Goal: Task Accomplishment & Management: Manage account settings

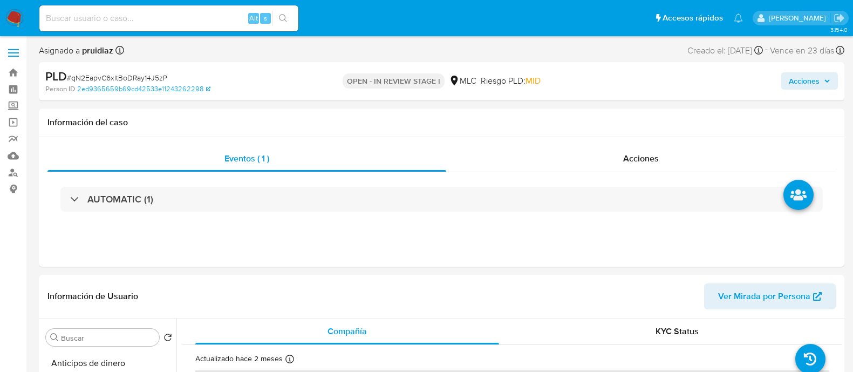
select select "10"
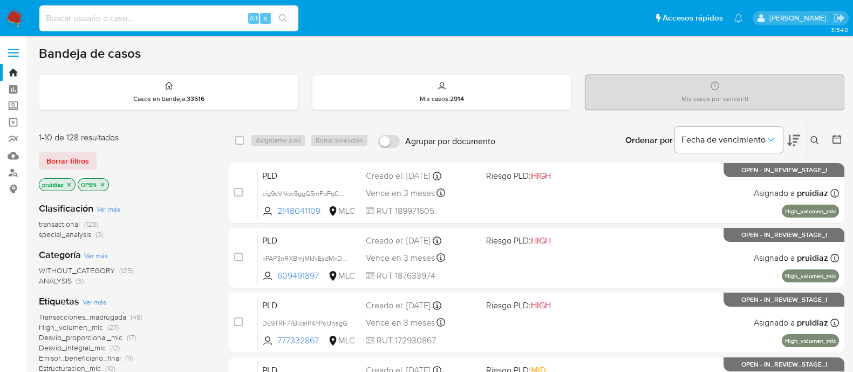
click at [139, 23] on input at bounding box center [168, 18] width 259 height 14
paste input "1529751885"
type input "1529751885"
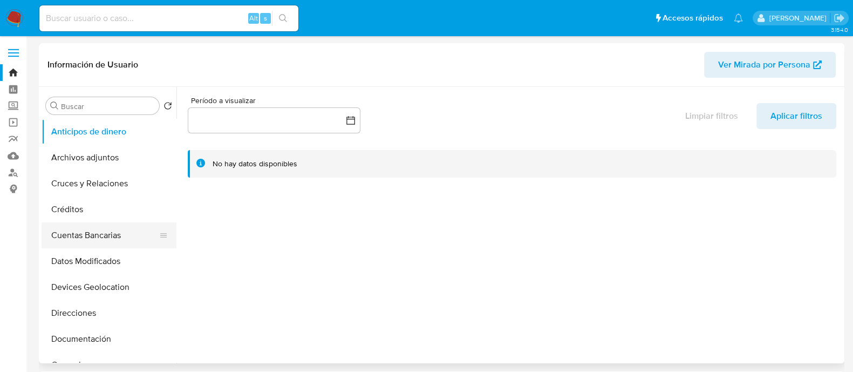
select select "10"
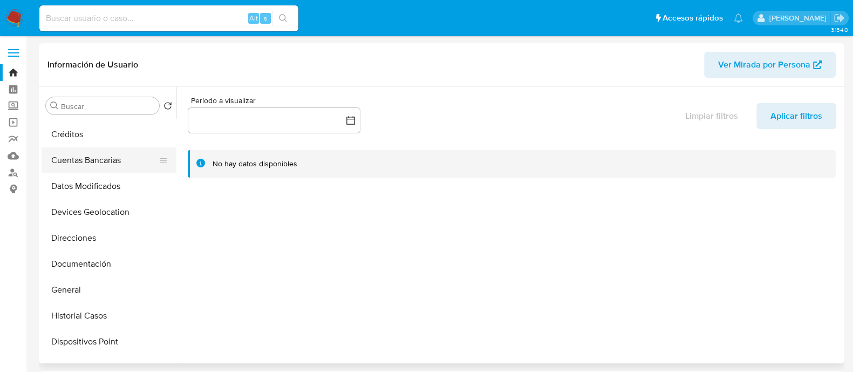
scroll to position [97, 0]
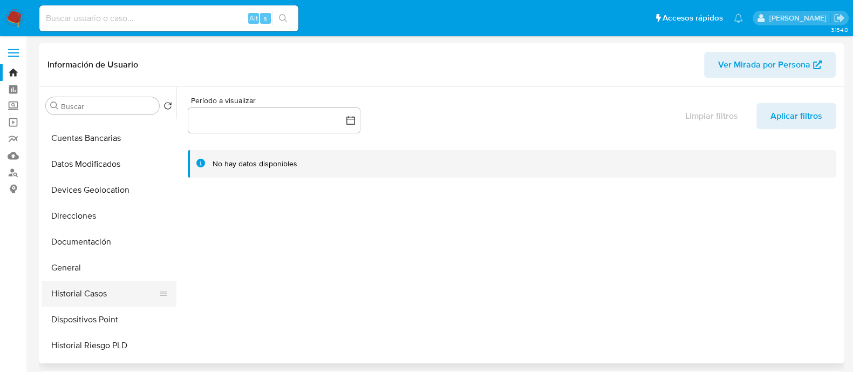
click at [72, 298] on button "Historial Casos" at bounding box center [105, 293] width 126 height 26
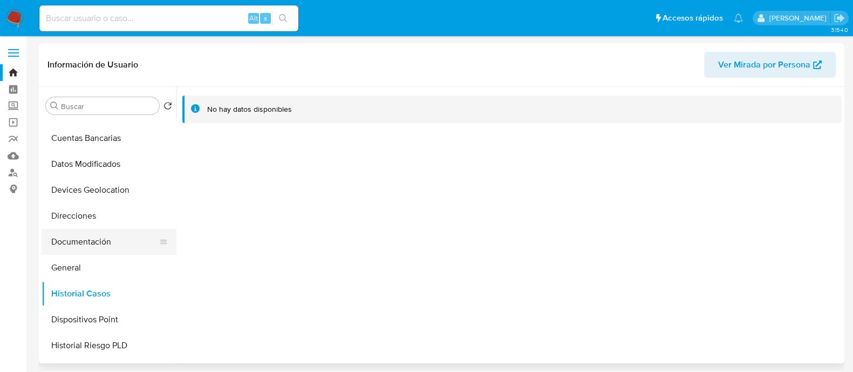
click at [99, 242] on button "Documentación" at bounding box center [105, 242] width 126 height 26
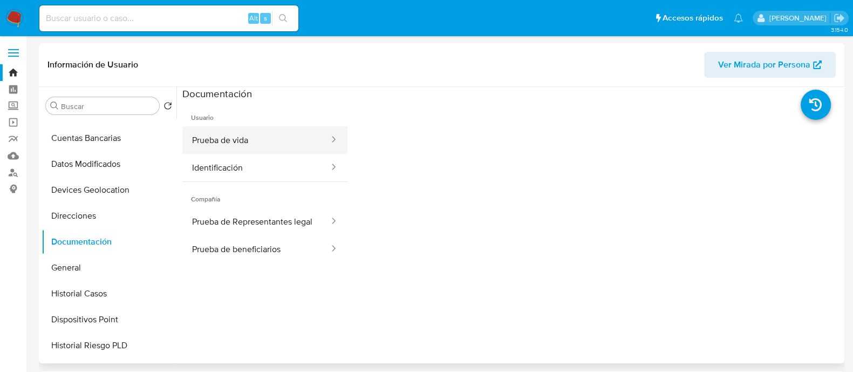
click at [254, 153] on button "Prueba de vida" at bounding box center [256, 140] width 148 height 28
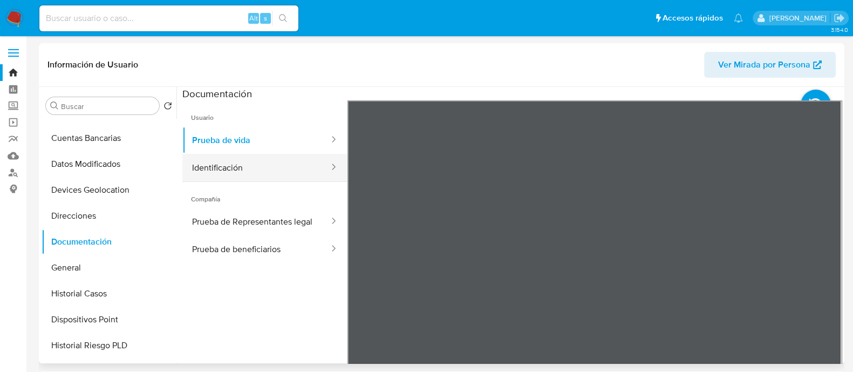
click at [255, 166] on button "Identificación" at bounding box center [256, 168] width 148 height 28
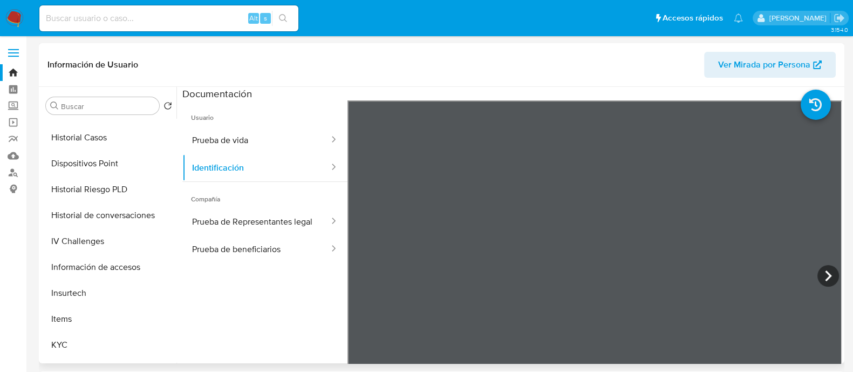
scroll to position [265, 0]
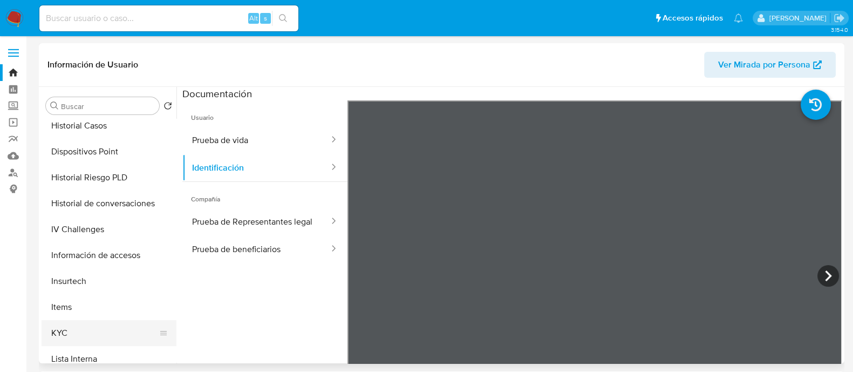
click at [59, 328] on button "KYC" at bounding box center [105, 333] width 126 height 26
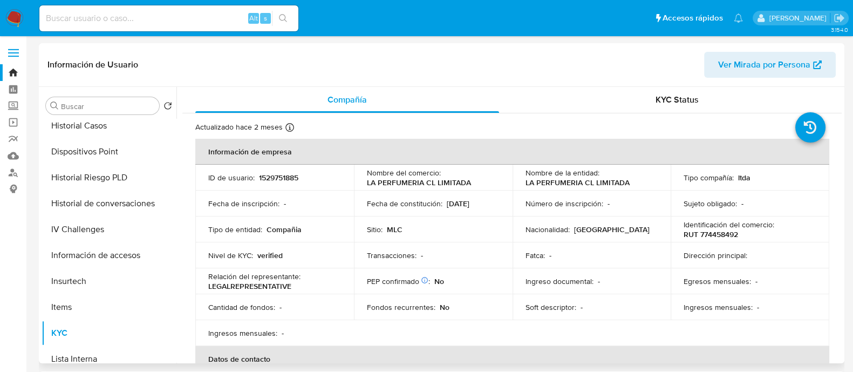
scroll to position [1, 0]
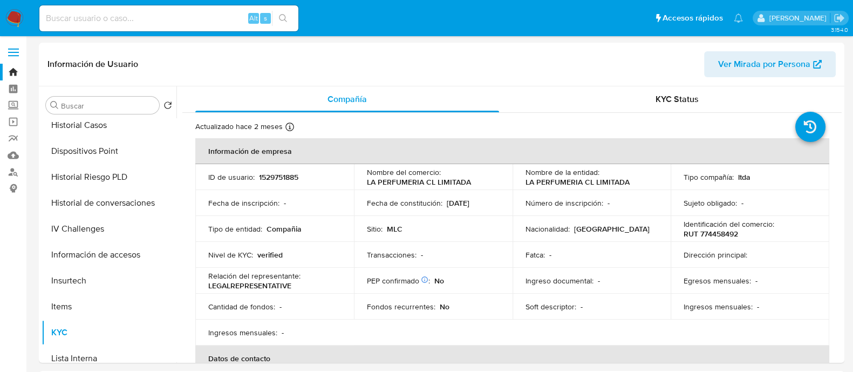
click at [102, 22] on input at bounding box center [168, 18] width 259 height 14
paste input "654674182"
type input "654674182"
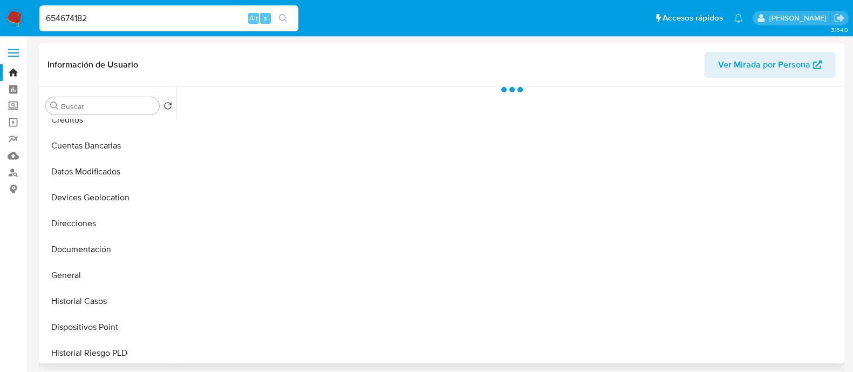
scroll to position [109, 0]
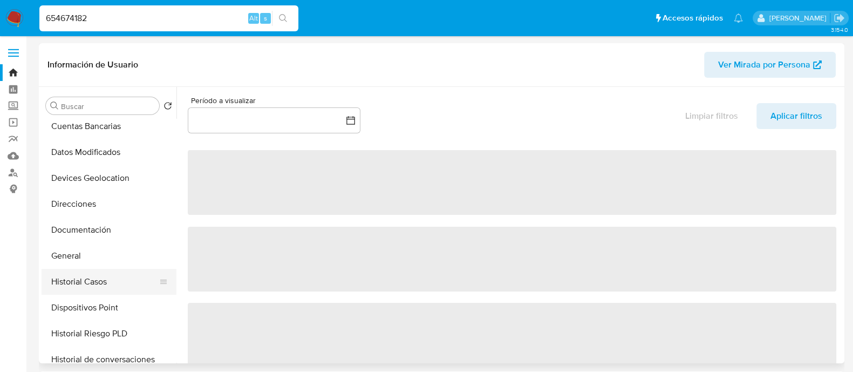
select select "10"
click at [78, 277] on button "Historial Casos" at bounding box center [105, 282] width 126 height 26
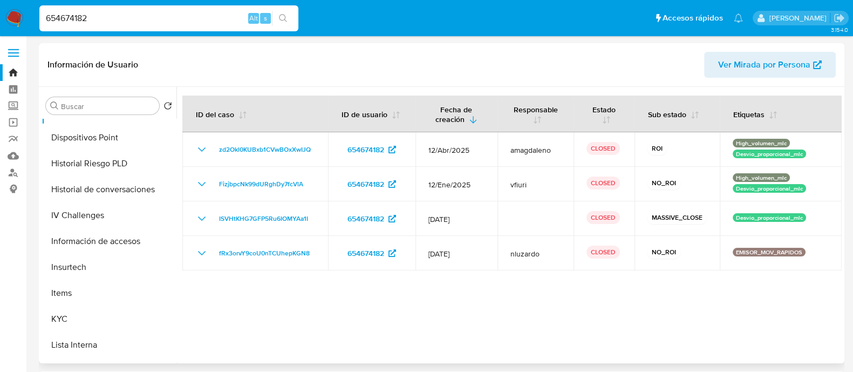
scroll to position [291, 0]
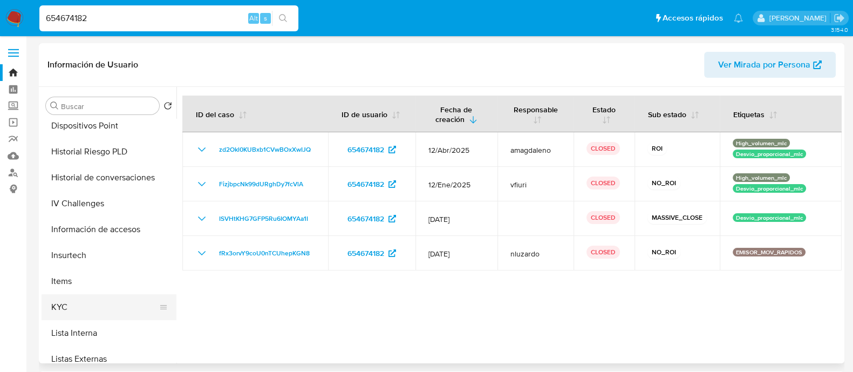
click at [68, 305] on button "KYC" at bounding box center [105, 307] width 126 height 26
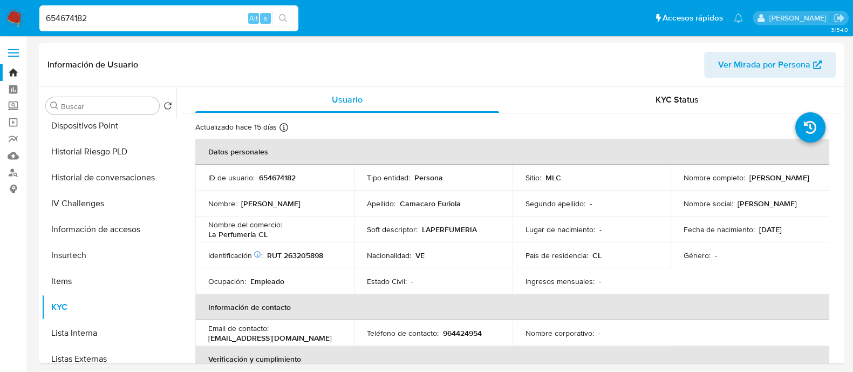
click at [148, 23] on input "654674182" at bounding box center [168, 18] width 259 height 14
paste input "586571177"
type input "586571177"
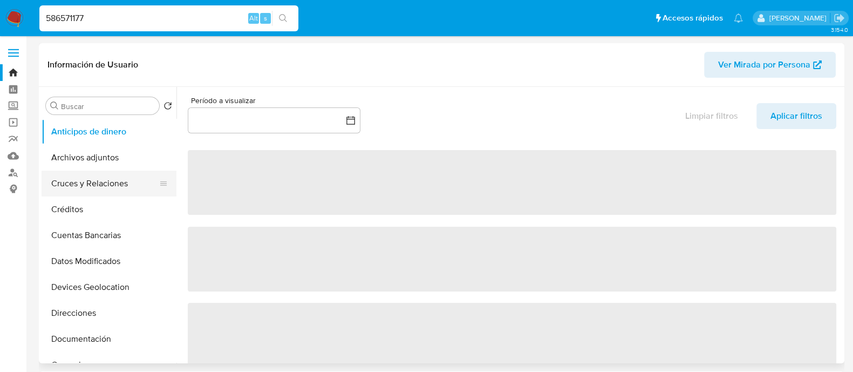
select select "10"
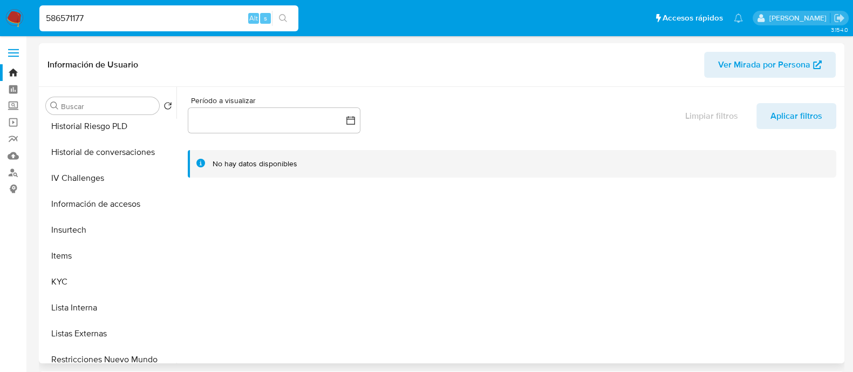
scroll to position [317, 0]
click at [62, 289] on button "KYC" at bounding box center [105, 281] width 126 height 26
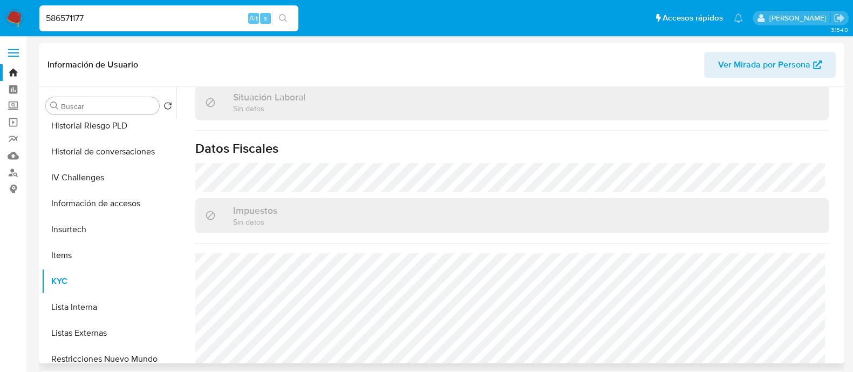
scroll to position [0, 0]
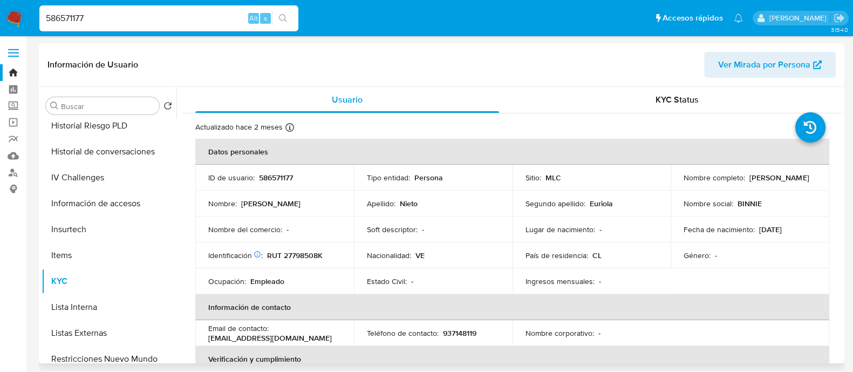
click at [308, 253] on p "RUT 27798508K" at bounding box center [295, 255] width 56 height 10
copy p "27798508K"
drag, startPoint x: 780, startPoint y: 182, endPoint x: 673, endPoint y: 187, distance: 108.0
click at [673, 187] on td "Nombre completo : Maria Fernanda Nieto Euriola" at bounding box center [749, 177] width 159 height 26
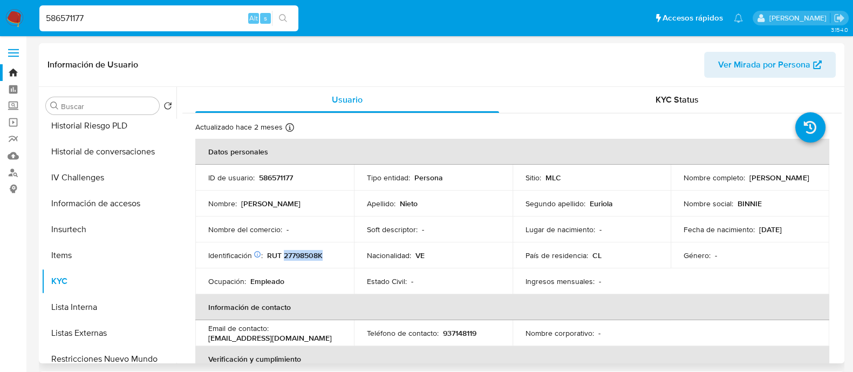
copy p "Maria Fernanda Nieto Euriola"
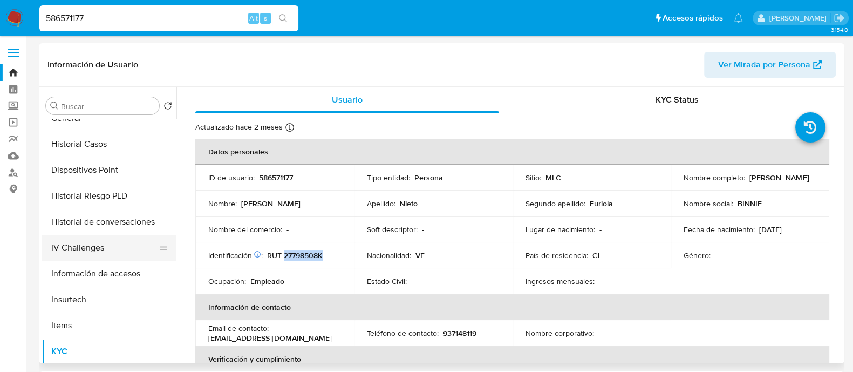
scroll to position [210, 0]
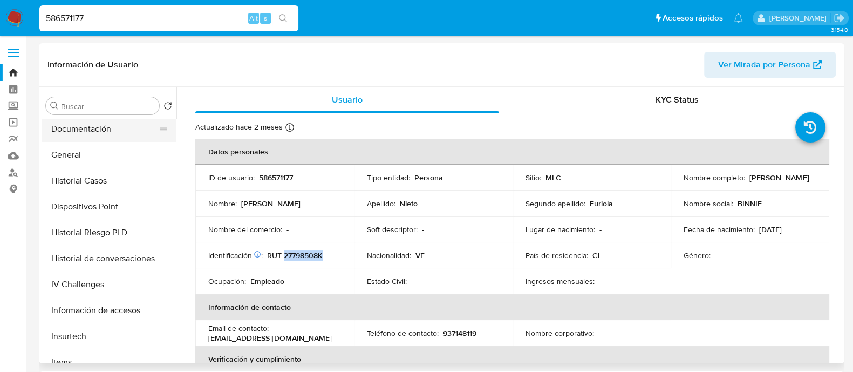
click at [89, 126] on button "Documentación" at bounding box center [105, 129] width 126 height 26
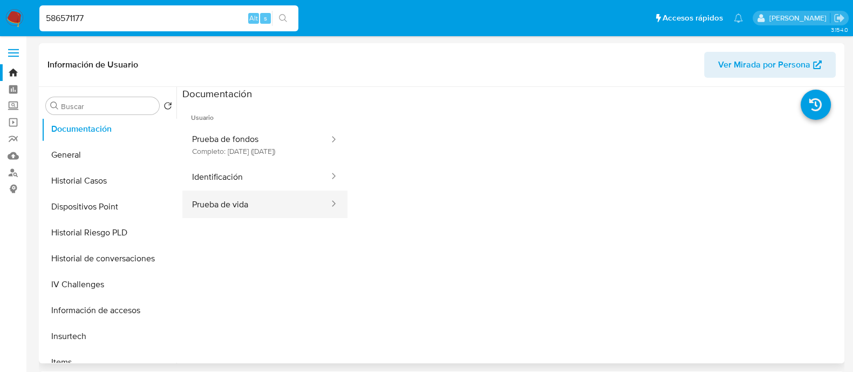
click at [264, 218] on button "Prueba de vida" at bounding box center [256, 204] width 148 height 28
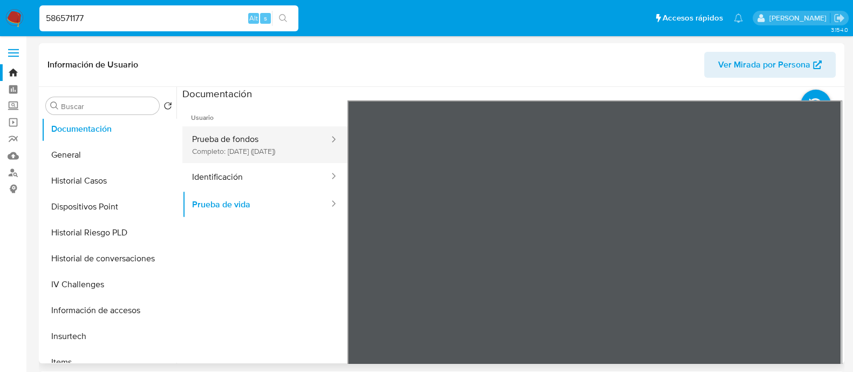
click at [248, 139] on button "Prueba de fondos Completo: 14/03/2023 (hace 2 años)" at bounding box center [256, 144] width 148 height 37
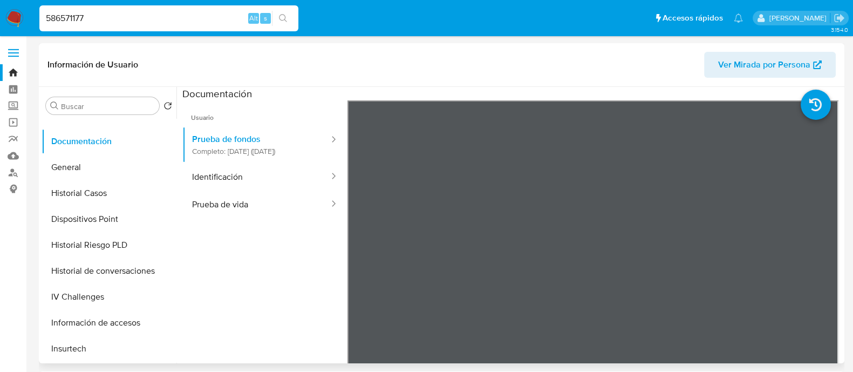
scroll to position [195, 0]
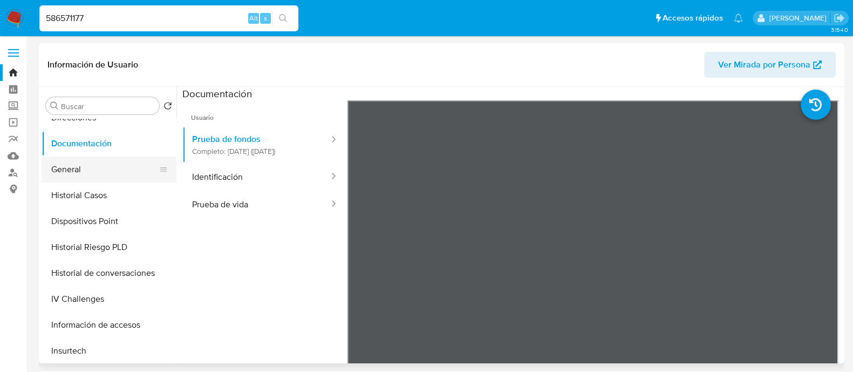
click at [72, 170] on button "General" at bounding box center [105, 169] width 126 height 26
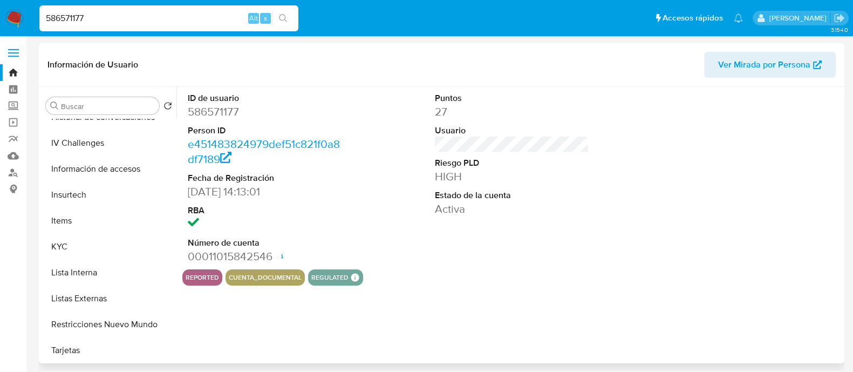
scroll to position [407, 0]
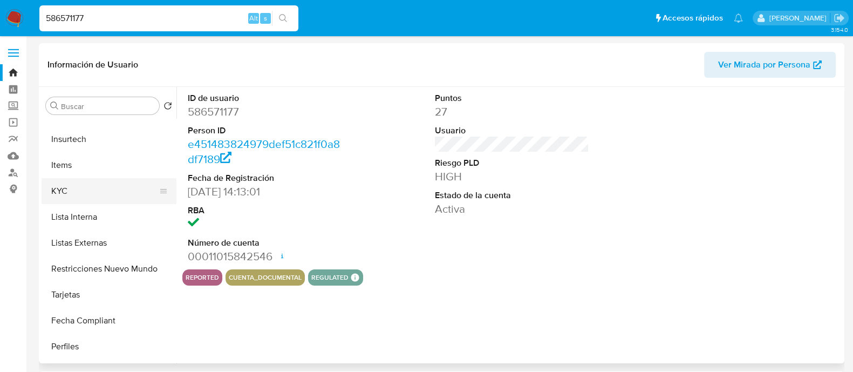
click at [57, 185] on button "KYC" at bounding box center [105, 191] width 126 height 26
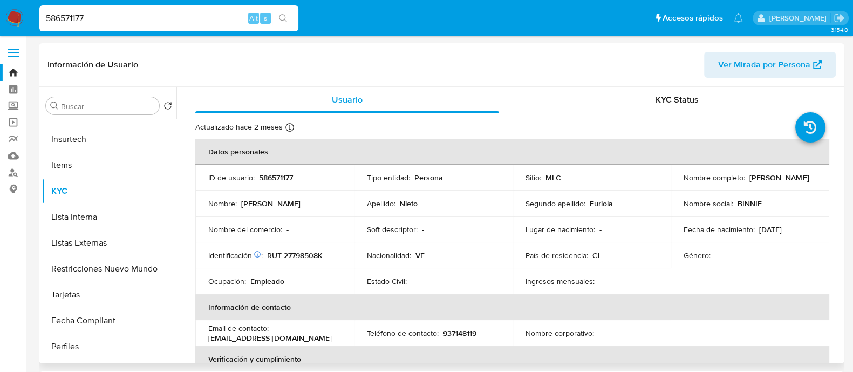
click at [306, 255] on p "RUT 27798508K" at bounding box center [295, 255] width 56 height 10
copy p "27798508K"
drag, startPoint x: 781, startPoint y: 179, endPoint x: 677, endPoint y: 179, distance: 104.6
click at [677, 179] on td "Nombre completo : Maria Fernanda Nieto Euriola" at bounding box center [749, 177] width 159 height 26
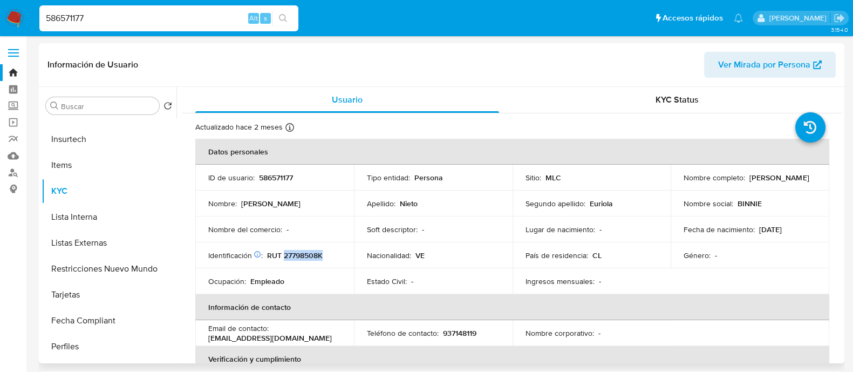
copy p "Maria Fernanda Nieto Euriola"
click at [10, 173] on link "Buscador de personas" at bounding box center [64, 172] width 128 height 17
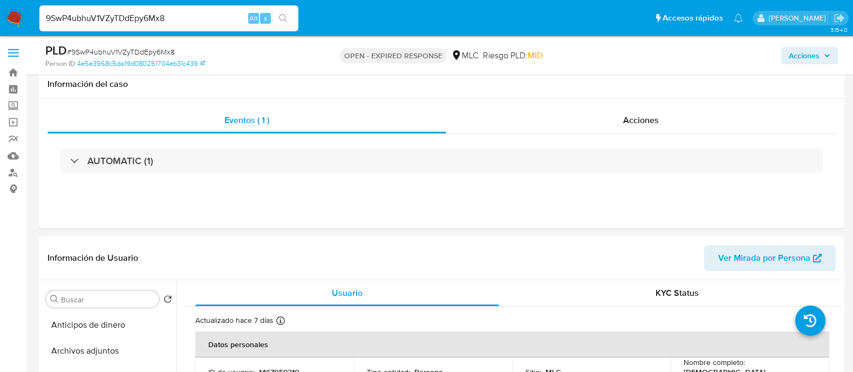
select select "10"
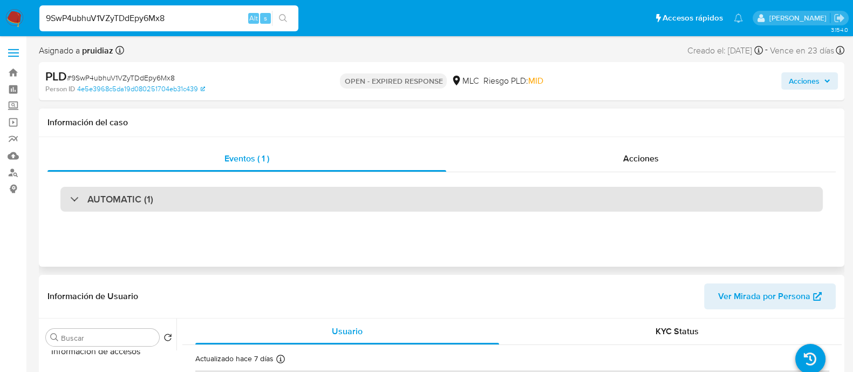
click at [109, 198] on h3 "AUTOMATIC (1)" at bounding box center [120, 199] width 66 height 12
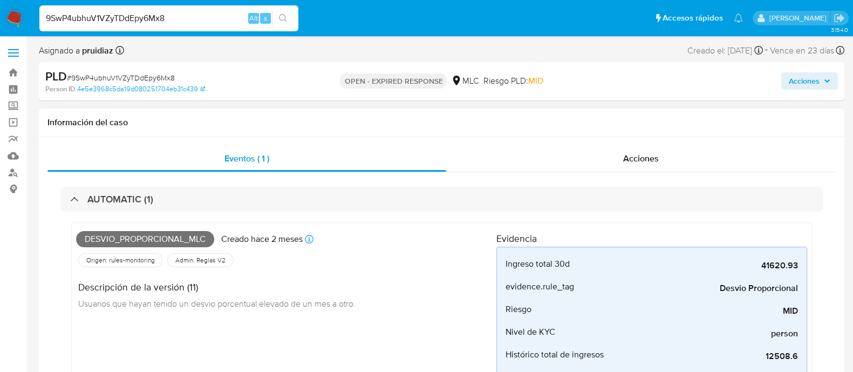
click at [116, 238] on span "Desvio_proporcional_mlc" at bounding box center [145, 239] width 138 height 16
copy span "Desvio_proporcional_mlc"
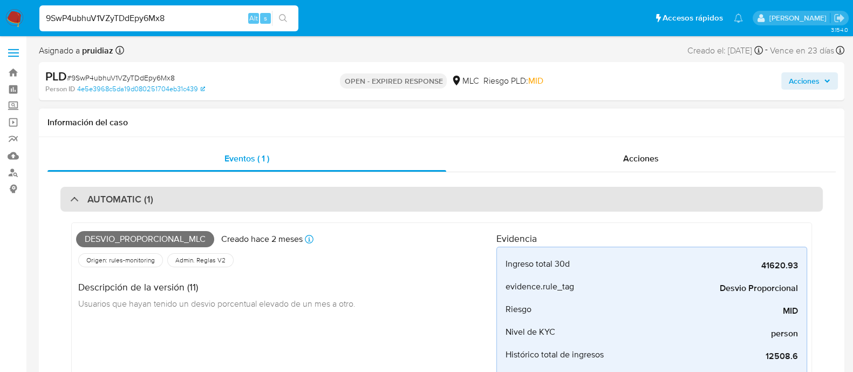
click at [123, 210] on div "AUTOMATIC (1)" at bounding box center [441, 199] width 762 height 25
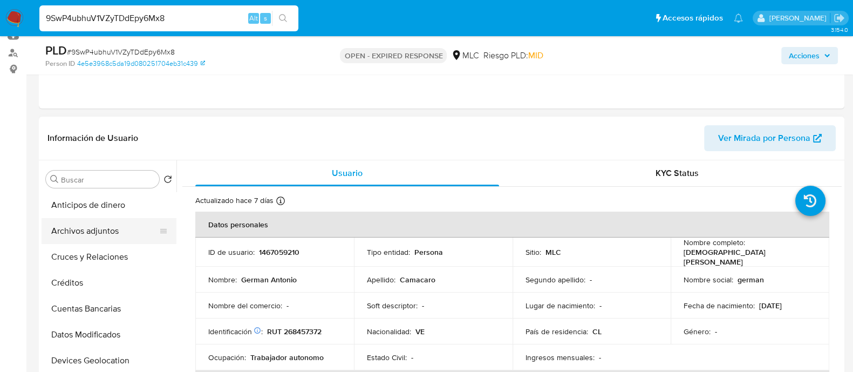
click at [71, 229] on button "Archivos adjuntos" at bounding box center [105, 231] width 126 height 26
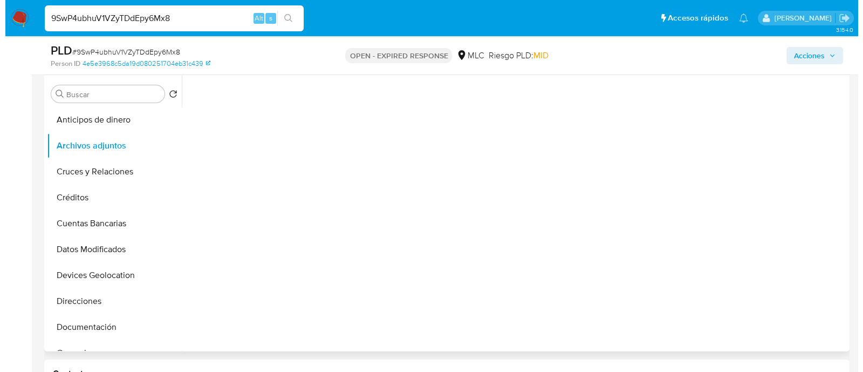
scroll to position [205, 0]
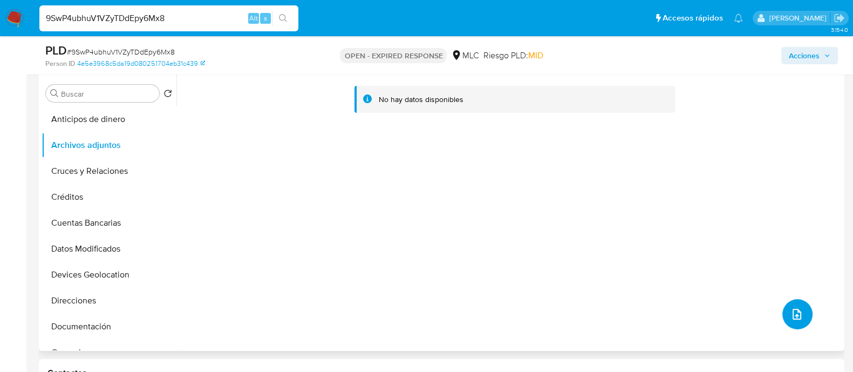
click at [795, 324] on button "upload-file" at bounding box center [797, 314] width 30 height 30
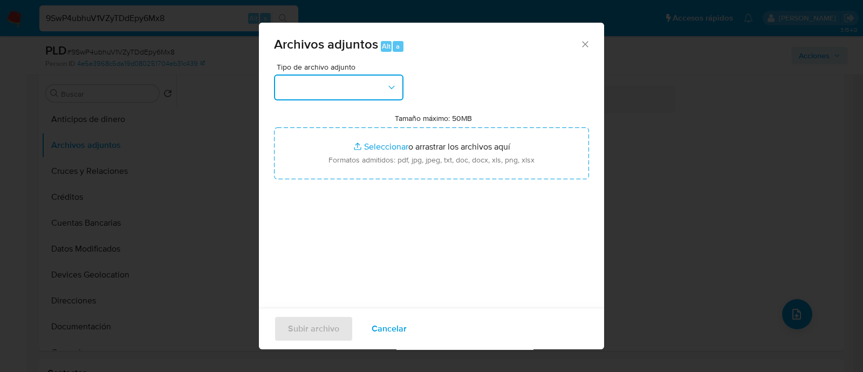
click at [359, 91] on button "button" at bounding box center [338, 87] width 129 height 26
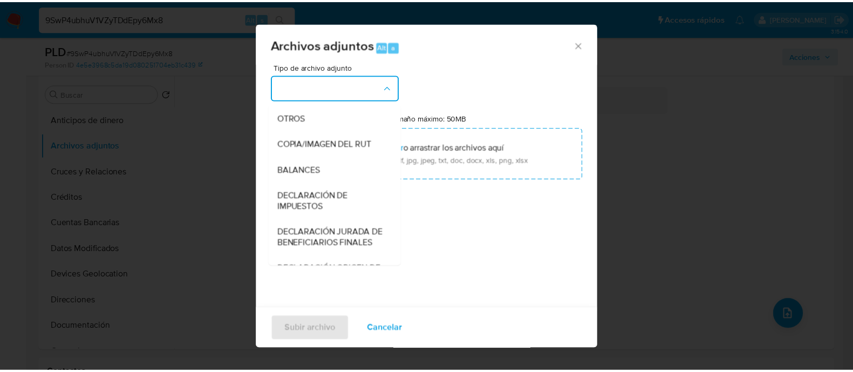
scroll to position [181, 0]
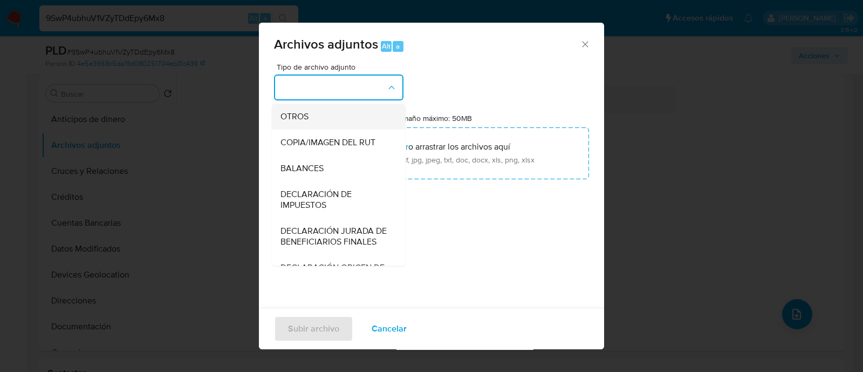
click at [299, 122] on span "OTROS" at bounding box center [294, 116] width 28 height 11
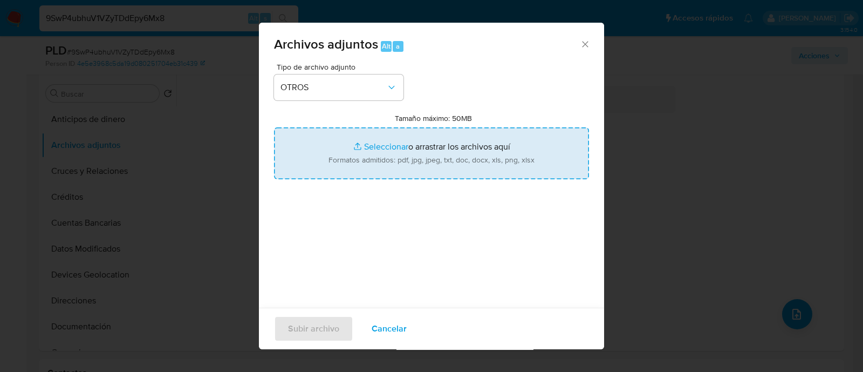
click at [404, 165] on input "Tamaño máximo: 50MB Seleccionar archivos" at bounding box center [431, 153] width 315 height 52
type input "C:\fakepath\1467059210 - 15_08_2025.xlsx"
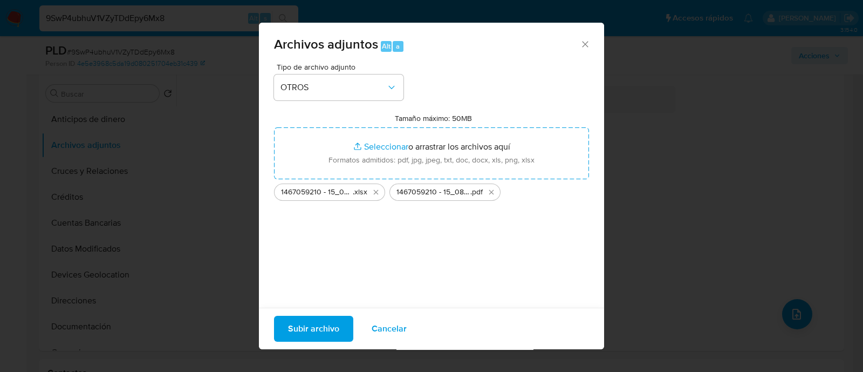
click at [329, 327] on span "Subir archivo" at bounding box center [313, 329] width 51 height 24
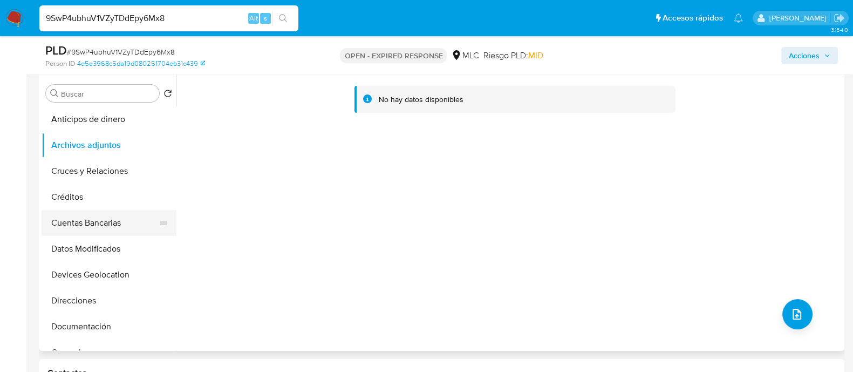
click at [95, 214] on button "Cuentas Bancarias" at bounding box center [105, 223] width 126 height 26
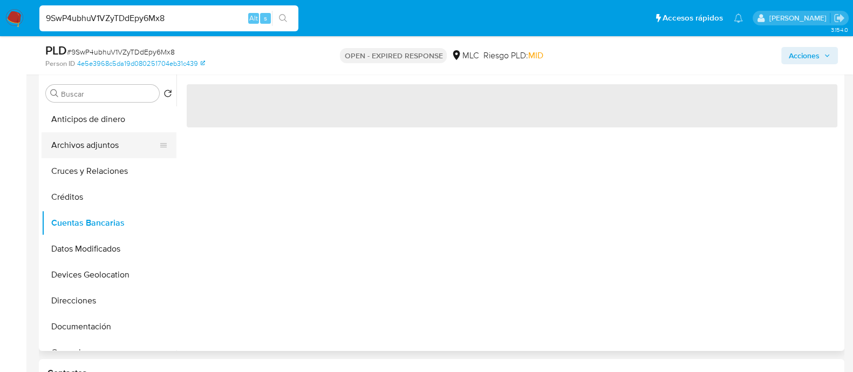
click at [107, 141] on button "Archivos adjuntos" at bounding box center [105, 145] width 126 height 26
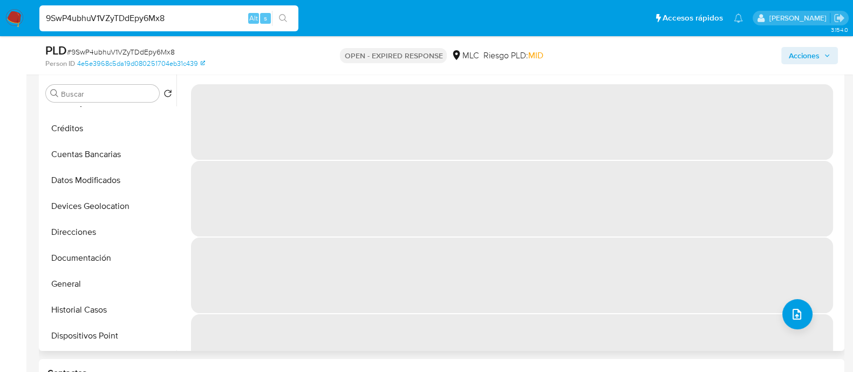
scroll to position [134, 0]
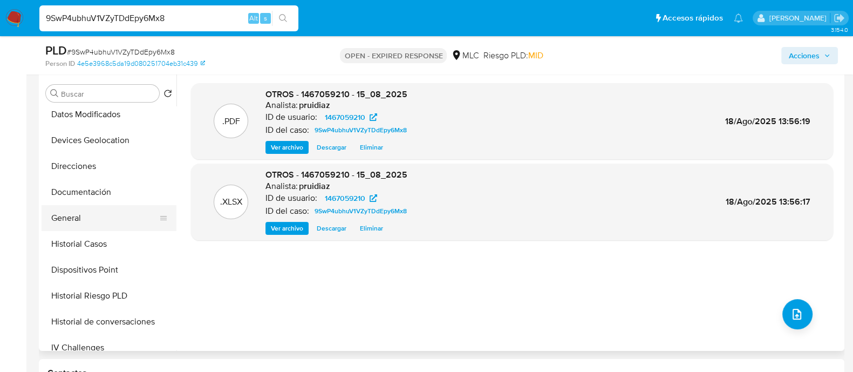
click at [84, 212] on button "General" at bounding box center [105, 218] width 126 height 26
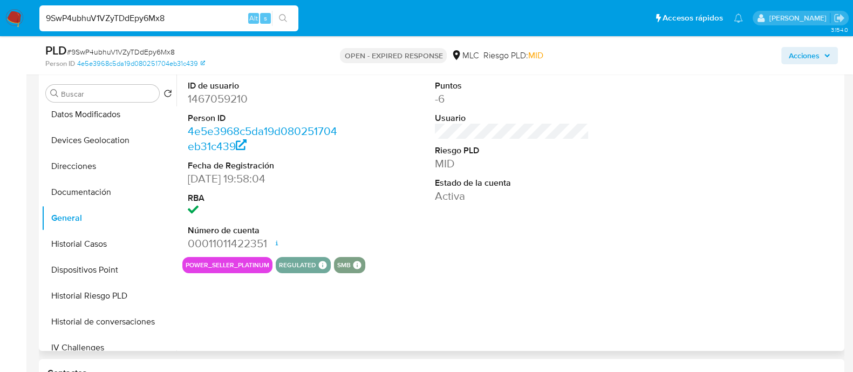
click at [228, 93] on dd "1467059210" at bounding box center [265, 98] width 154 height 15
copy dd "1467059210"
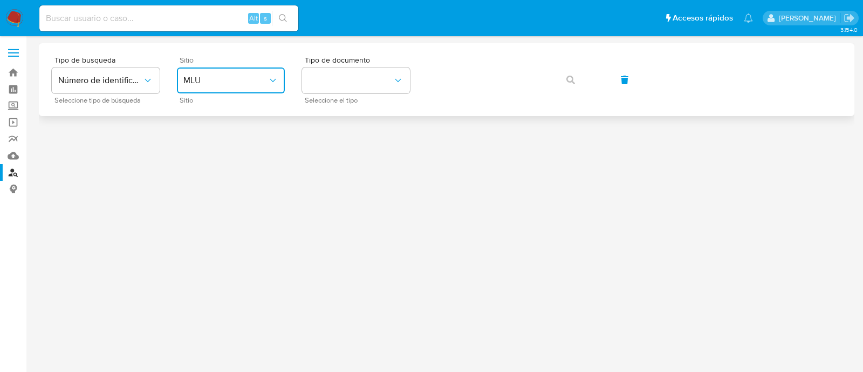
click at [230, 75] on span "MLU" at bounding box center [225, 80] width 84 height 11
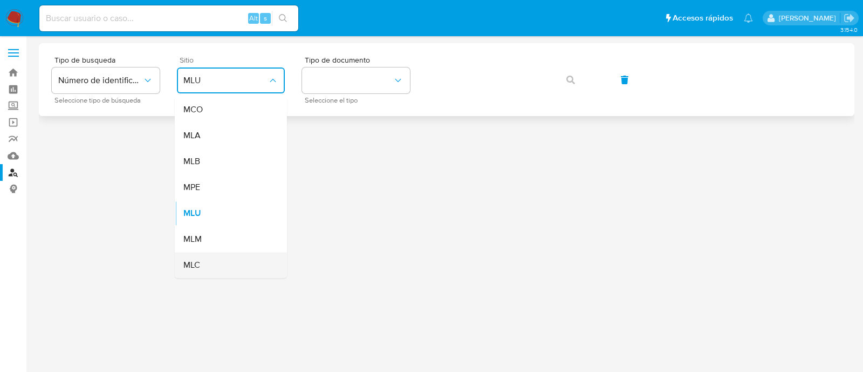
click at [197, 263] on span "MLC" at bounding box center [191, 264] width 17 height 11
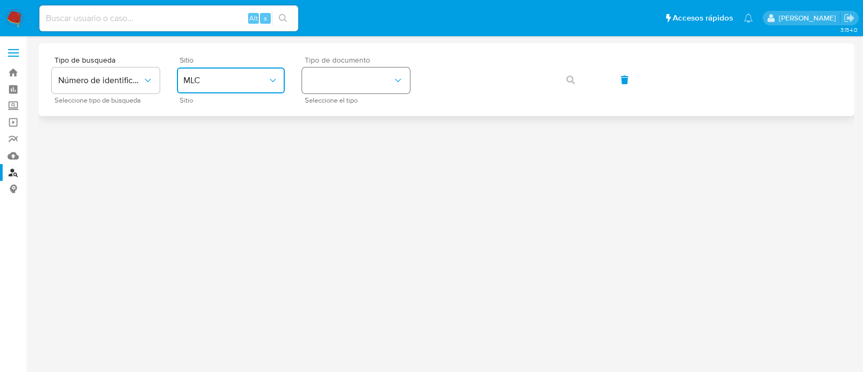
click at [337, 67] on button "identificationType" at bounding box center [356, 80] width 108 height 26
click at [327, 101] on div "RUT RUT" at bounding box center [352, 115] width 88 height 37
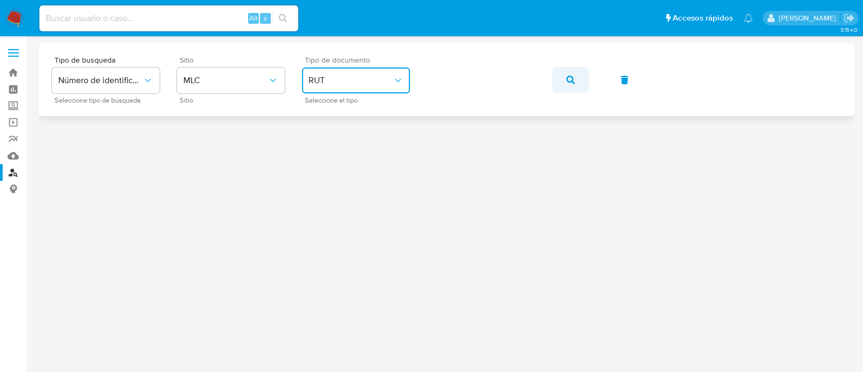
click at [564, 81] on button "button" at bounding box center [570, 80] width 37 height 26
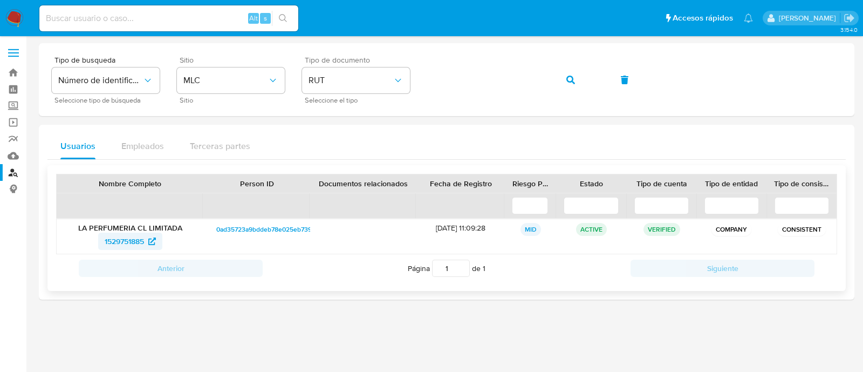
click at [116, 240] on span "1529751885" at bounding box center [124, 240] width 39 height 17
click at [92, 13] on input at bounding box center [168, 18] width 259 height 14
click at [17, 26] on img at bounding box center [14, 18] width 18 height 18
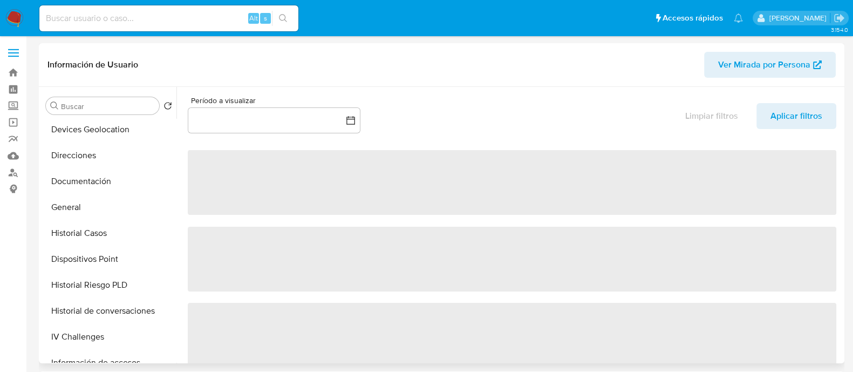
scroll to position [168, 0]
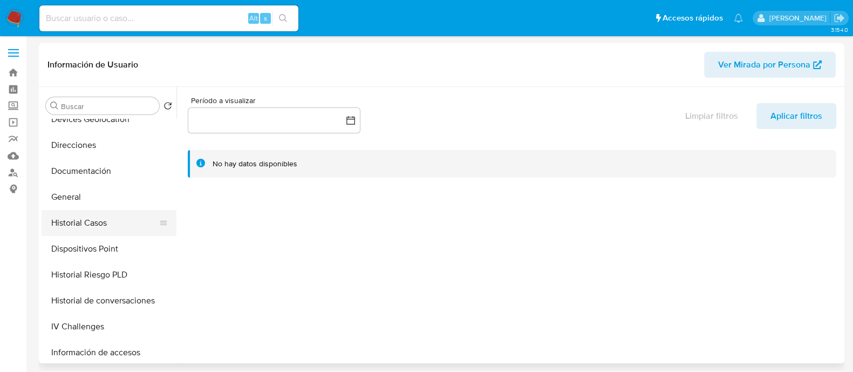
select select "10"
click at [92, 213] on button "Historial Casos" at bounding box center [105, 223] width 126 height 26
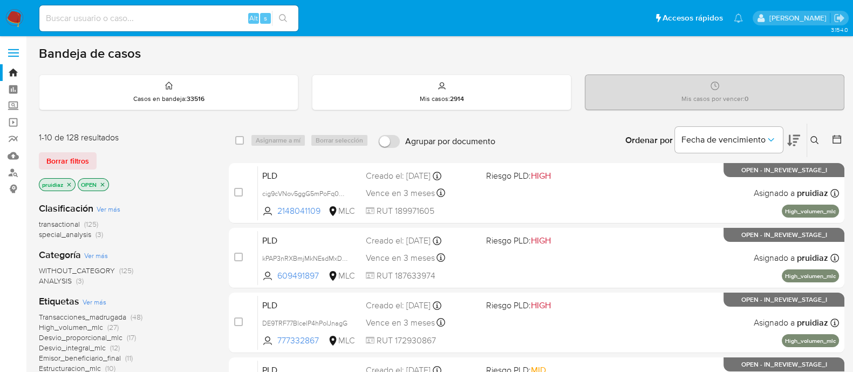
click at [809, 144] on button at bounding box center [816, 140] width 18 height 13
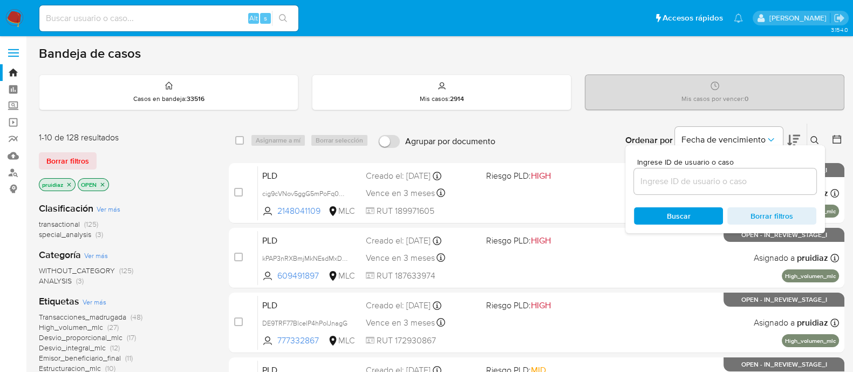
drag, startPoint x: 751, startPoint y: 157, endPoint x: 743, endPoint y: 167, distance: 12.6
click at [746, 163] on span "Ingrese ID de usuario o caso" at bounding box center [728, 162] width 182 height 8
click at [746, 174] on input at bounding box center [725, 181] width 182 height 14
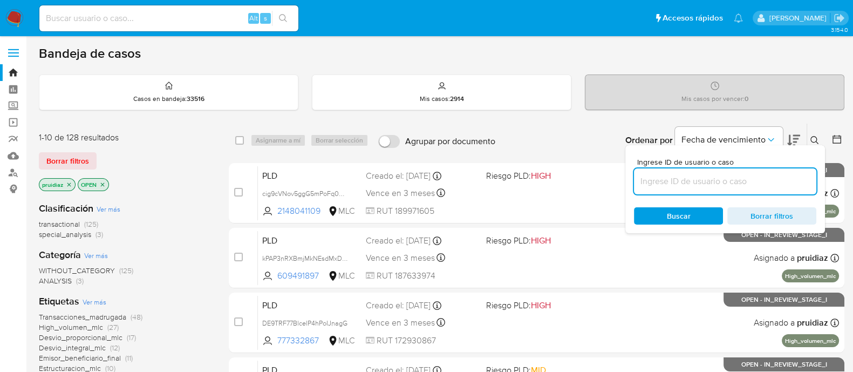
click at [734, 176] on input at bounding box center [725, 181] width 182 height 14
paste input "1467059210"
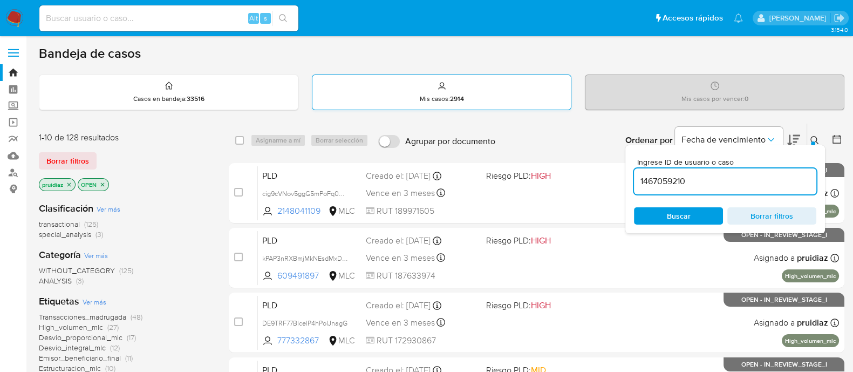
type input "1467059210"
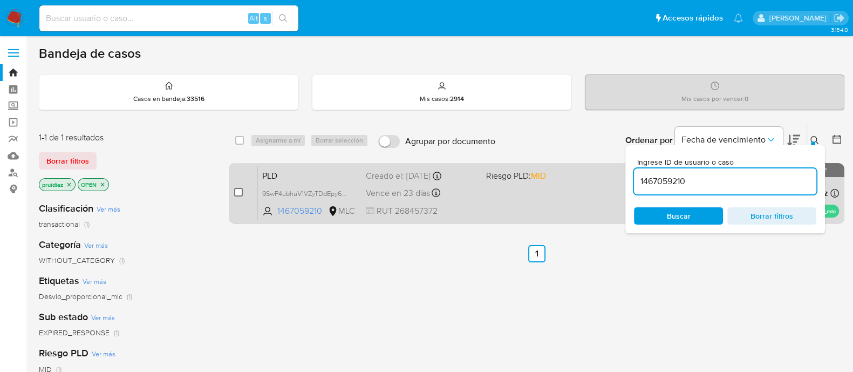
click at [234, 191] on input "checkbox" at bounding box center [238, 192] width 9 height 9
checkbox input "true"
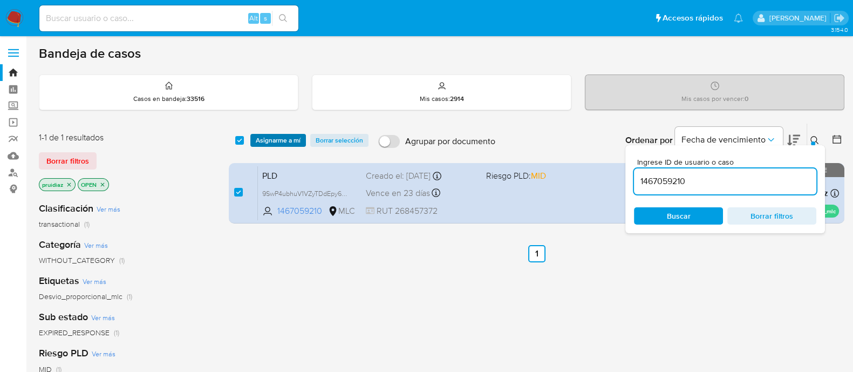
click at [292, 135] on span "Asignarme a mí" at bounding box center [278, 140] width 45 height 11
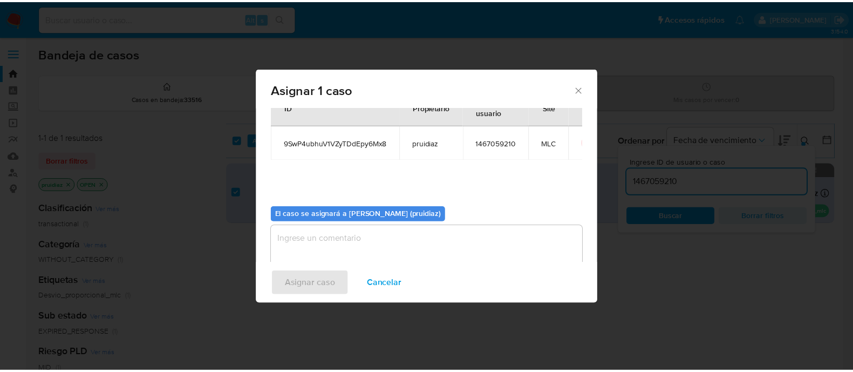
scroll to position [56, 0]
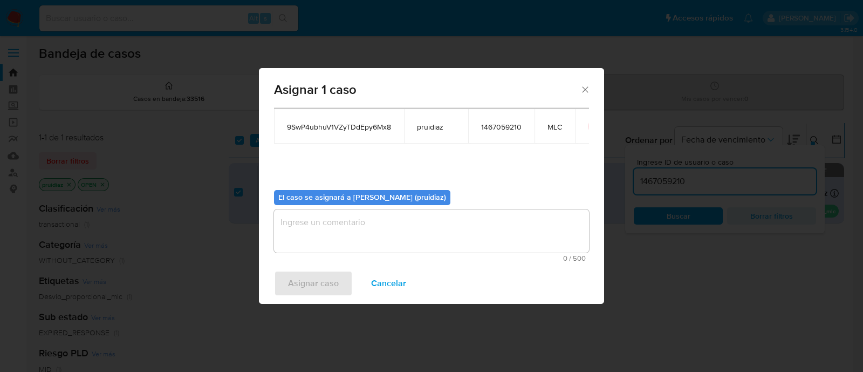
click at [378, 228] on textarea "assign-modal" at bounding box center [431, 230] width 315 height 43
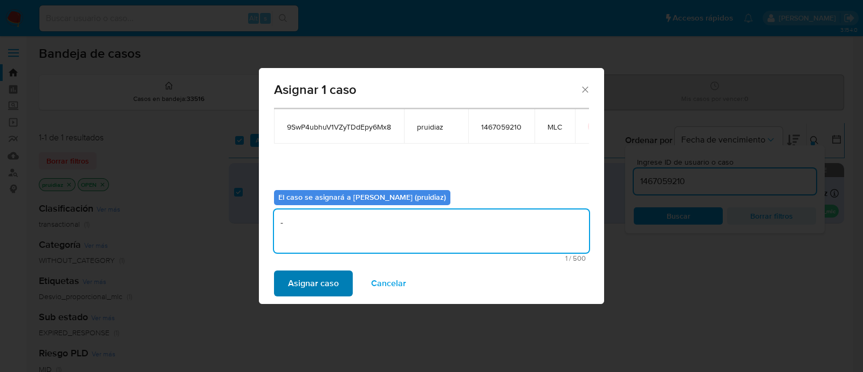
type textarea "-"
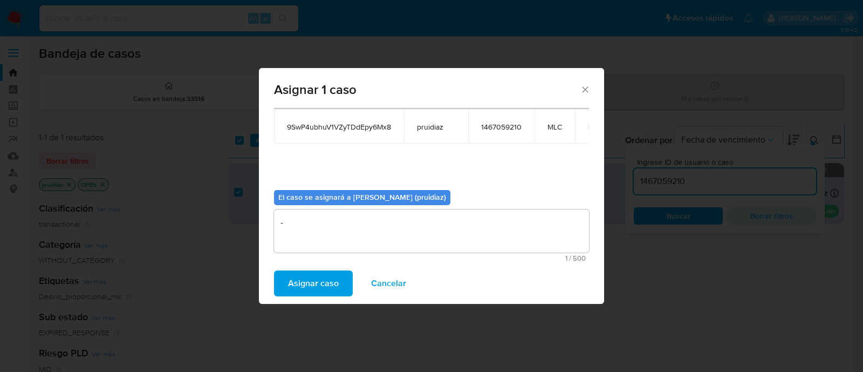
click at [318, 273] on span "Asignar caso" at bounding box center [313, 283] width 51 height 24
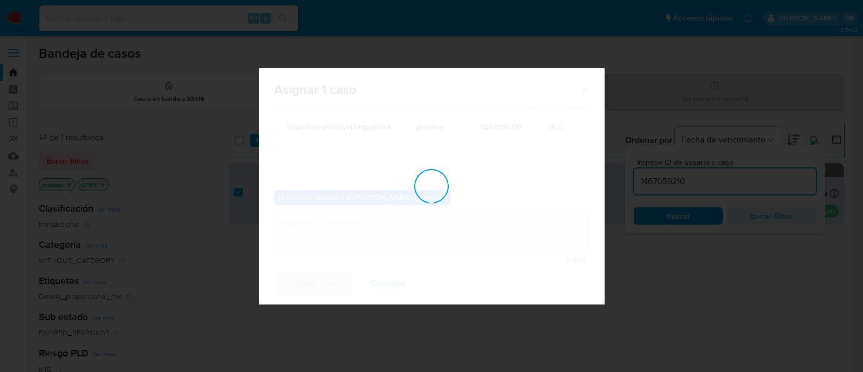
checkbox input "false"
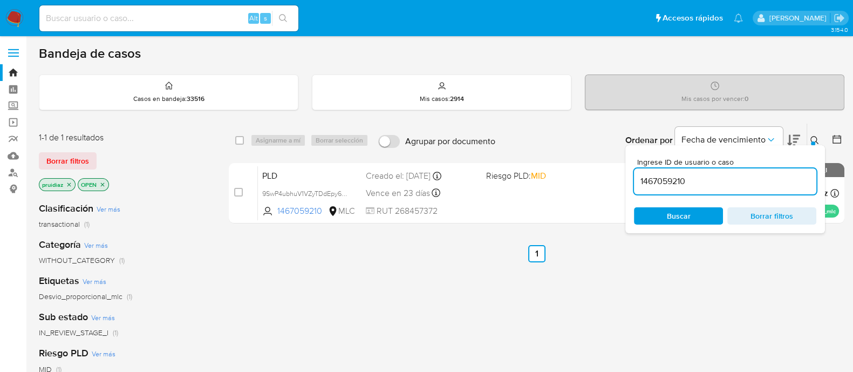
click at [11, 20] on img at bounding box center [14, 18] width 18 height 18
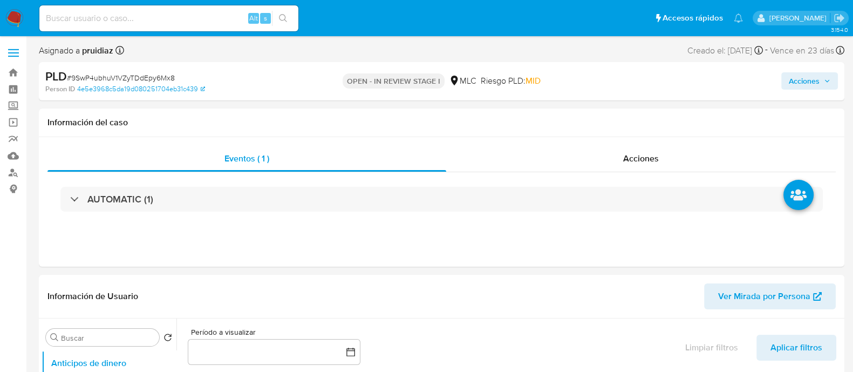
select select "10"
click at [818, 74] on span "Acciones" at bounding box center [803, 80] width 31 height 17
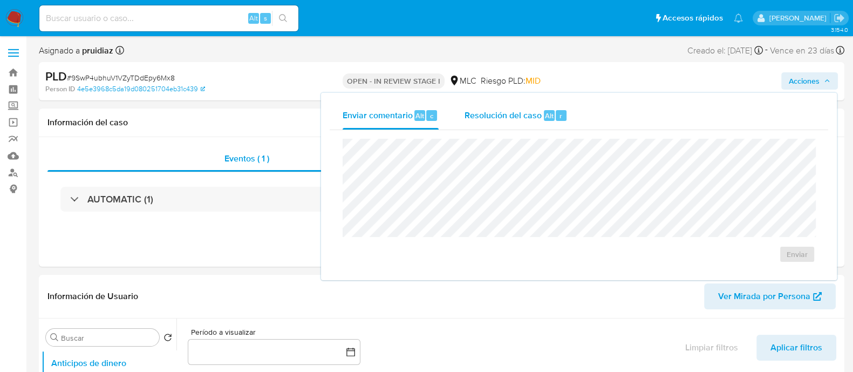
click at [499, 102] on div "Resolución del caso Alt r" at bounding box center [515, 115] width 103 height 28
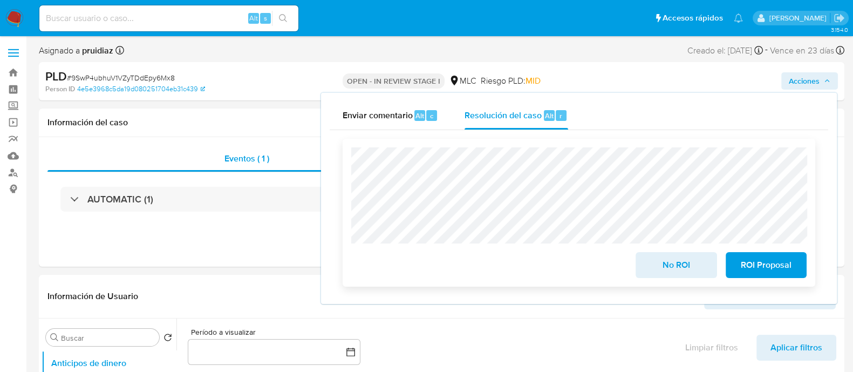
click at [759, 277] on span "ROI Proposal" at bounding box center [765, 265] width 53 height 24
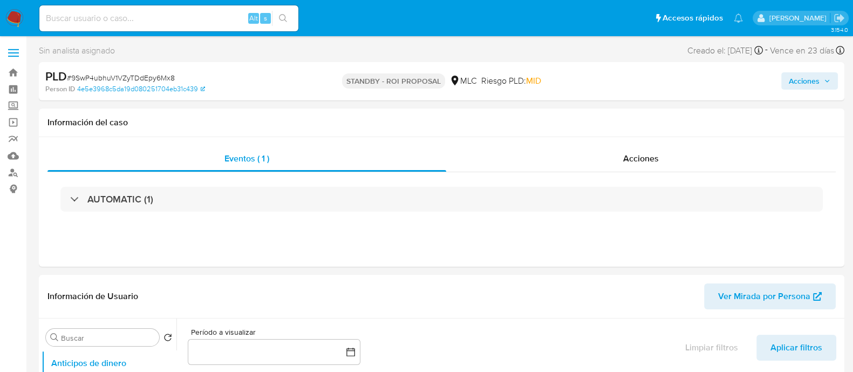
select select "10"
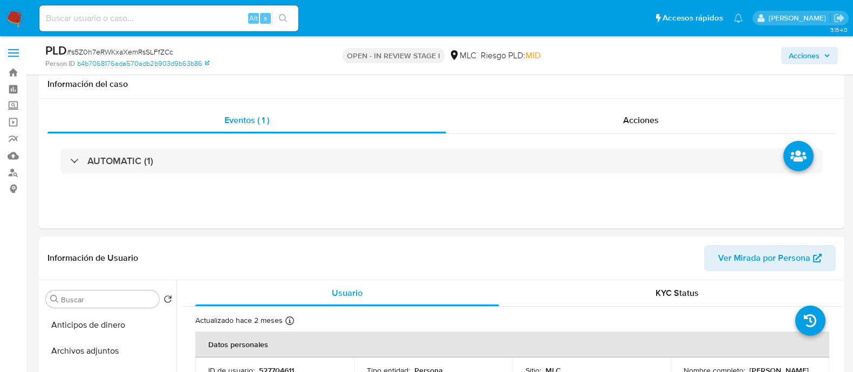
select select "10"
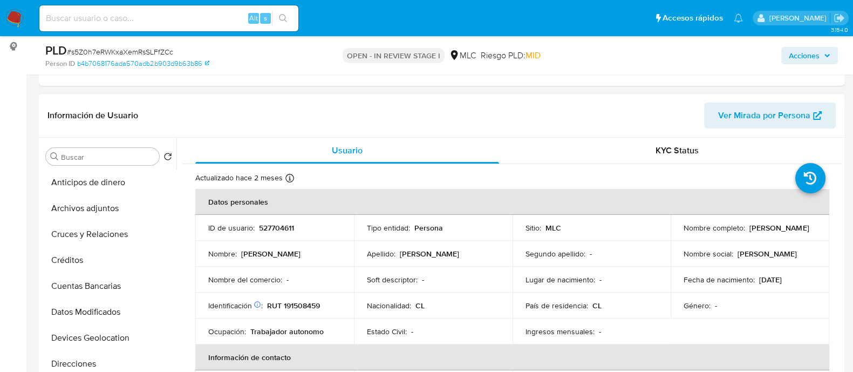
scroll to position [72, 0]
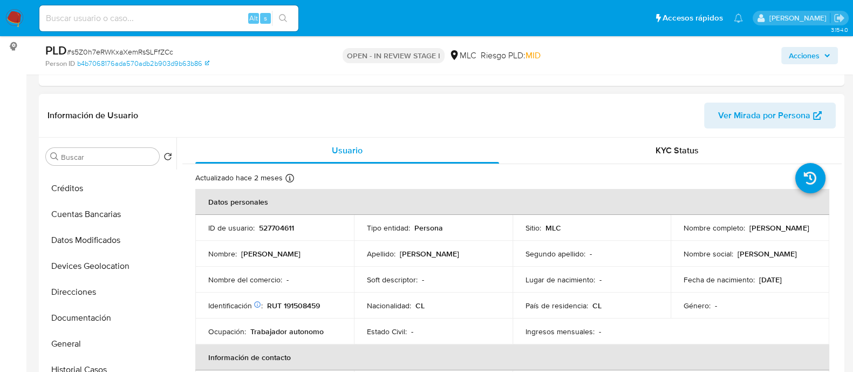
click at [275, 228] on p "527704611" at bounding box center [276, 228] width 35 height 10
copy p "527704611"
click at [276, 234] on td "ID de usuario : 527704611" at bounding box center [274, 228] width 159 height 26
click at [289, 229] on p "527704611" at bounding box center [276, 228] width 35 height 10
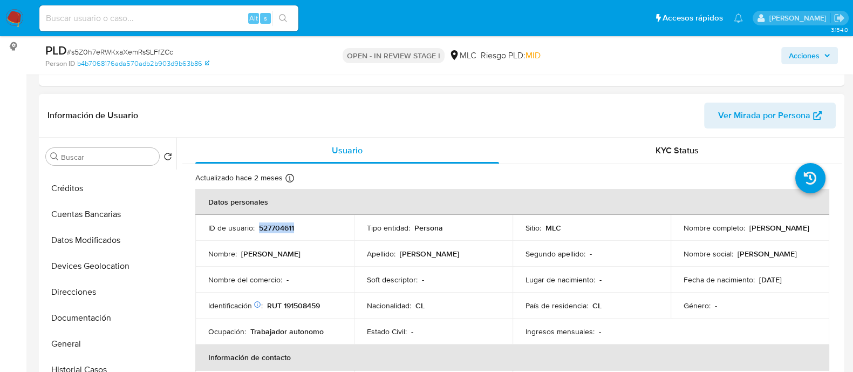
click at [289, 229] on p "527704611" at bounding box center [276, 228] width 35 height 10
copy p "527704611"
click at [160, 49] on span "# s5Z0h7eRWKxaXemRsSLFfZCc" at bounding box center [120, 51] width 106 height 11
copy span "s5Z0h7eRWKxaXemRsSLFfZCc"
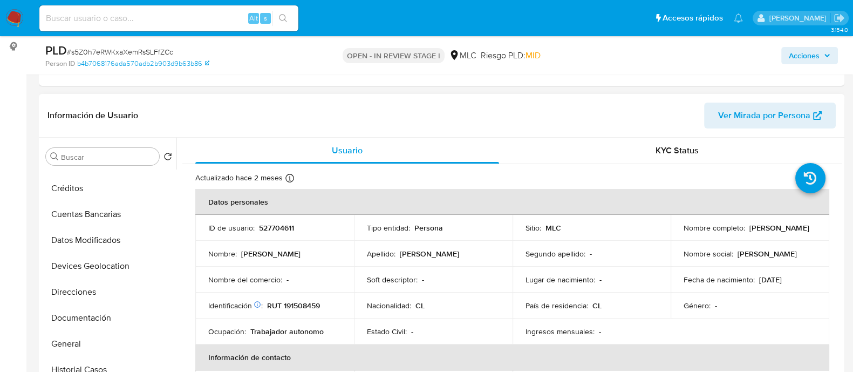
click at [286, 229] on p "527704611" at bounding box center [276, 228] width 35 height 10
copy p "527704611"
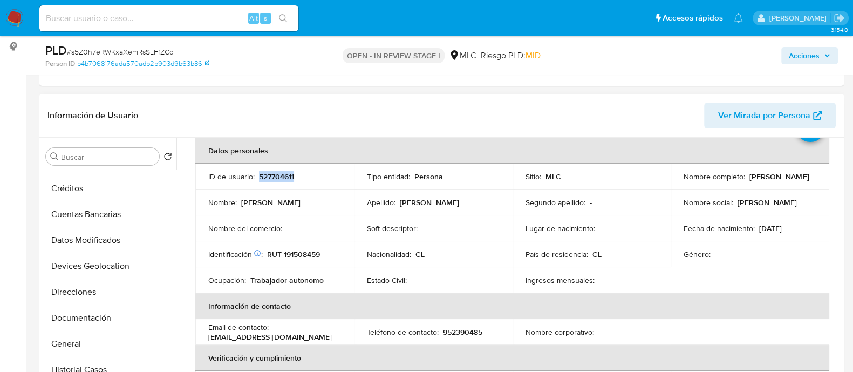
scroll to position [52, 0]
click at [264, 121] on header "Información de Usuario Ver Mirada por Persona" at bounding box center [441, 115] width 788 height 26
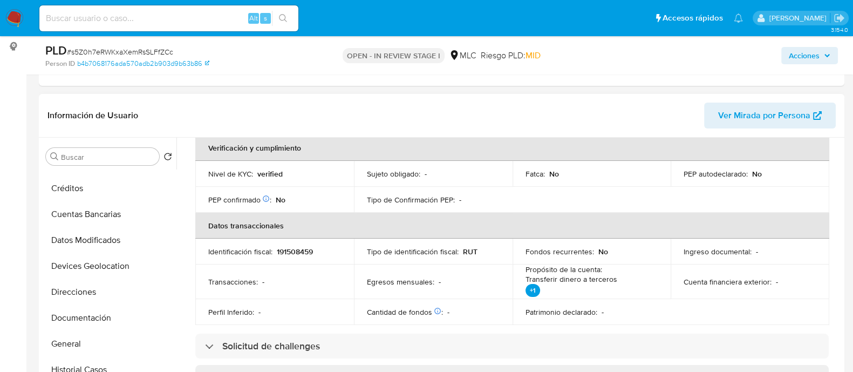
scroll to position [0, 0]
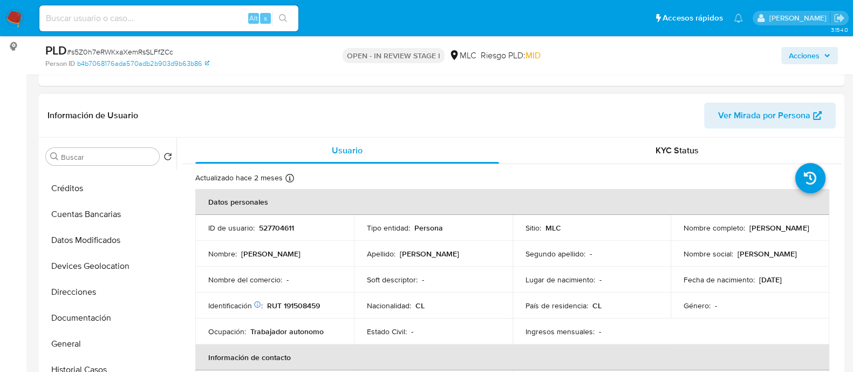
click at [306, 305] on p "RUT 191508459" at bounding box center [293, 305] width 53 height 10
copy p "191508459"
click at [301, 305] on p "RUT 191508459" at bounding box center [293, 305] width 53 height 10
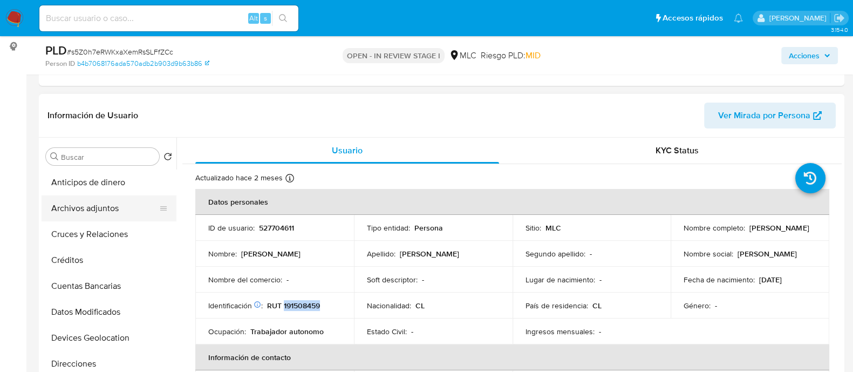
click at [88, 214] on button "Archivos adjuntos" at bounding box center [105, 208] width 126 height 26
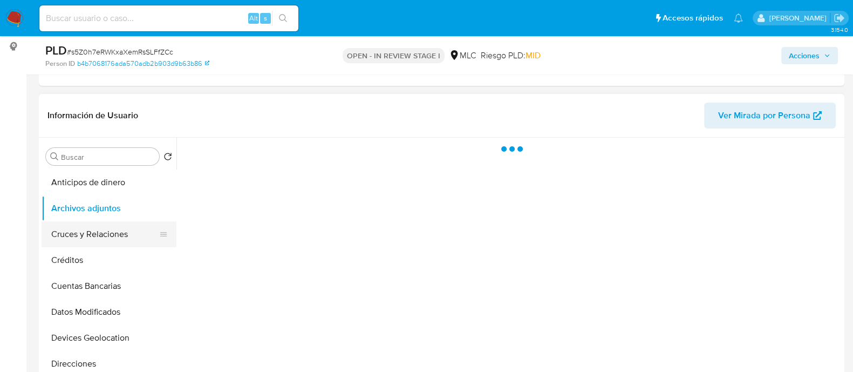
click at [62, 234] on button "Cruces y Relaciones" at bounding box center [105, 234] width 126 height 26
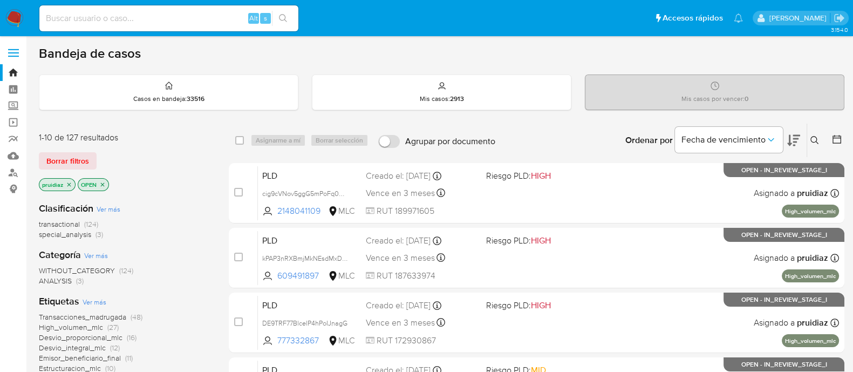
click at [132, 26] on div "Alt s" at bounding box center [168, 18] width 259 height 26
click at [131, 23] on input at bounding box center [168, 18] width 259 height 14
paste input "626108387"
type input "626108387"
click at [108, 19] on input "626108387" at bounding box center [168, 18] width 259 height 14
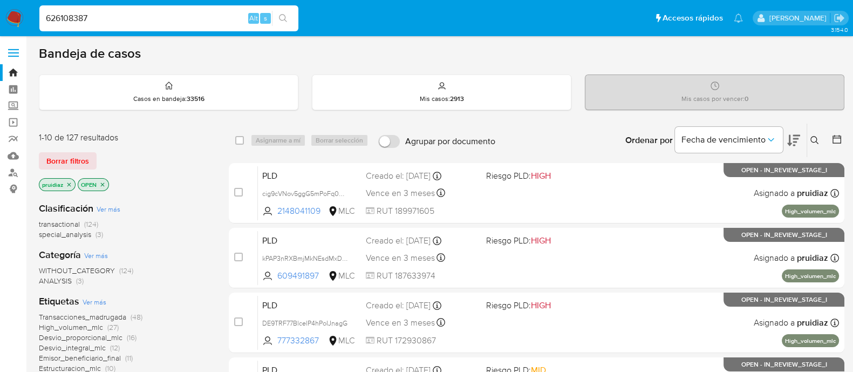
click at [286, 17] on icon "search-icon" at bounding box center [283, 18] width 9 height 9
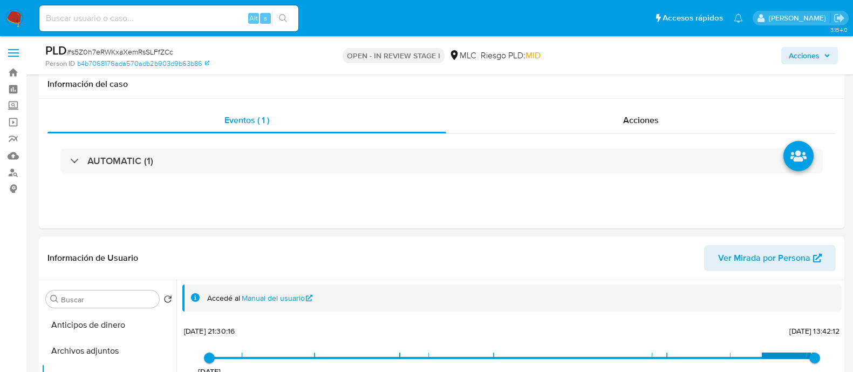
select select "10"
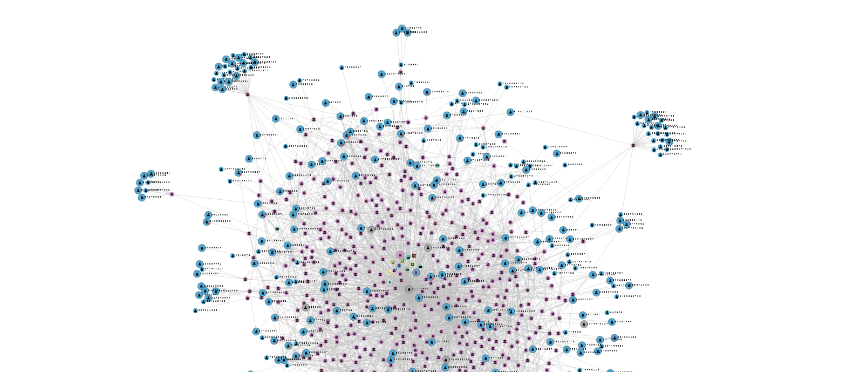
scroll to position [2, 0]
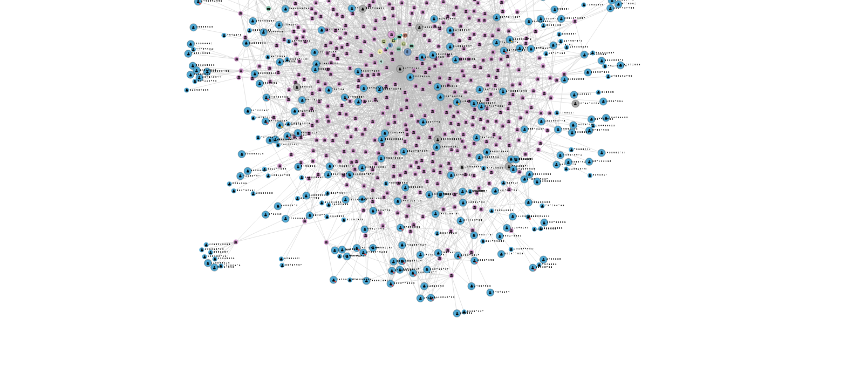
drag, startPoint x: 545, startPoint y: 234, endPoint x: 543, endPoint y: 180, distance: 54.0
click at [543, 180] on icon "user-527704611  527704611 phone-0e8eb58428e7a7a776135604012cd2e6  phone-3a642…" at bounding box center [519, 235] width 643 height 156
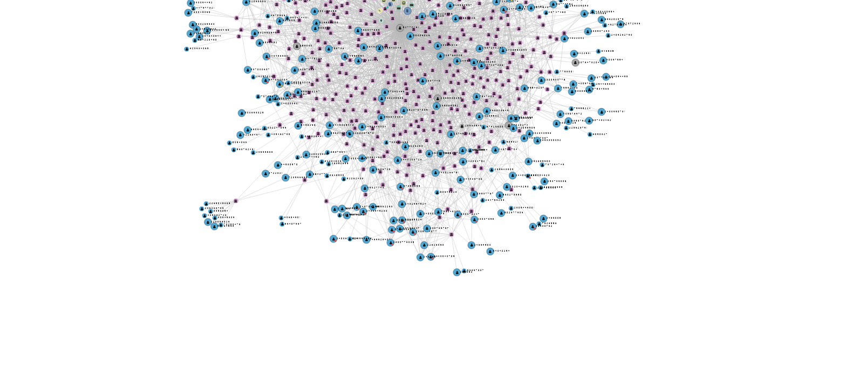
drag, startPoint x: 539, startPoint y: 212, endPoint x: 539, endPoint y: 202, distance: 9.7
click at [539, 202] on icon "user-527704611  527704611 phone-0e8eb58428e7a7a776135604012cd2e6  phone-3a642…" at bounding box center [519, 235] width 643 height 156
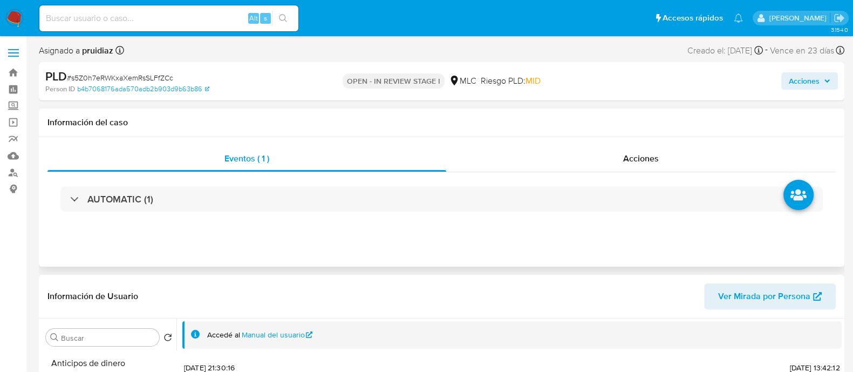
drag, startPoint x: 483, startPoint y: 50, endPoint x: 437, endPoint y: 260, distance: 214.7
click at [437, 260] on div "Eventos ( 1 ) Acciones AUTOMATIC (1)" at bounding box center [441, 201] width 805 height 129
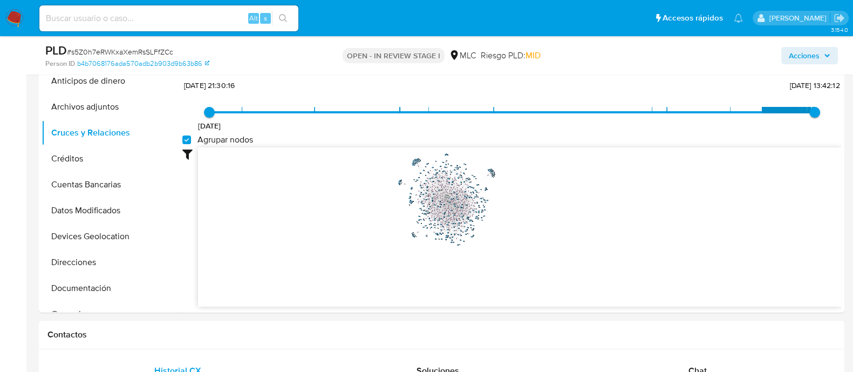
scroll to position [278, 0]
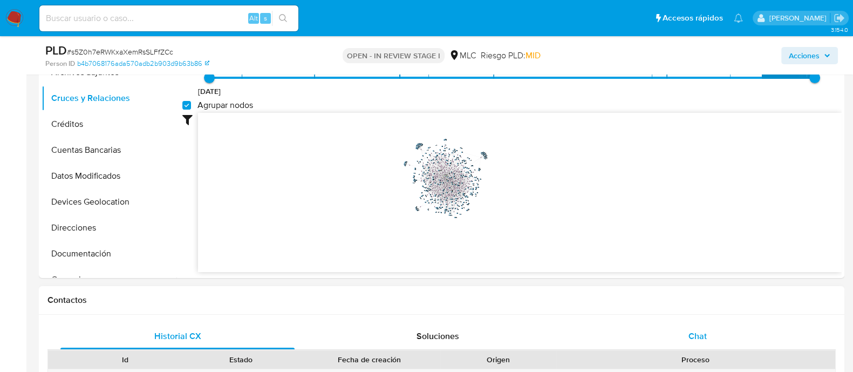
click at [696, 330] on span "Chat" at bounding box center [697, 336] width 18 height 12
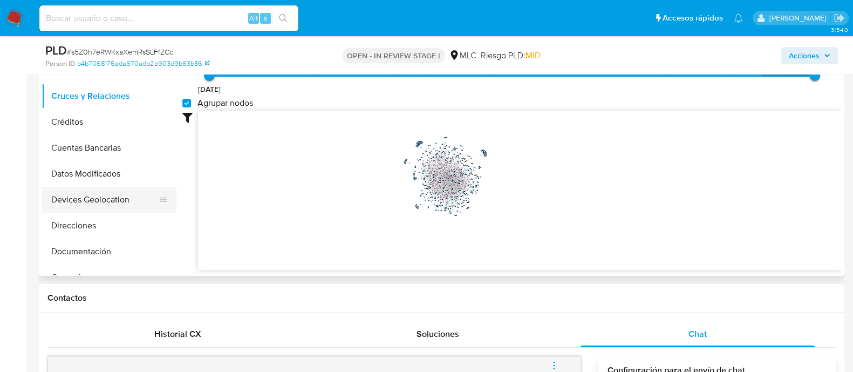
scroll to position [59, 0]
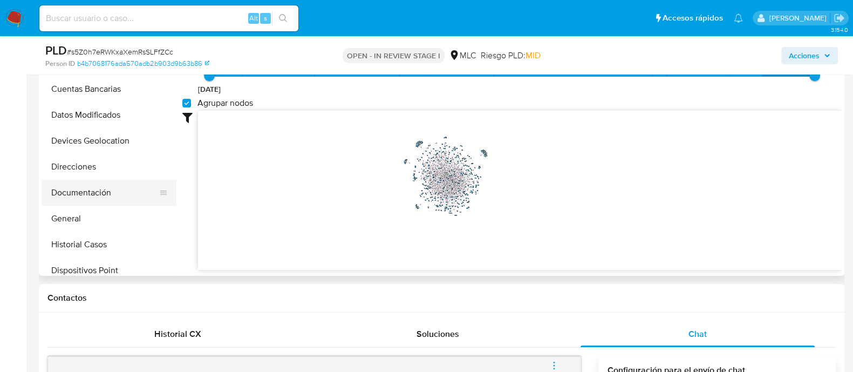
click at [78, 196] on button "Documentación" at bounding box center [105, 193] width 126 height 26
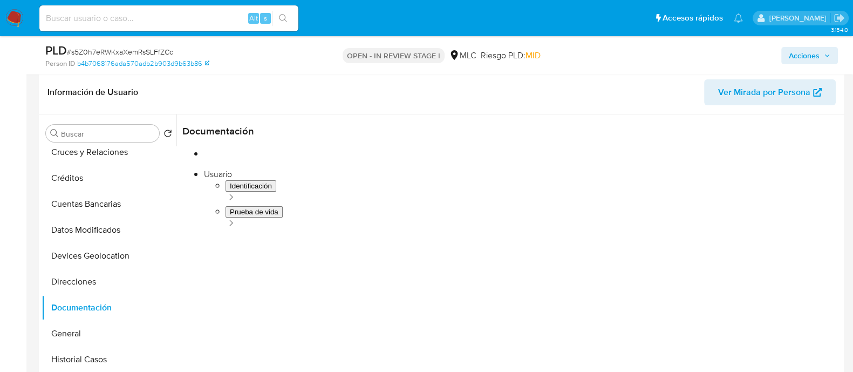
scroll to position [164, 0]
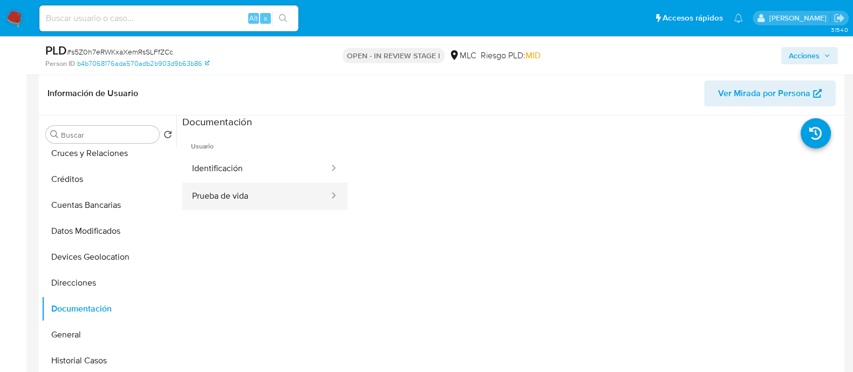
click at [253, 189] on button "Prueba de vida" at bounding box center [256, 196] width 148 height 28
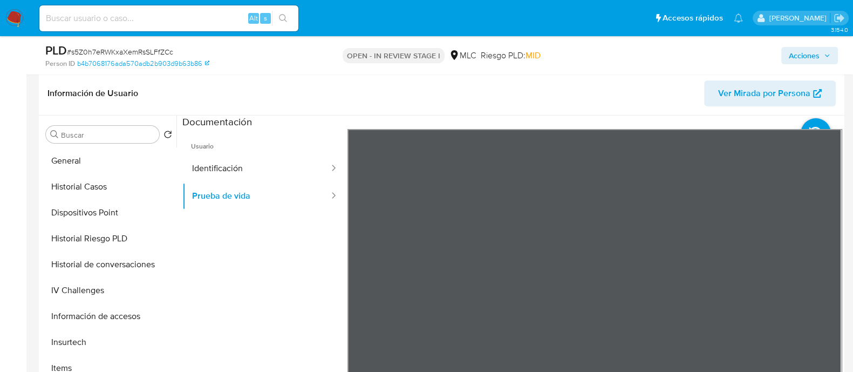
scroll to position [257, 0]
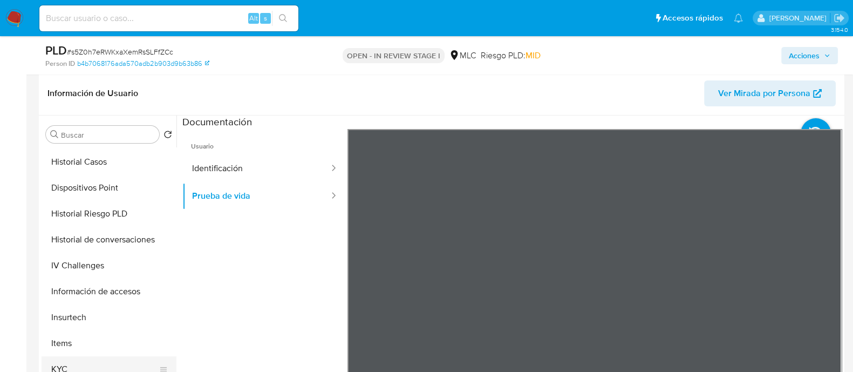
click at [67, 365] on button "KYC" at bounding box center [105, 369] width 126 height 26
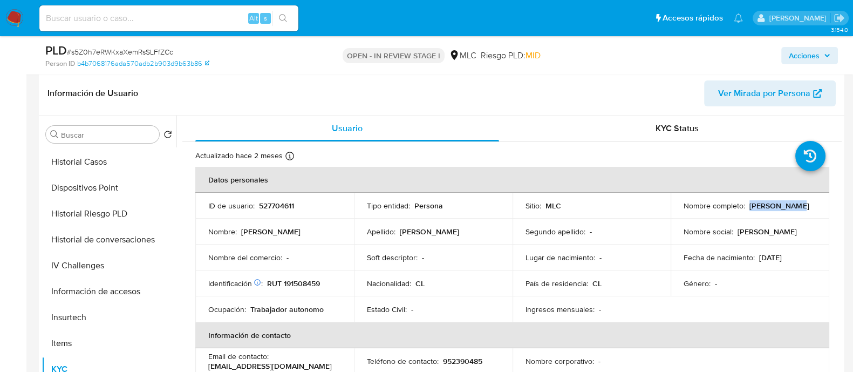
drag, startPoint x: 802, startPoint y: 207, endPoint x: 746, endPoint y: 208, distance: 55.6
click at [746, 208] on div "Nombre completo : Tamara Silva" at bounding box center [749, 206] width 133 height 10
copy p "Tamara Silva"
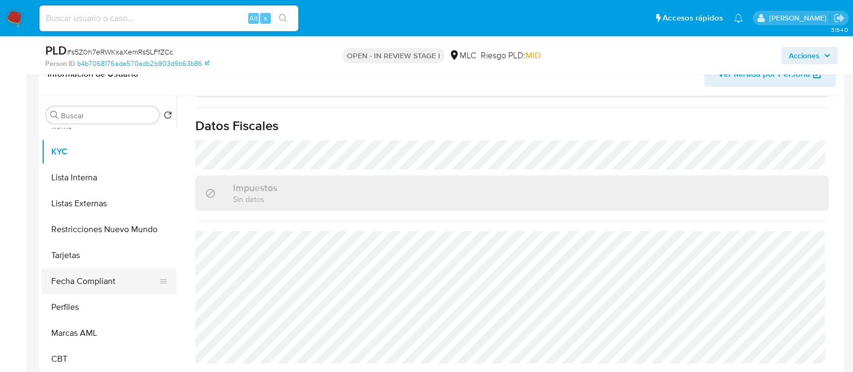
scroll to position [455, 0]
click at [94, 223] on button "Restricciones Nuevo Mundo" at bounding box center [105, 229] width 126 height 26
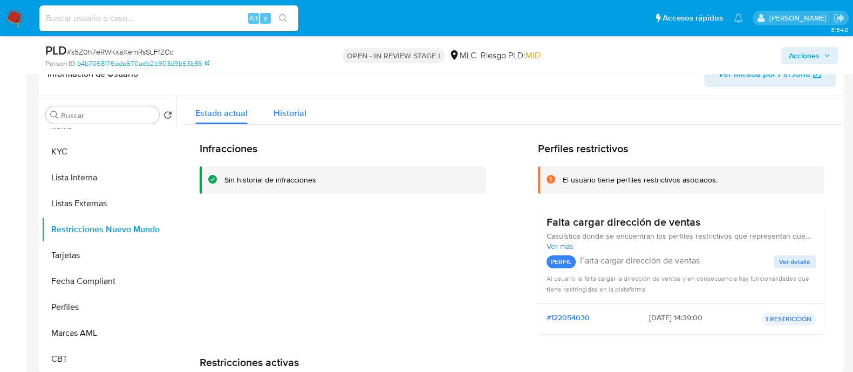
click at [274, 105] on div "Historial" at bounding box center [289, 110] width 33 height 29
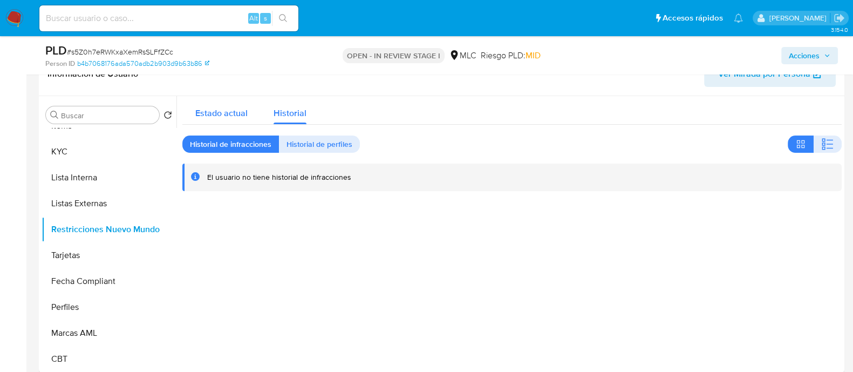
click at [243, 112] on span "Estado actual" at bounding box center [221, 113] width 52 height 12
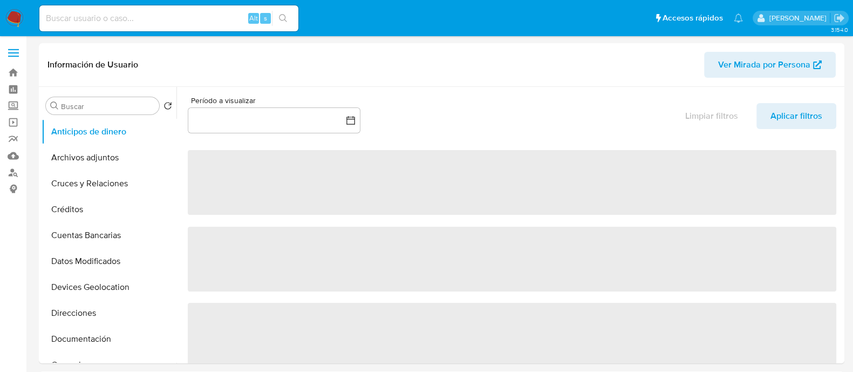
select select "10"
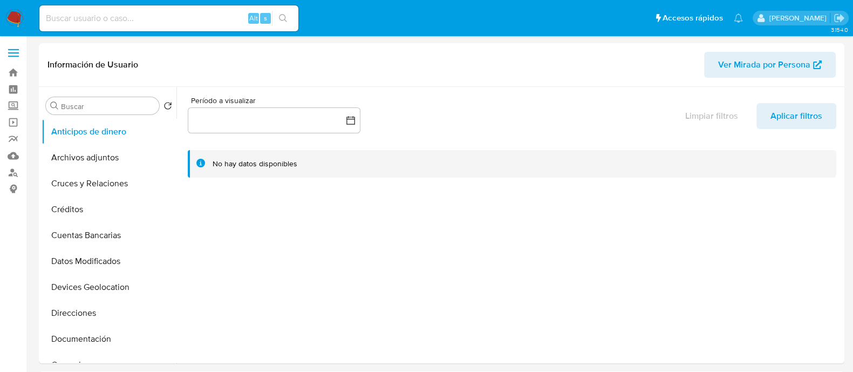
click at [194, 16] on input at bounding box center [168, 18] width 259 height 14
paste input "626108387"
type input "626108387"
click at [283, 17] on icon "search-icon" at bounding box center [283, 18] width 9 height 9
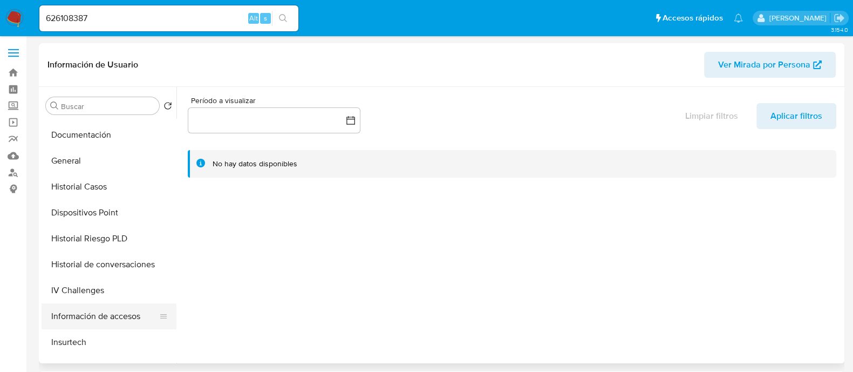
scroll to position [278, 0]
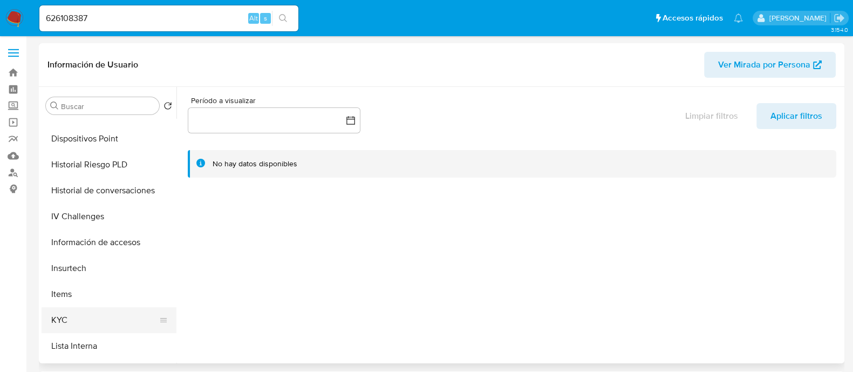
click at [76, 307] on button "KYC" at bounding box center [105, 320] width 126 height 26
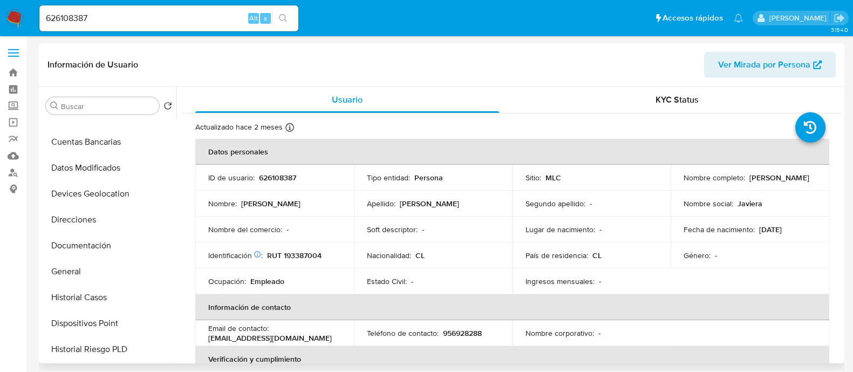
scroll to position [92, 0]
click at [83, 300] on button "Historial Casos" at bounding box center [105, 298] width 126 height 26
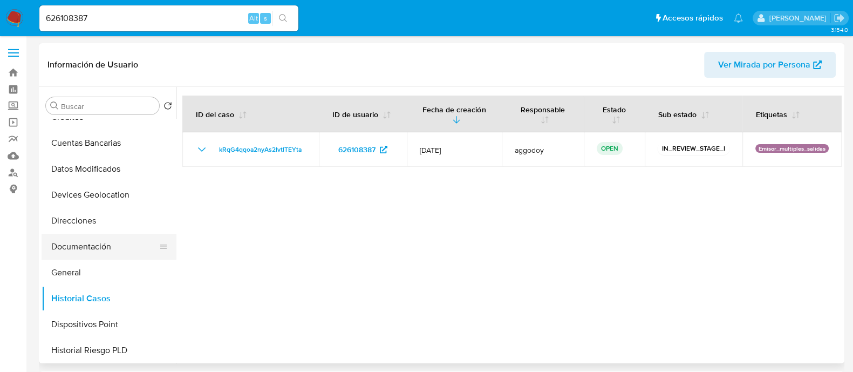
click at [88, 244] on button "Documentación" at bounding box center [105, 247] width 126 height 26
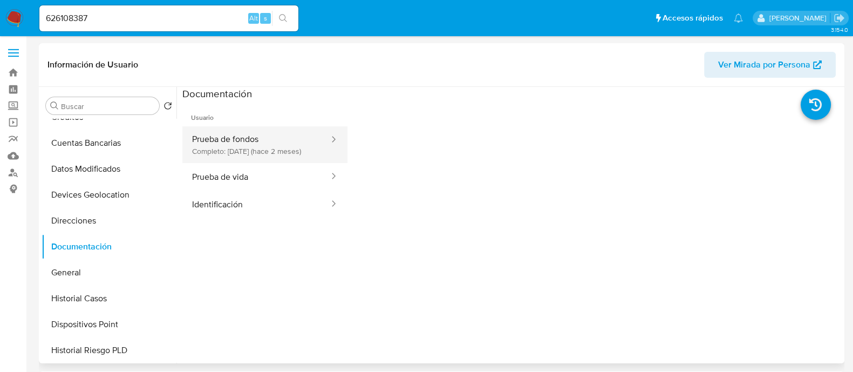
click at [273, 140] on button "Prueba de fondos Completo: [DATE] (hace 2 meses)" at bounding box center [256, 144] width 148 height 37
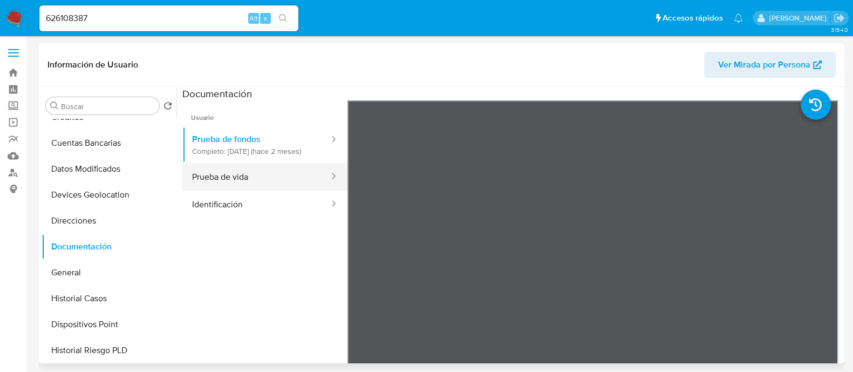
click at [244, 183] on button "Prueba de vida" at bounding box center [256, 177] width 148 height 28
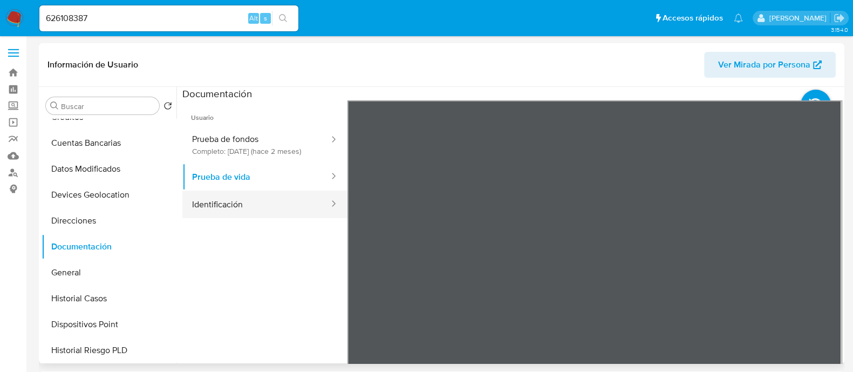
click at [211, 208] on button "Identificación" at bounding box center [256, 204] width 148 height 28
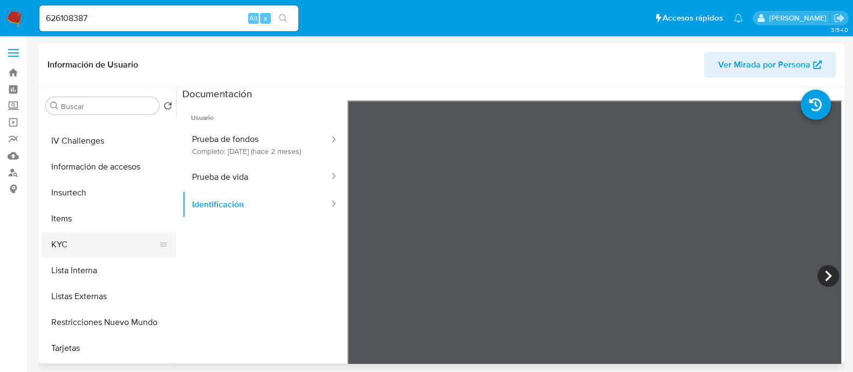
scroll to position [353, 0]
click at [78, 236] on button "KYC" at bounding box center [105, 244] width 126 height 26
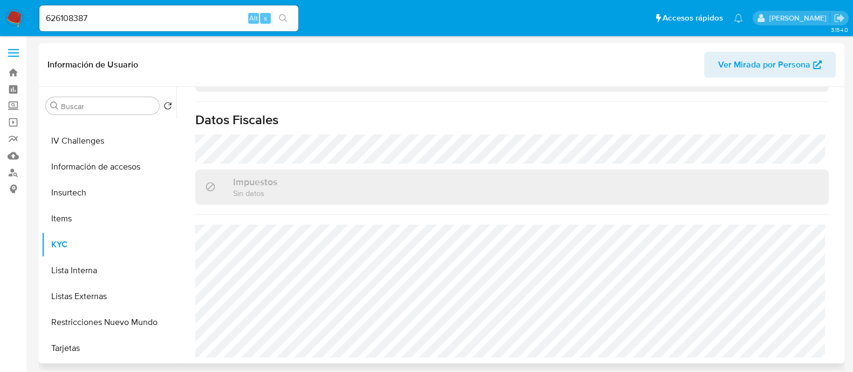
scroll to position [599, 0]
click at [22, 17] on img at bounding box center [14, 18] width 18 height 18
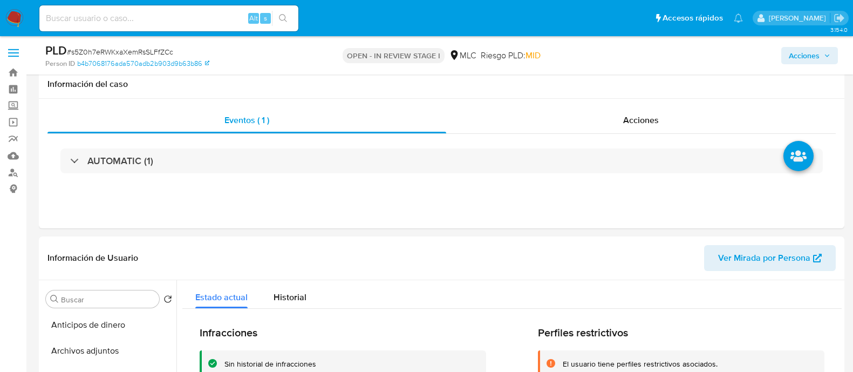
select select "10"
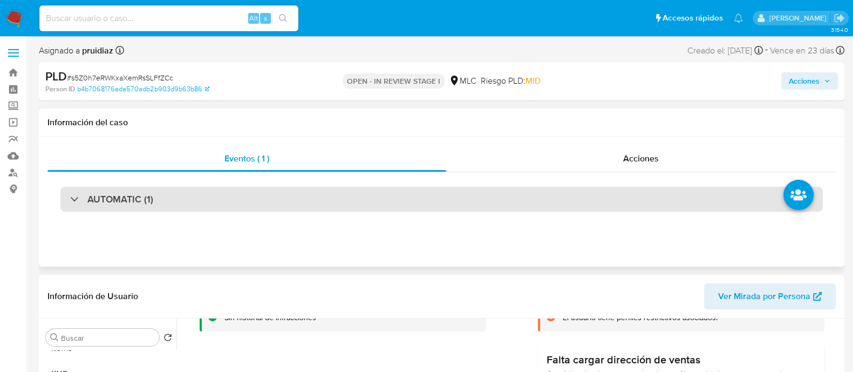
click at [124, 201] on h3 "AUTOMATIC (1)" at bounding box center [120, 199] width 66 height 12
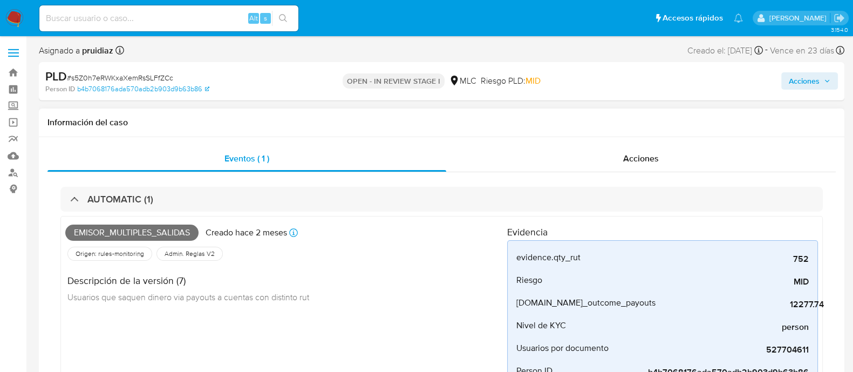
click at [134, 231] on span "Emisor_multiples_salidas" at bounding box center [131, 232] width 133 height 16
copy span "Emisor_multiples_salidas"
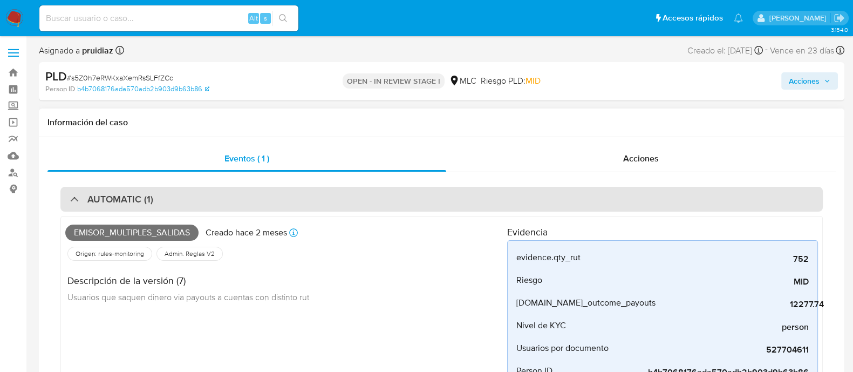
click at [162, 207] on div "AUTOMATIC (1)" at bounding box center [441, 199] width 762 height 25
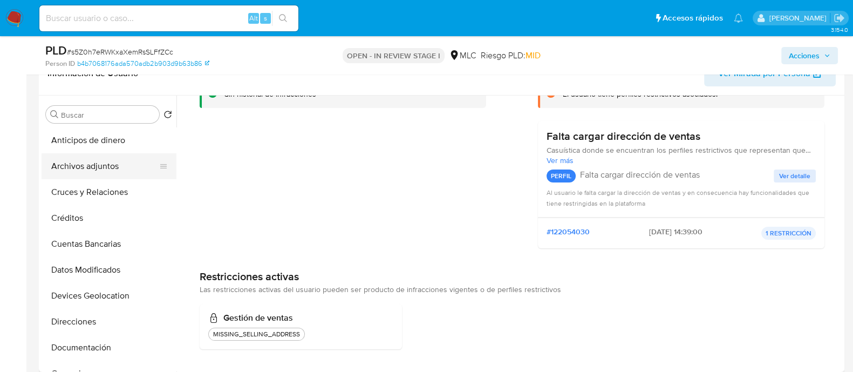
click at [86, 153] on button "Archivos adjuntos" at bounding box center [105, 166] width 126 height 26
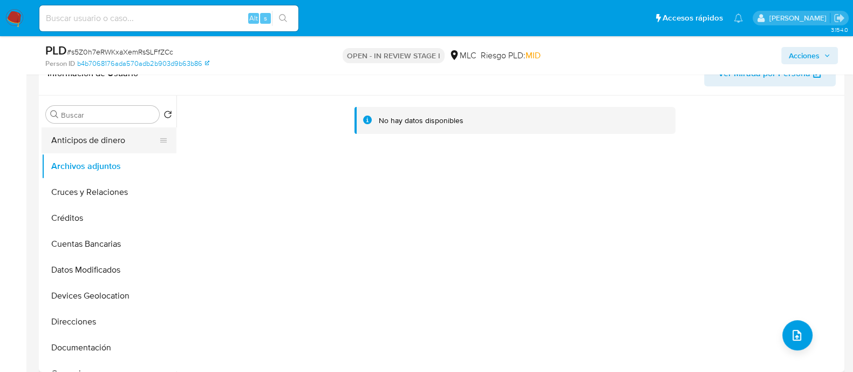
click at [75, 135] on button "Anticipos de dinero" at bounding box center [105, 140] width 126 height 26
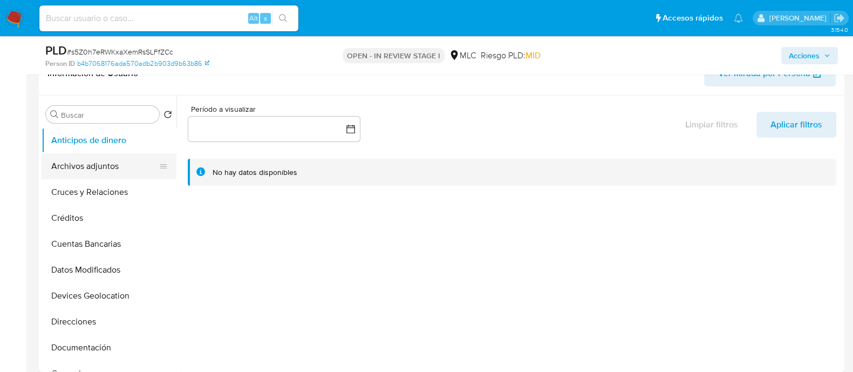
click at [71, 162] on button "Archivos adjuntos" at bounding box center [105, 166] width 126 height 26
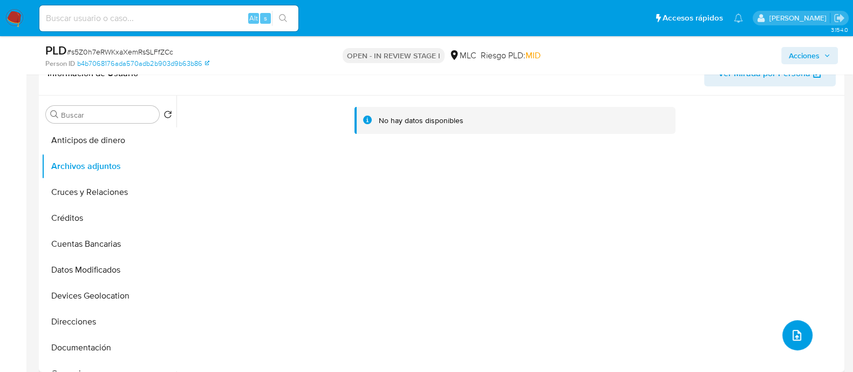
click at [798, 337] on span "upload-file" at bounding box center [796, 334] width 13 height 13
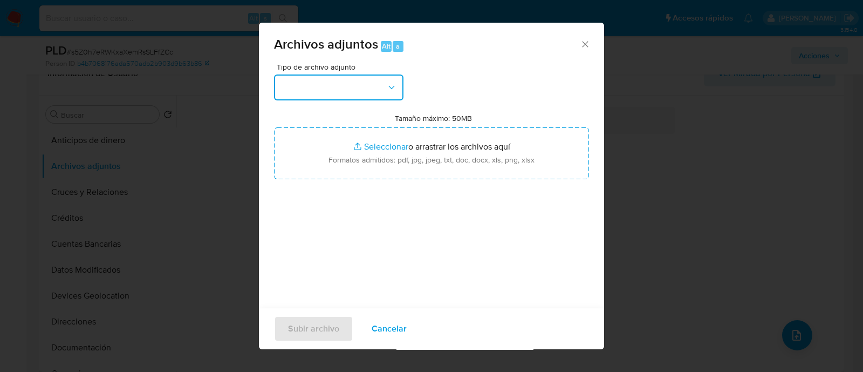
click at [367, 90] on button "button" at bounding box center [338, 87] width 129 height 26
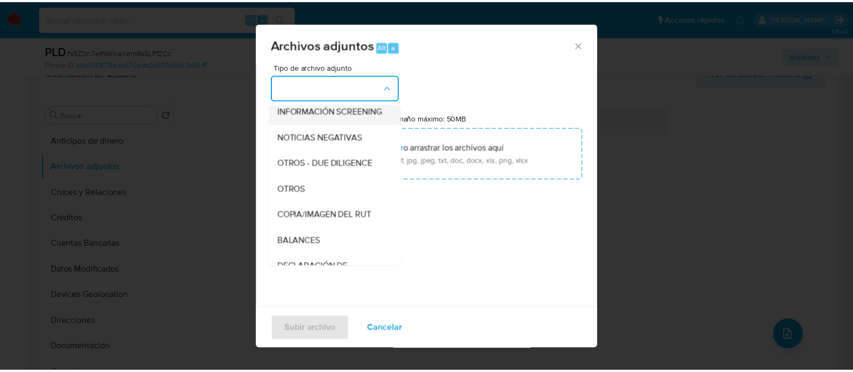
scroll to position [102, 0]
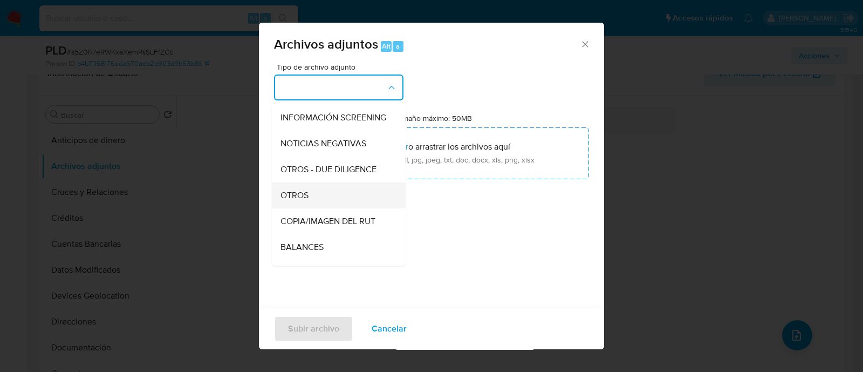
click at [298, 201] on span "OTROS" at bounding box center [294, 195] width 28 height 11
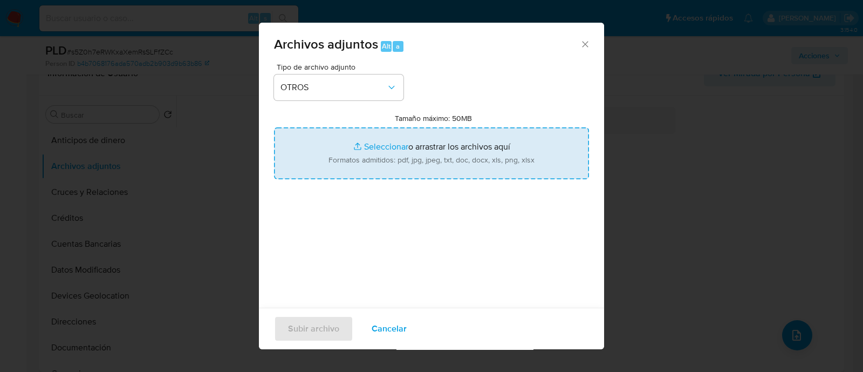
click at [415, 166] on input "Tamaño máximo: 50MB Seleccionar archivos" at bounding box center [431, 153] width 315 height 52
type input "C:\fakepath\527704611 - 18_08_2025.xlsx"
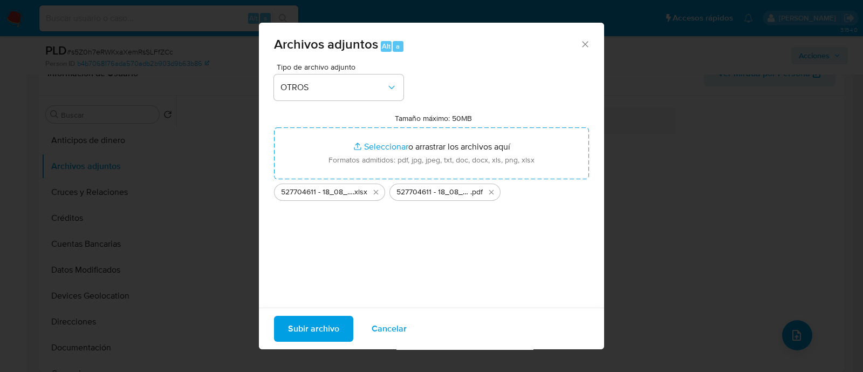
click at [305, 327] on span "Subir archivo" at bounding box center [313, 329] width 51 height 24
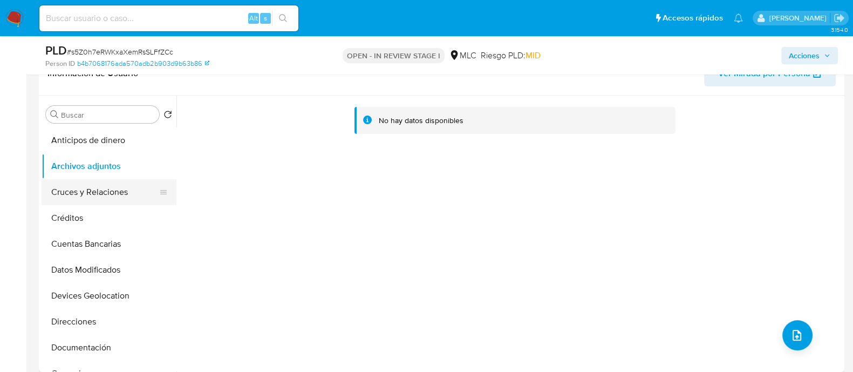
click at [86, 184] on button "Cruces y Relaciones" at bounding box center [105, 192] width 126 height 26
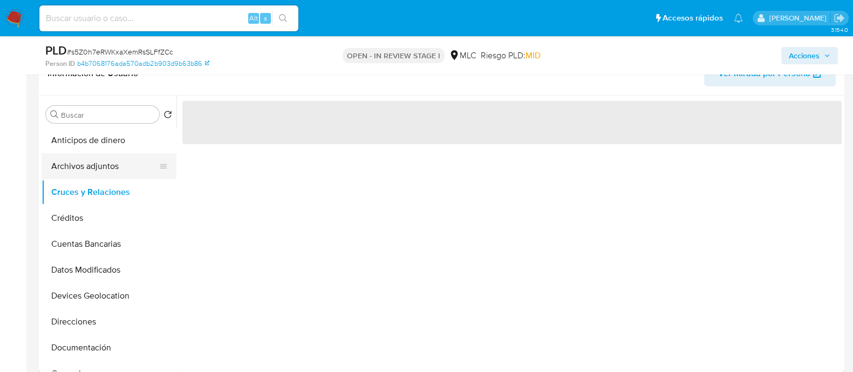
click at [107, 166] on button "Archivos adjuntos" at bounding box center [105, 166] width 126 height 26
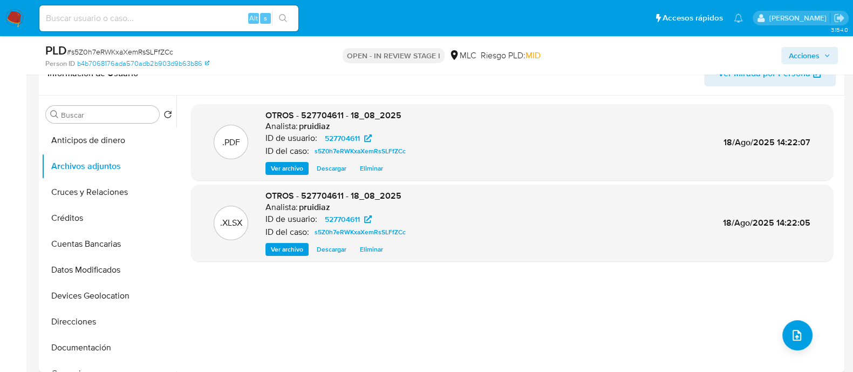
scroll to position [0, 0]
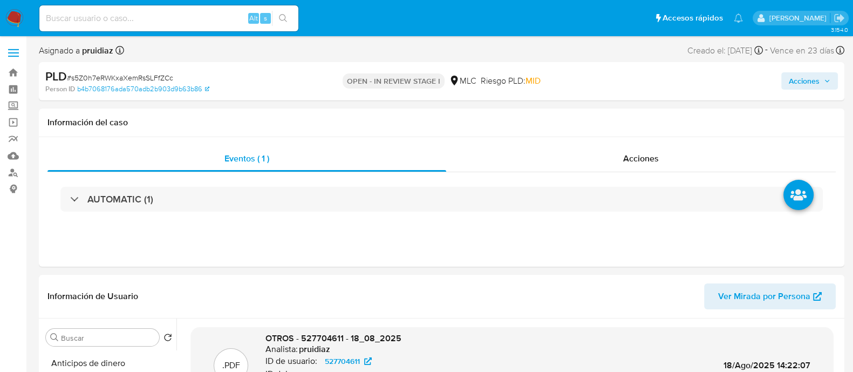
click at [809, 80] on span "Acciones" at bounding box center [803, 80] width 31 height 17
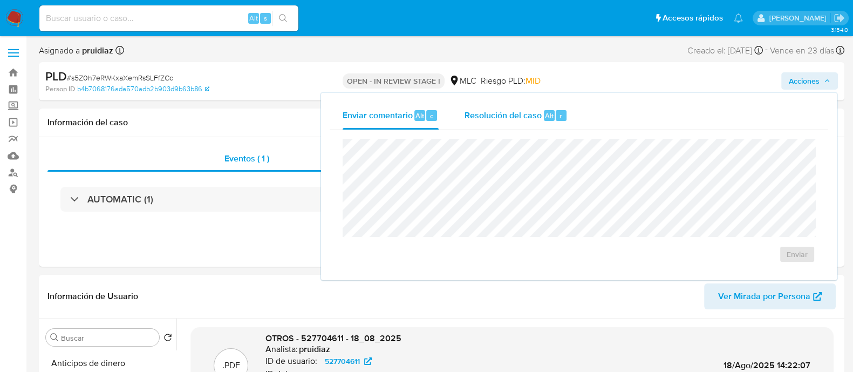
click at [540, 107] on div "Resolución del caso Alt r" at bounding box center [515, 115] width 103 height 28
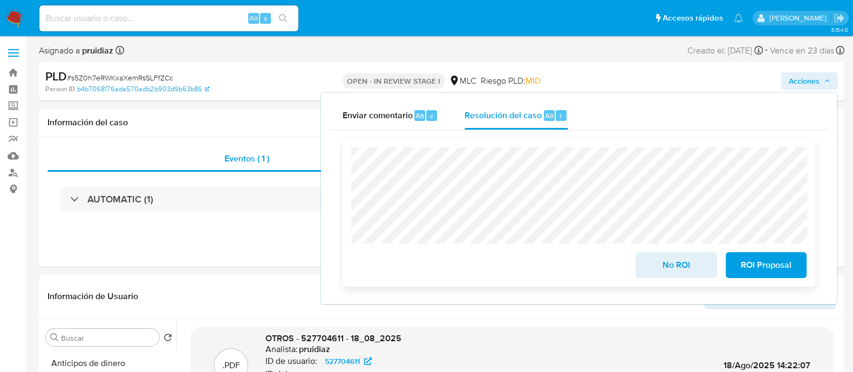
click at [759, 259] on span "ROI Proposal" at bounding box center [765, 265] width 53 height 24
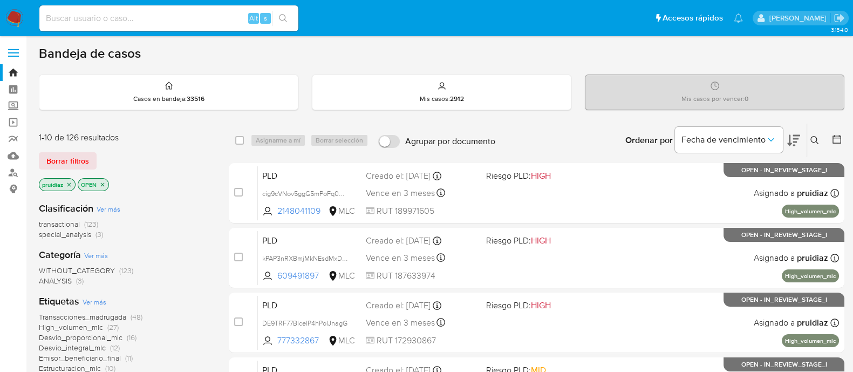
click at [798, 146] on icon at bounding box center [793, 140] width 13 height 13
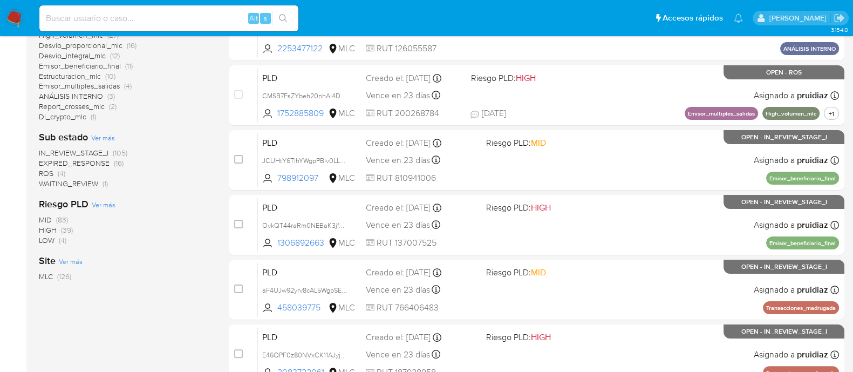
scroll to position [291, 0]
click at [93, 18] on input at bounding box center [168, 18] width 259 height 14
paste input "529665303 Gisselle Romané Arenas Talciani"
drag, startPoint x: 226, startPoint y: 22, endPoint x: 97, endPoint y: 17, distance: 129.0
click at [97, 17] on input "529665303 Gisselle Romané Arenas Talciani" at bounding box center [168, 18] width 259 height 14
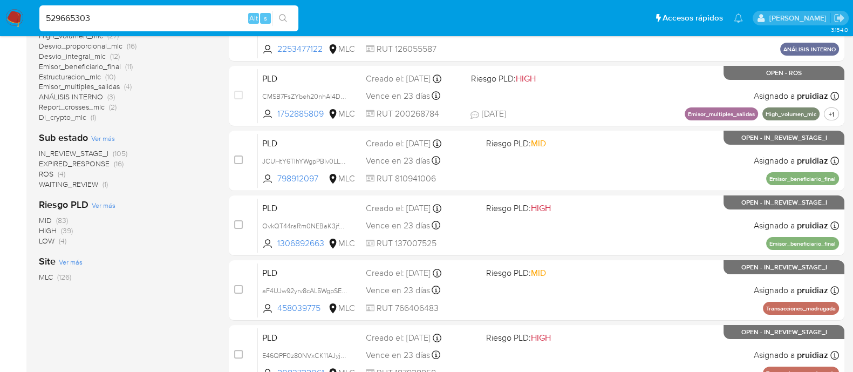
type input "529665303"
click at [289, 14] on button "search-icon" at bounding box center [283, 18] width 22 height 15
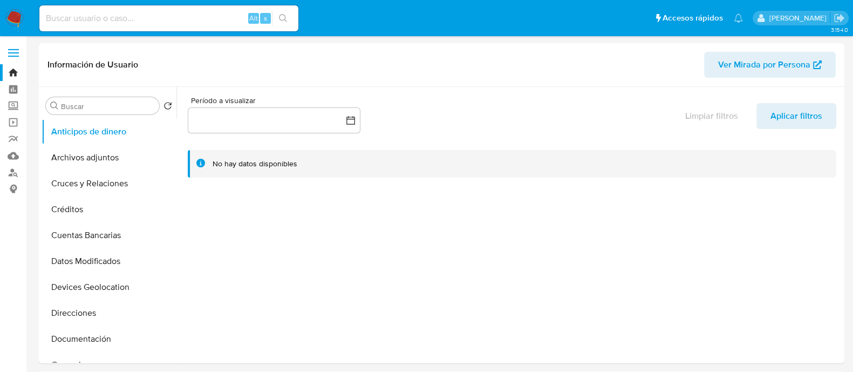
select select "10"
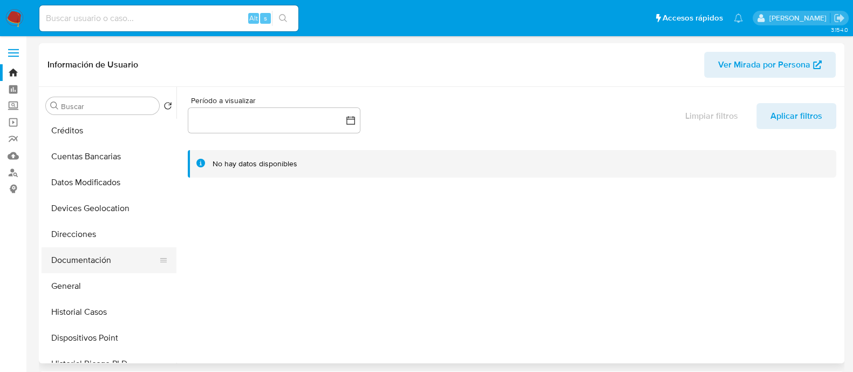
scroll to position [79, 0]
click at [84, 260] on button "Documentación" at bounding box center [105, 259] width 126 height 26
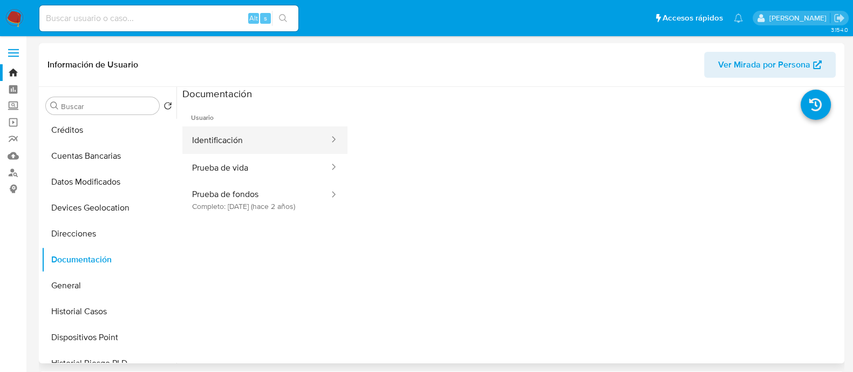
click at [255, 151] on button "Identificación" at bounding box center [256, 140] width 148 height 28
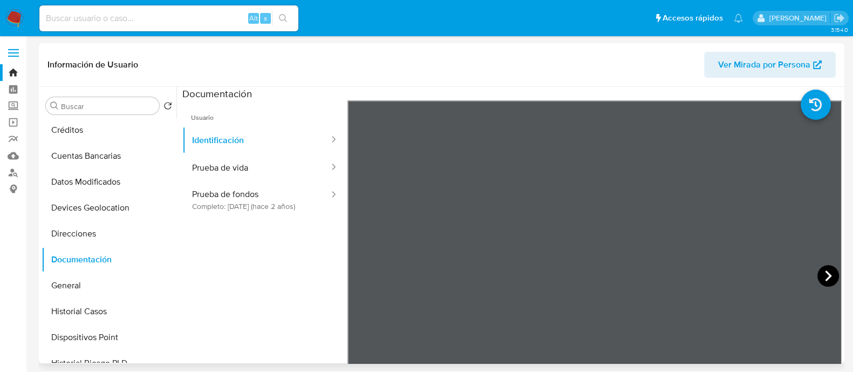
click at [826, 274] on icon at bounding box center [828, 275] width 6 height 11
click at [250, 162] on button "Prueba de vida" at bounding box center [256, 168] width 148 height 28
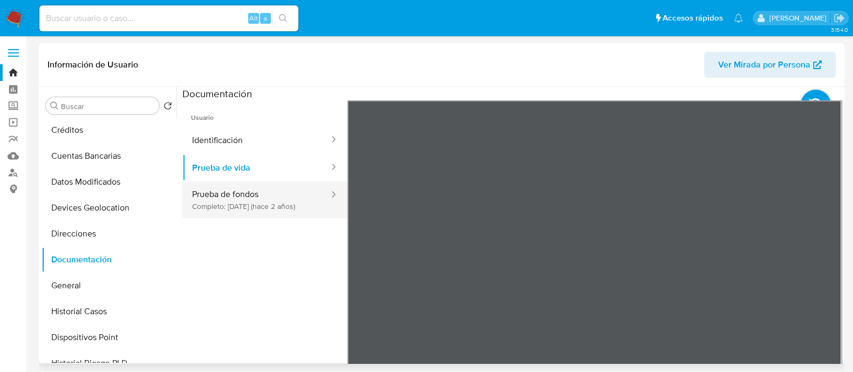
click at [284, 190] on button "Prueba de fondos Completo: 17/11/2023 (hace 2 años)" at bounding box center [256, 199] width 148 height 37
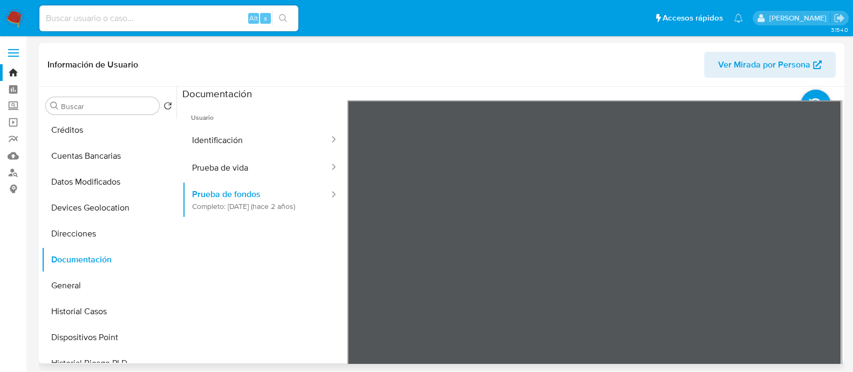
click at [491, 81] on div "Información de Usuario Ver Mirada por Persona Buscar Volver al orden por defect…" at bounding box center [441, 203] width 805 height 320
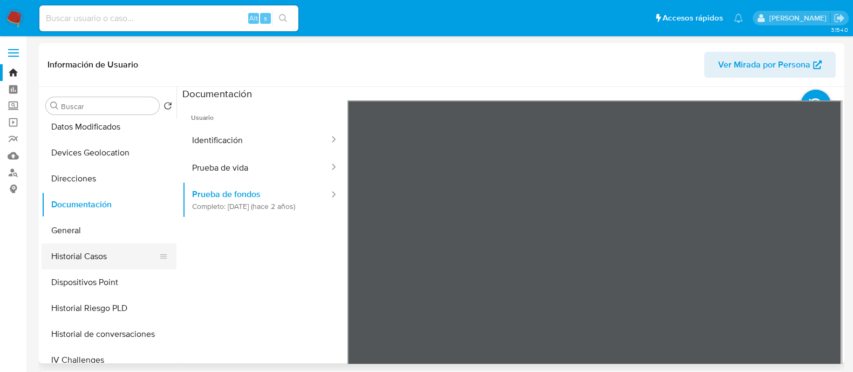
scroll to position [134, 0]
click at [80, 252] on button "Historial Casos" at bounding box center [105, 256] width 126 height 26
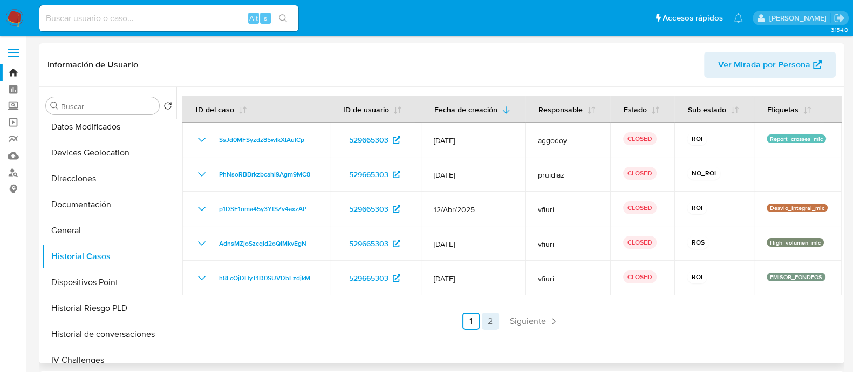
click at [495, 317] on link "2" at bounding box center [490, 320] width 17 height 17
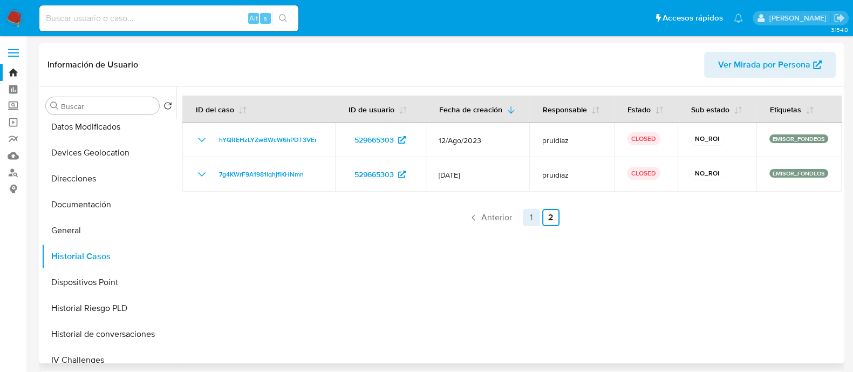
click at [523, 216] on link "1" at bounding box center [531, 217] width 17 height 17
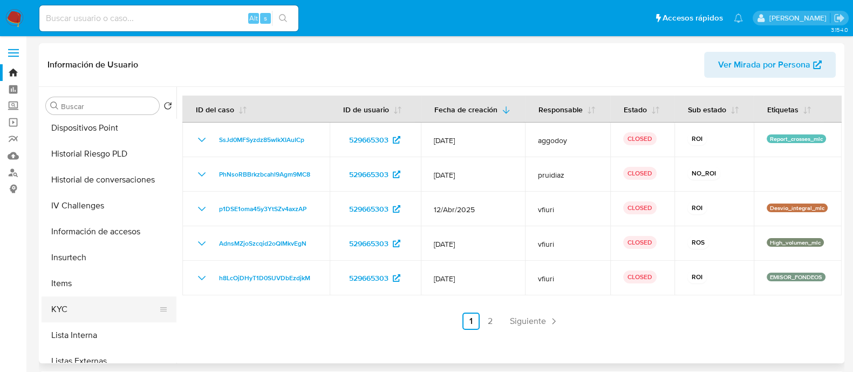
scroll to position [289, 0]
click at [55, 301] on button "KYC" at bounding box center [105, 309] width 126 height 26
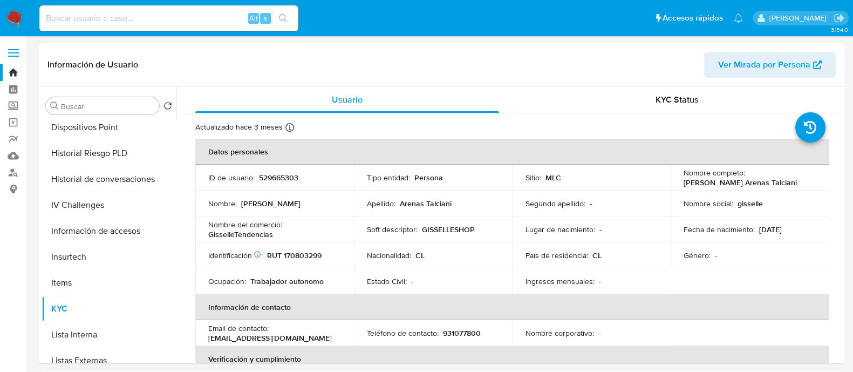
click at [11, 16] on img at bounding box center [14, 18] width 18 height 18
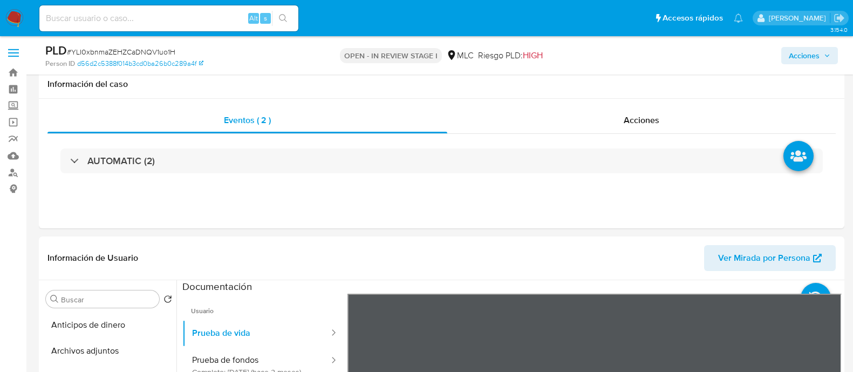
select select "10"
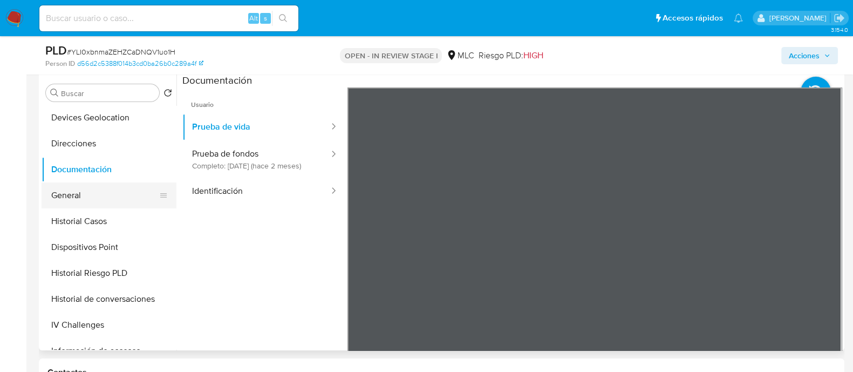
scroll to position [157, 0]
click at [82, 196] on button "General" at bounding box center [105, 195] width 126 height 26
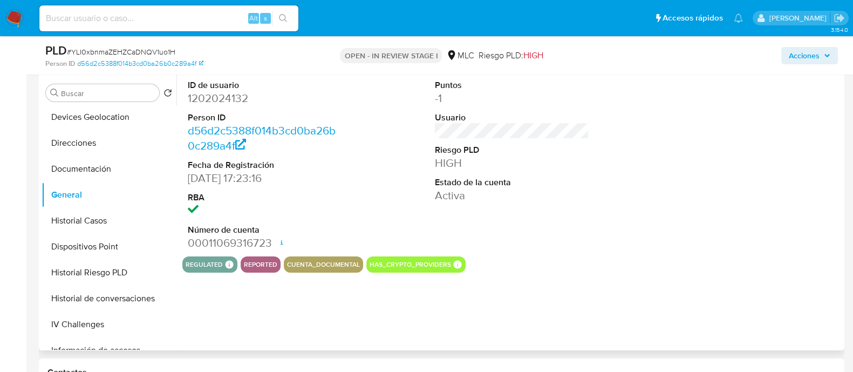
click at [235, 99] on dd "1202024132" at bounding box center [265, 98] width 154 height 15
copy dd "1202024132"
click at [235, 94] on dd "1202024132" at bounding box center [265, 98] width 154 height 15
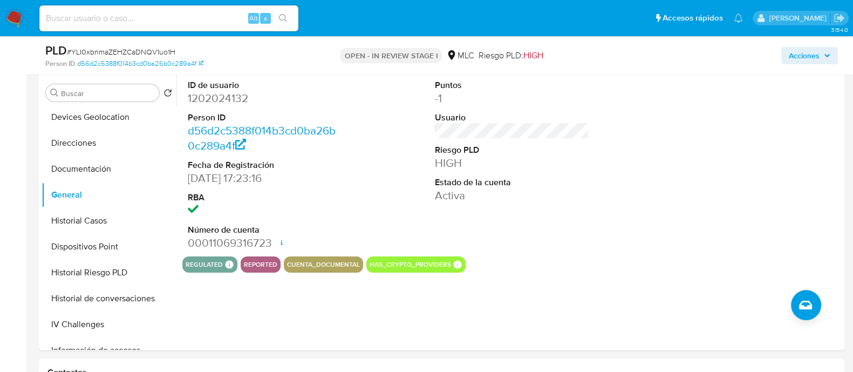
click at [142, 51] on span "# YLI0xbnmaZEHZCaDNQV1uo1H" at bounding box center [121, 51] width 108 height 11
copy span "YLI0xbnmaZEHZCaDNQV1uo1H"
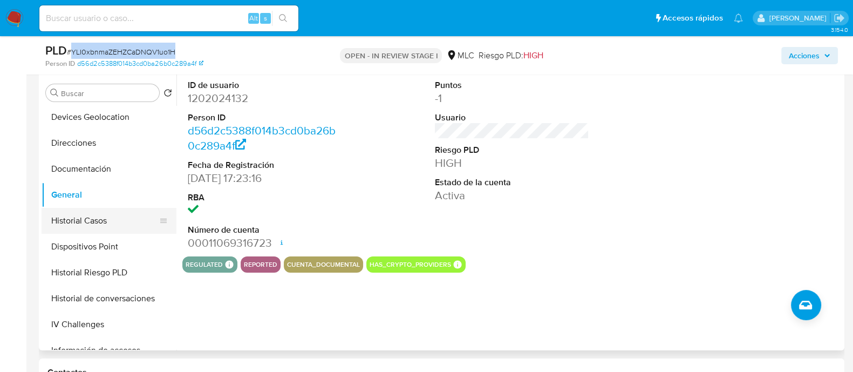
click at [101, 221] on button "Historial Casos" at bounding box center [105, 221] width 126 height 26
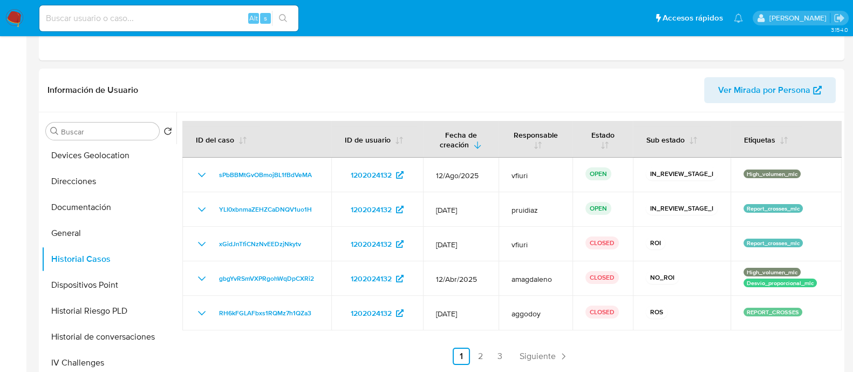
scroll to position [0, 0]
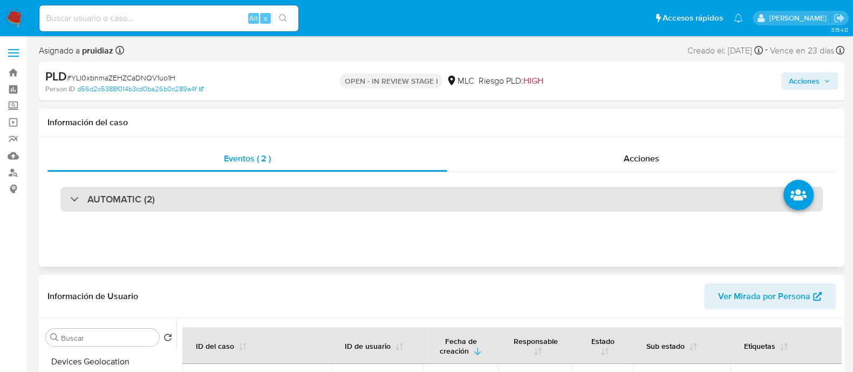
click at [138, 193] on h3 "AUTOMATIC (2)" at bounding box center [120, 199] width 67 height 12
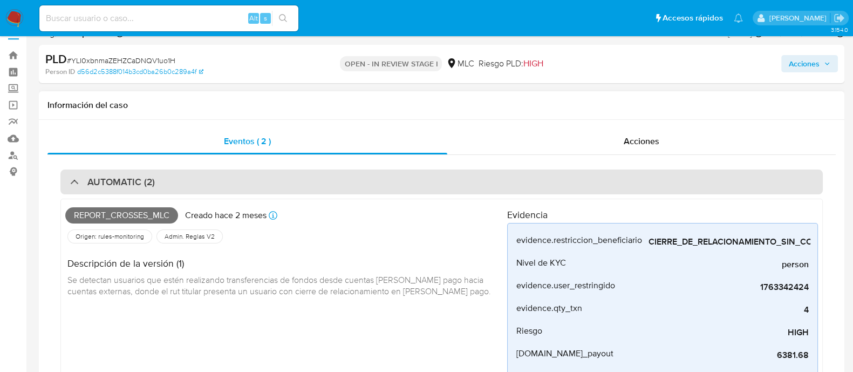
scroll to position [11, 0]
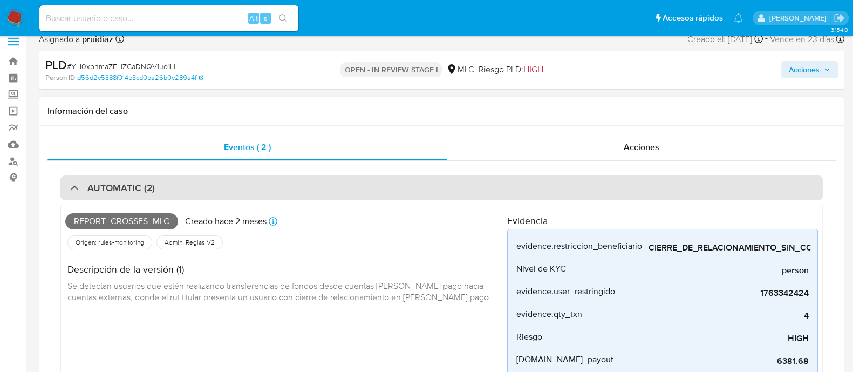
click at [142, 187] on h3 "AUTOMATIC (2)" at bounding box center [120, 188] width 67 height 12
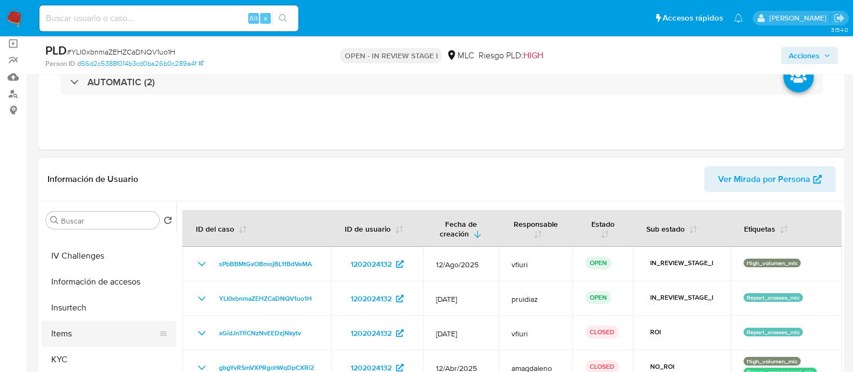
scroll to position [353, 0]
click at [61, 351] on button "KYC" at bounding box center [105, 359] width 126 height 26
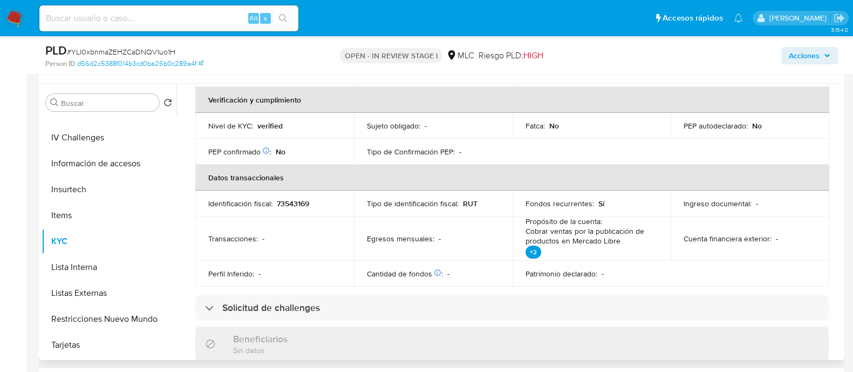
scroll to position [0, 0]
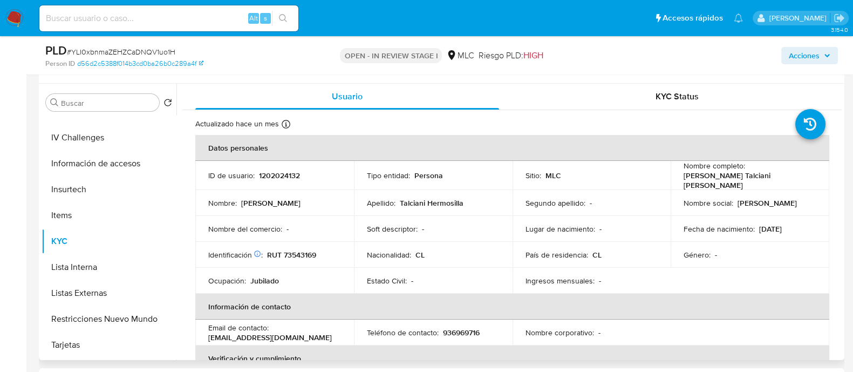
click at [296, 250] on p "RUT 73543169" at bounding box center [291, 255] width 49 height 10
copy p "73543169"
click at [303, 250] on p "RUT 73543169" at bounding box center [291, 255] width 49 height 10
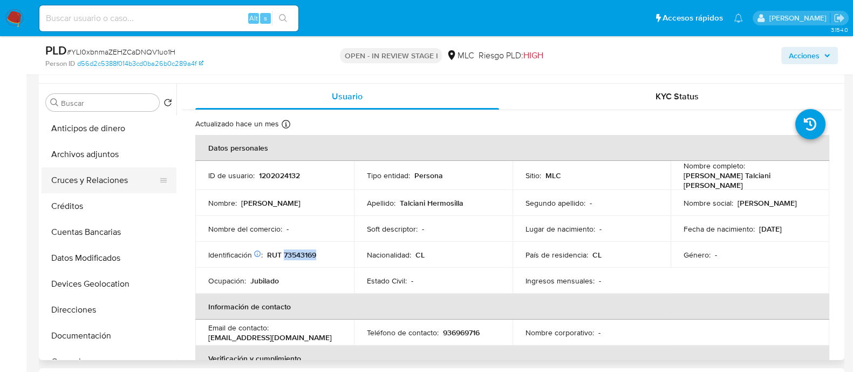
click at [74, 178] on button "Cruces y Relaciones" at bounding box center [105, 180] width 126 height 26
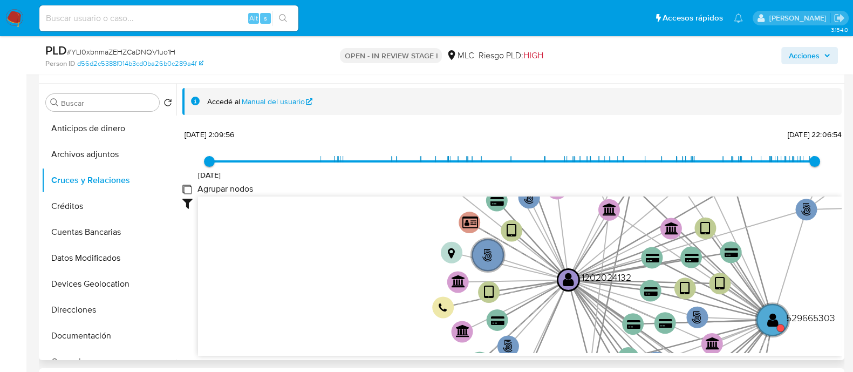
click at [187, 190] on group_nodes "Agrupar nodos" at bounding box center [186, 188] width 9 height 9
checkbox group_nodes "true"
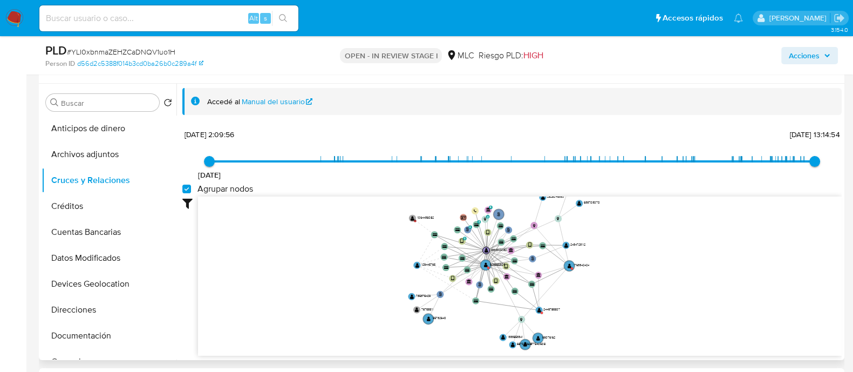
drag, startPoint x: 632, startPoint y: 239, endPoint x: 603, endPoint y: 256, distance: 33.4
click at [603, 256] on icon "phone-63adc1c8edae08808d290ec24ffa743c  user-1202024132  1202024132 person-d5…" at bounding box center [519, 274] width 643 height 156
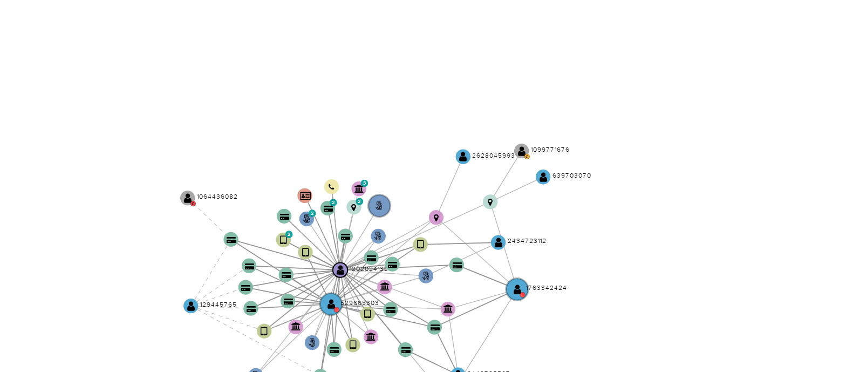
scroll to position [196, 0]
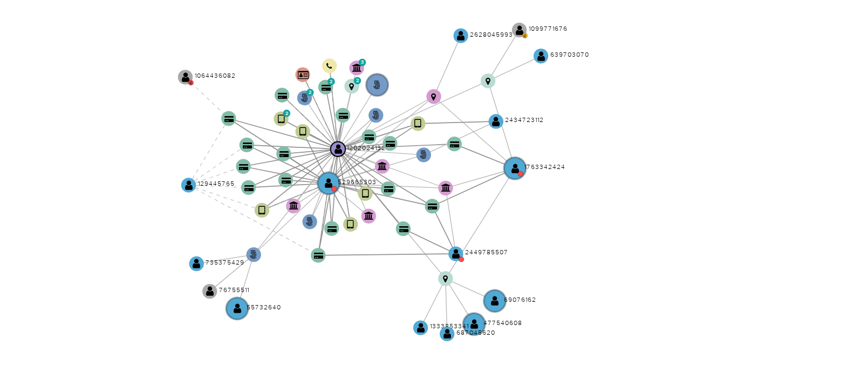
drag, startPoint x: 594, startPoint y: 257, endPoint x: 594, endPoint y: 236, distance: 20.5
click at [594, 236] on icon "phone-63adc1c8edae08808d290ec24ffa743c  user-1202024132  1202024132 person-d5…" at bounding box center [519, 273] width 643 height 156
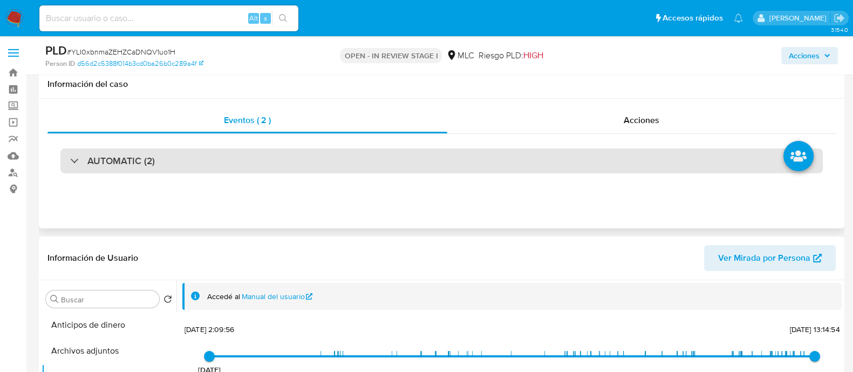
scroll to position [286, 0]
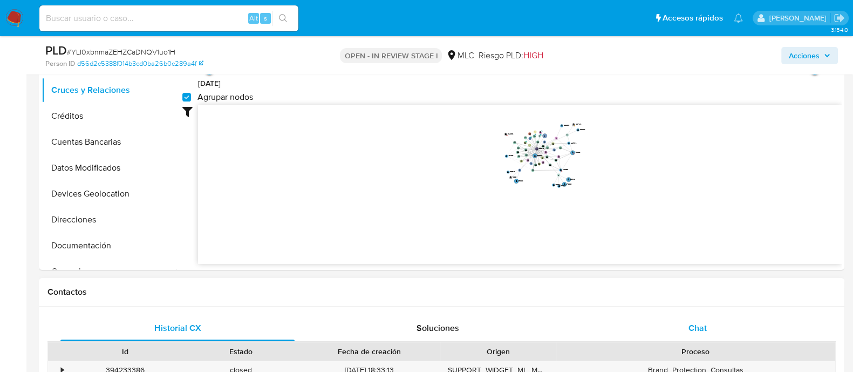
click at [681, 333] on div "Chat" at bounding box center [697, 328] width 234 height 26
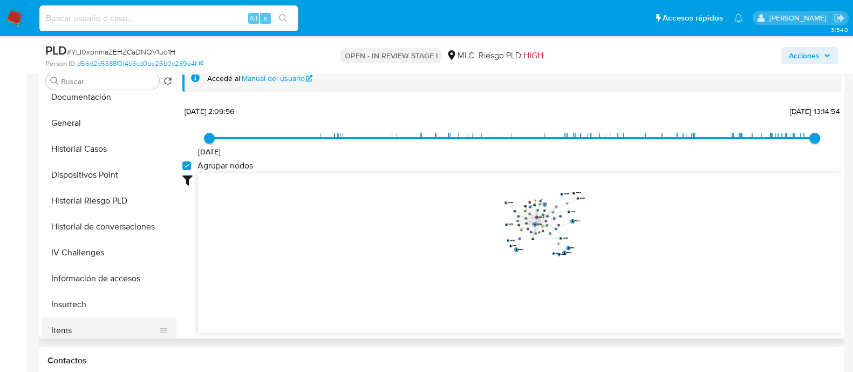
scroll to position [330, 0]
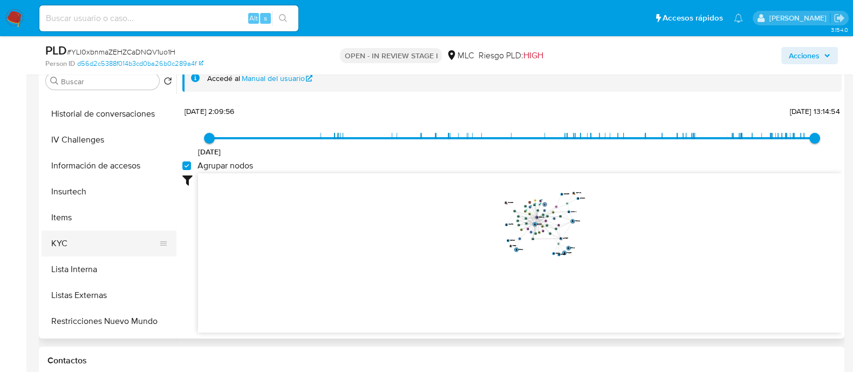
click at [61, 245] on button "KYC" at bounding box center [105, 243] width 126 height 26
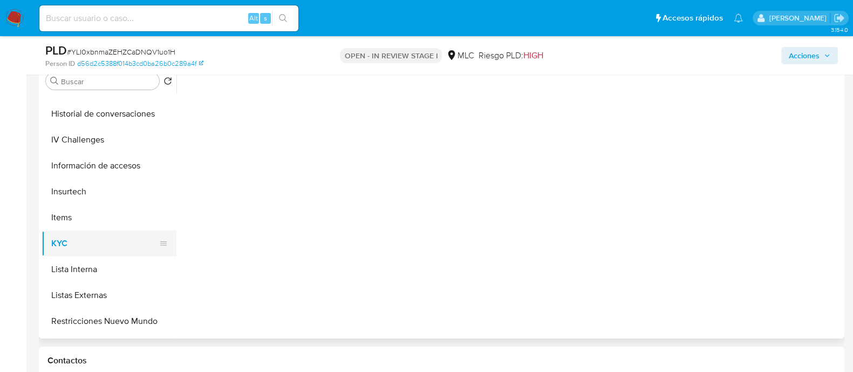
scroll to position [0, 0]
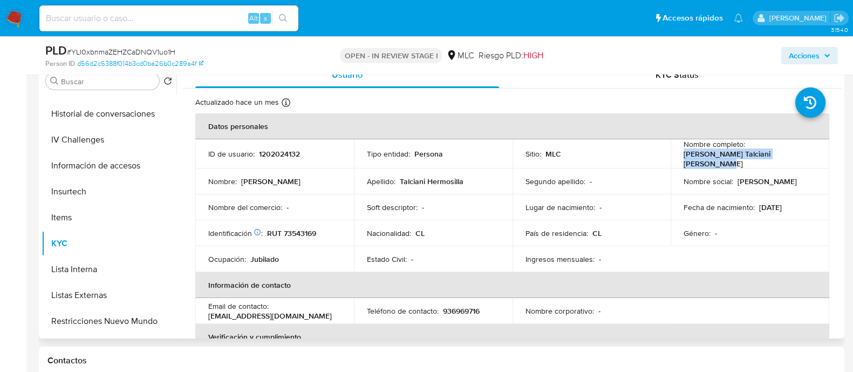
drag, startPoint x: 805, startPoint y: 157, endPoint x: 671, endPoint y: 158, distance: 133.2
click at [671, 158] on td "Nombre completo : María Herminia Talciani Hermosilla" at bounding box center [749, 153] width 159 height 29
copy p "María Herminia Talciani Hermosilla"
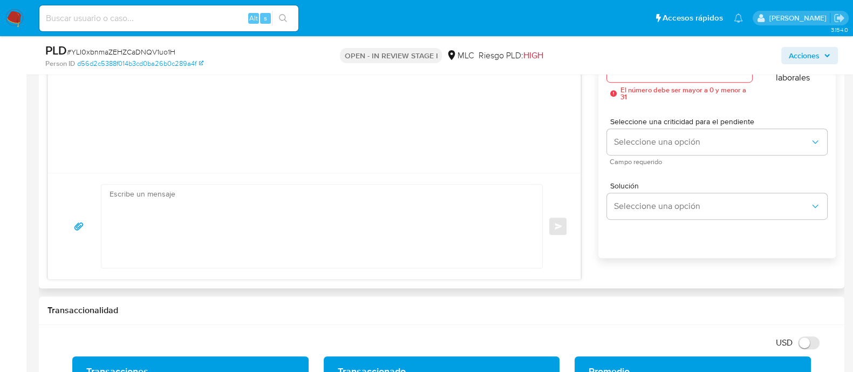
scroll to position [541, 0]
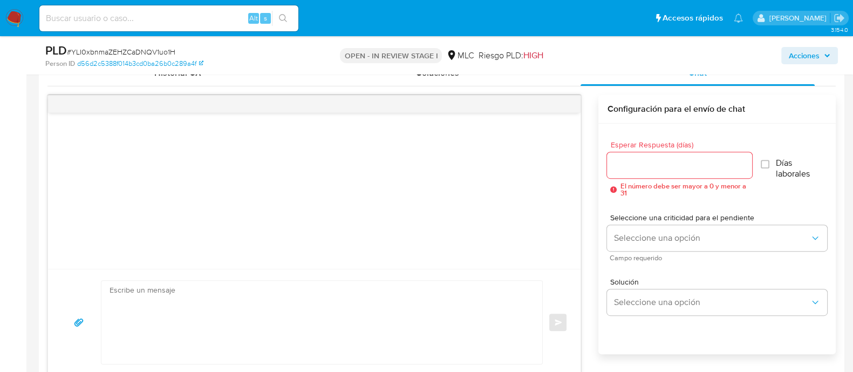
click at [653, 166] on input "Esperar Respuesta (días)" at bounding box center [679, 165] width 145 height 14
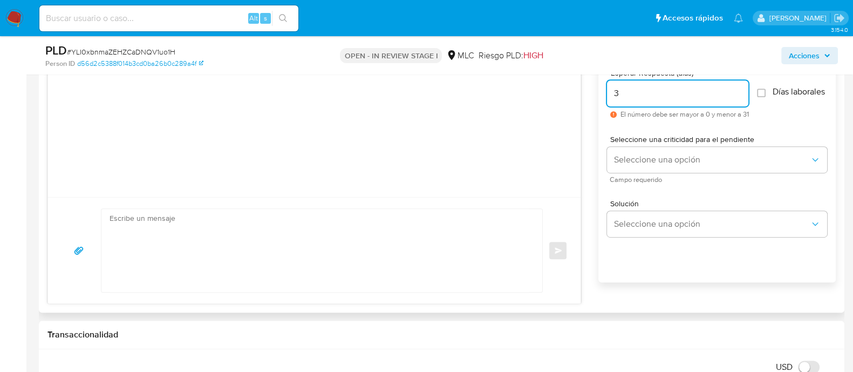
scroll to position [613, 0]
type input "3"
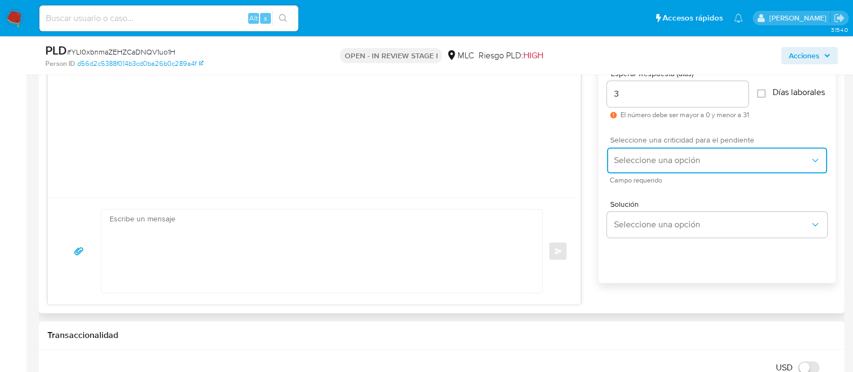
click at [693, 166] on span "Seleccione una opción" at bounding box center [711, 160] width 196 height 11
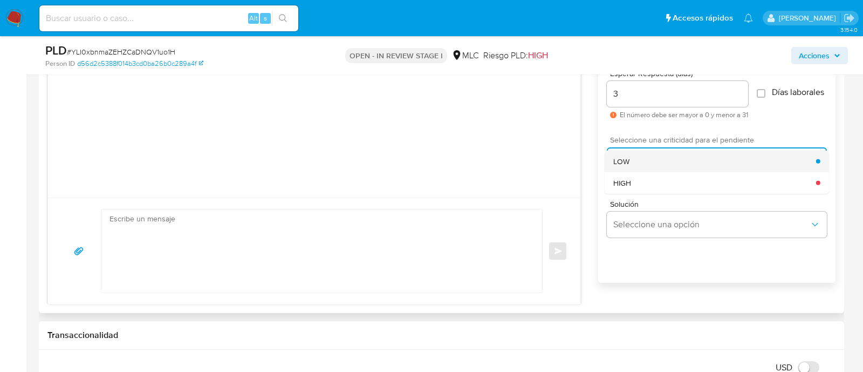
click at [623, 166] on span "LOW" at bounding box center [621, 161] width 16 height 10
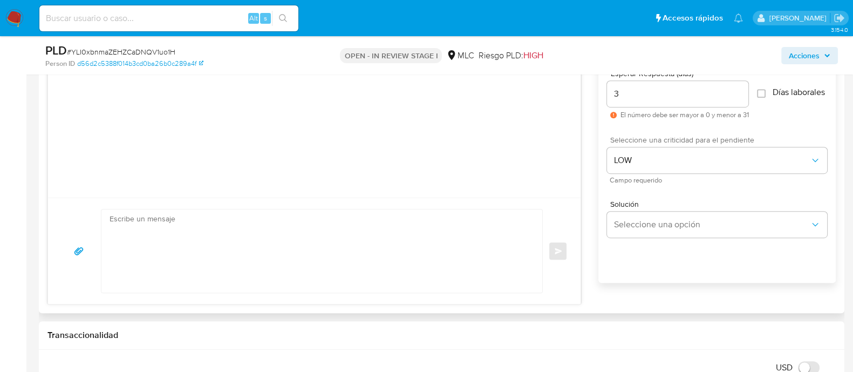
click at [102, 51] on span "# YLI0xbnmaZEHZCaDNQV1uo1H" at bounding box center [121, 51] width 108 height 11
copy span "YLI0xbnmaZEHZCaDNQV1uo1H"
click at [181, 244] on textarea at bounding box center [318, 250] width 419 height 83
paste textarea "Hola XXX, Te contactamos ya que necesitamos verificar algunos datos para poder …"
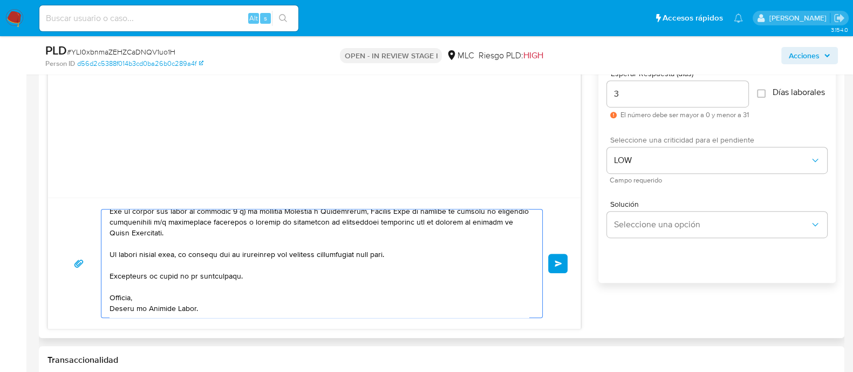
scroll to position [0, 0]
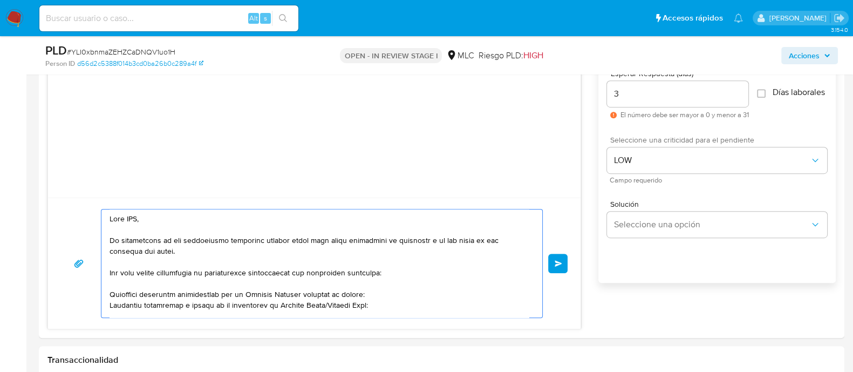
drag, startPoint x: 160, startPoint y: 214, endPoint x: 0, endPoint y: 201, distance: 160.7
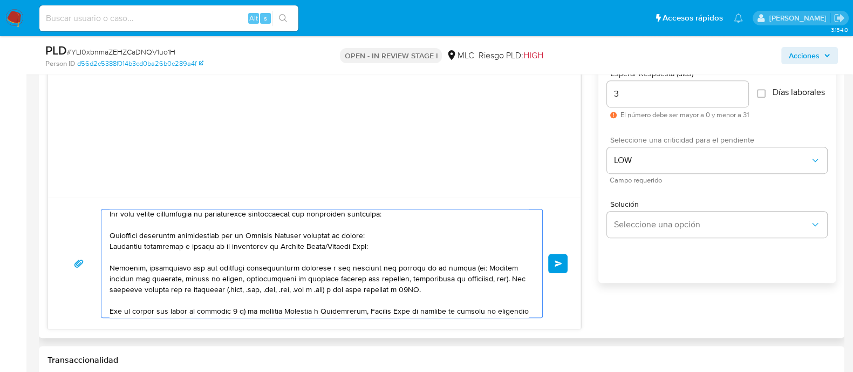
scroll to position [63, 0]
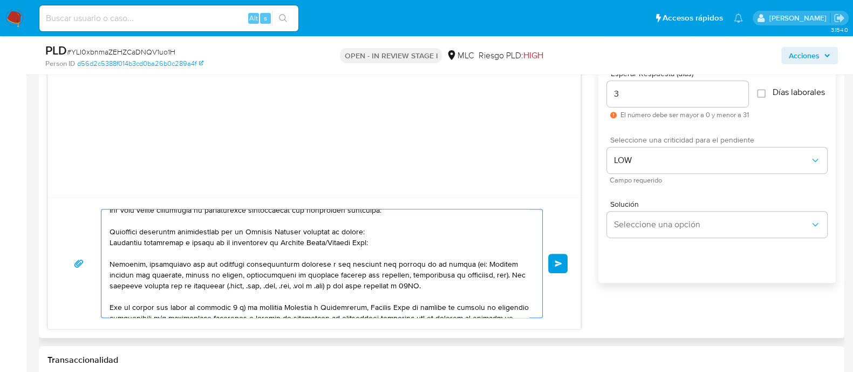
click at [392, 241] on textarea at bounding box center [318, 263] width 419 height 108
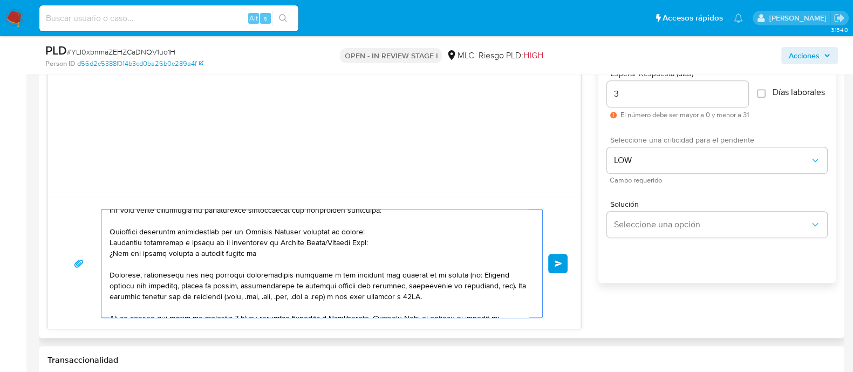
paste textarea "name: GISSELLE ARENAS TALCIANI || alias:"
drag, startPoint x: 275, startPoint y: 252, endPoint x: 260, endPoint y: 253, distance: 15.2
click at [260, 253] on textarea at bounding box center [318, 263] width 419 height 108
drag, startPoint x: 396, startPoint y: 252, endPoint x: 355, endPoint y: 252, distance: 41.5
click at [355, 252] on textarea at bounding box center [318, 263] width 419 height 108
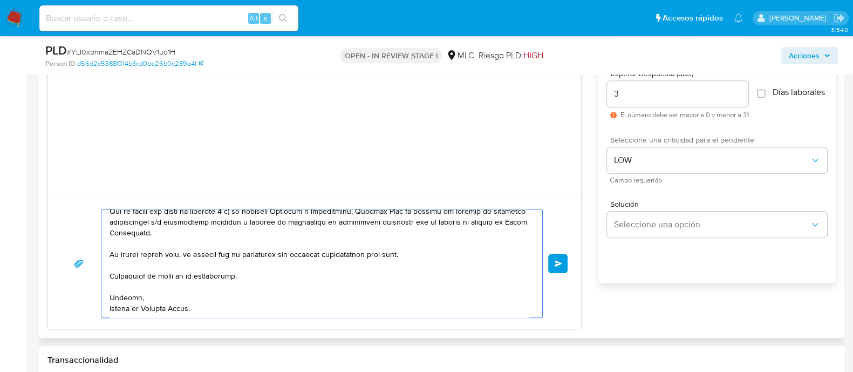
scroll to position [180, 0]
type textarea "Hola. Te contactamos ya que necesitamos verificar algunos datos para poder gara…"
click at [558, 262] on span "Enviar" at bounding box center [558, 263] width 8 height 6
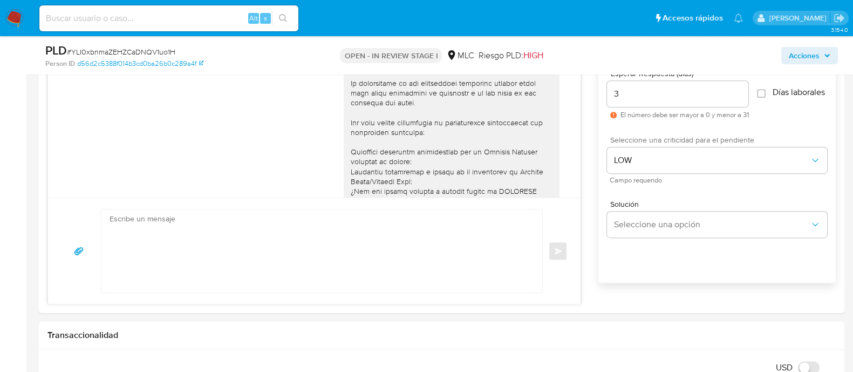
scroll to position [239, 0]
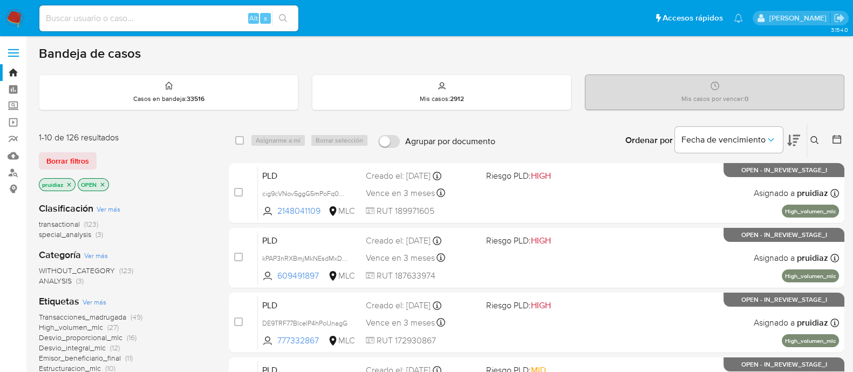
click at [23, 20] on img at bounding box center [14, 18] width 18 height 18
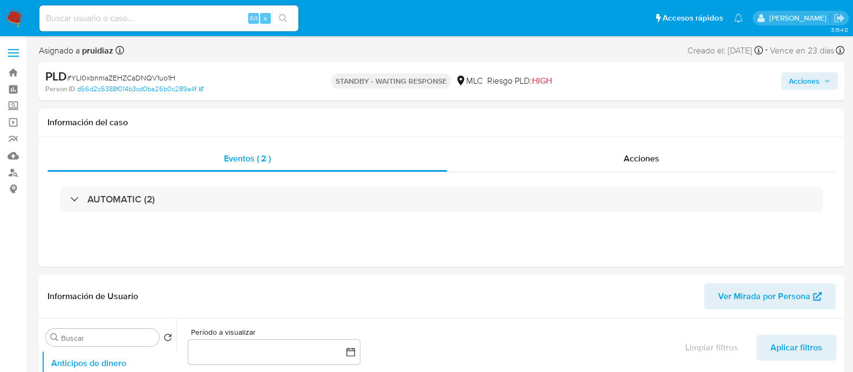
select select "10"
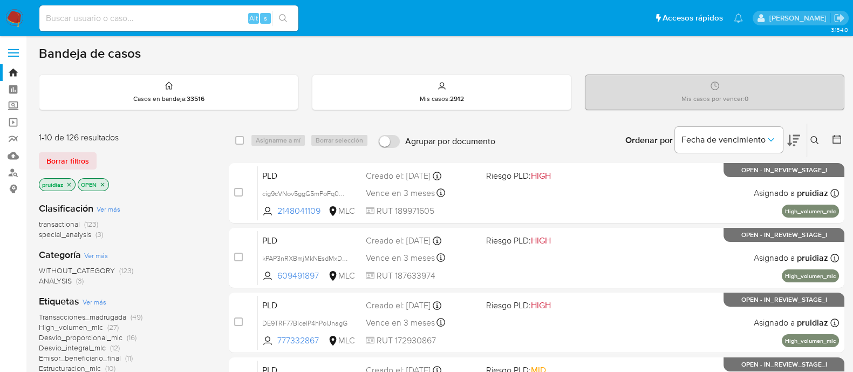
click at [799, 132] on button at bounding box center [793, 139] width 13 height 33
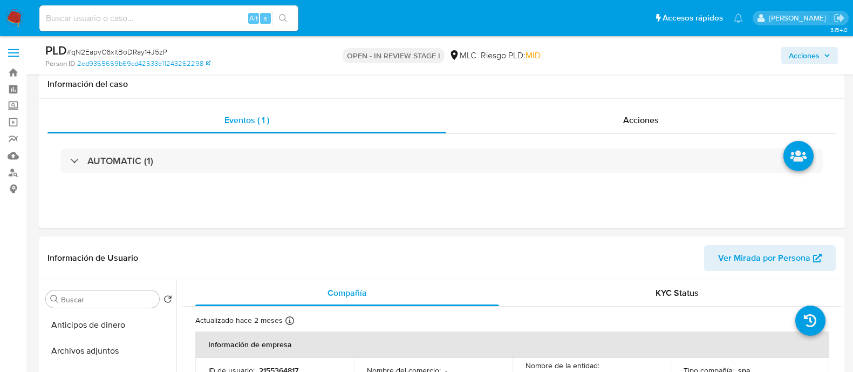
select select "10"
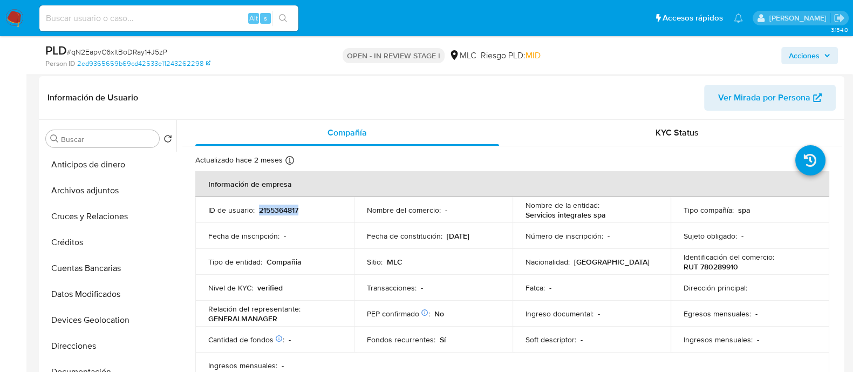
click at [294, 205] on p "2155364817" at bounding box center [278, 210] width 39 height 10
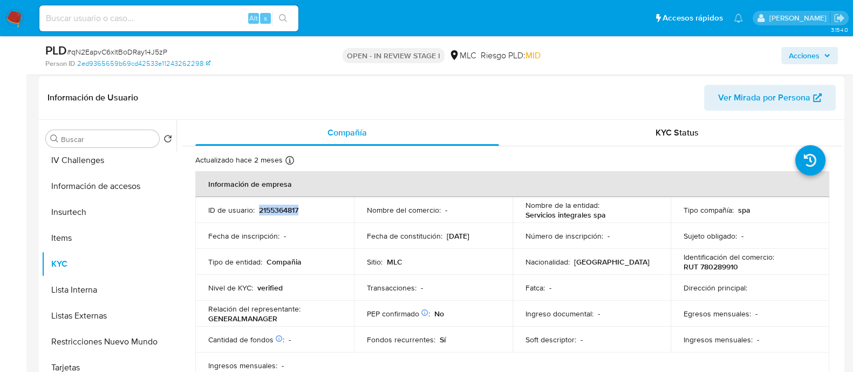
click at [292, 214] on p "2155364817" at bounding box center [278, 210] width 39 height 10
click at [156, 52] on span "# qN2EapvC6xltBoDRay14J5zP" at bounding box center [117, 51] width 100 height 11
copy span "qN2EapvC6xltBoDRay14J5zP"
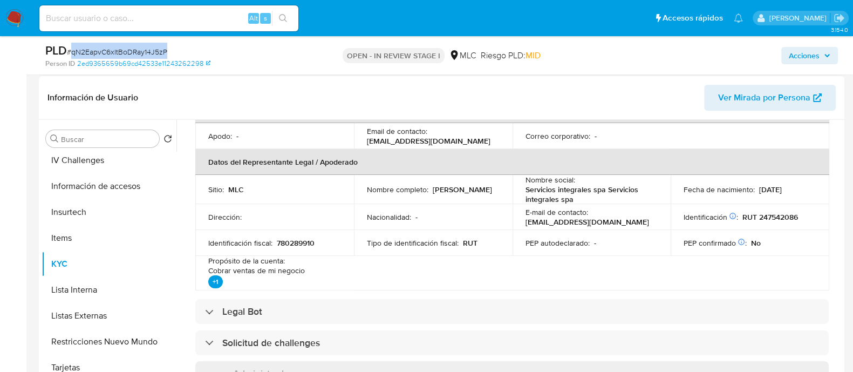
scroll to position [0, 0]
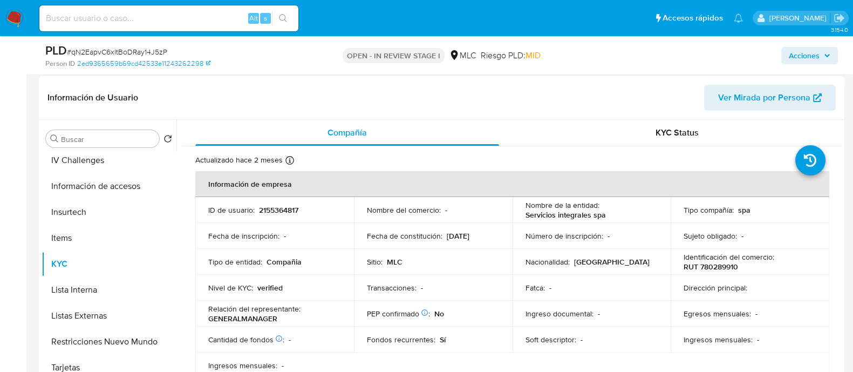
click at [709, 265] on p "RUT 780289910" at bounding box center [710, 267] width 54 height 10
copy p "780289910"
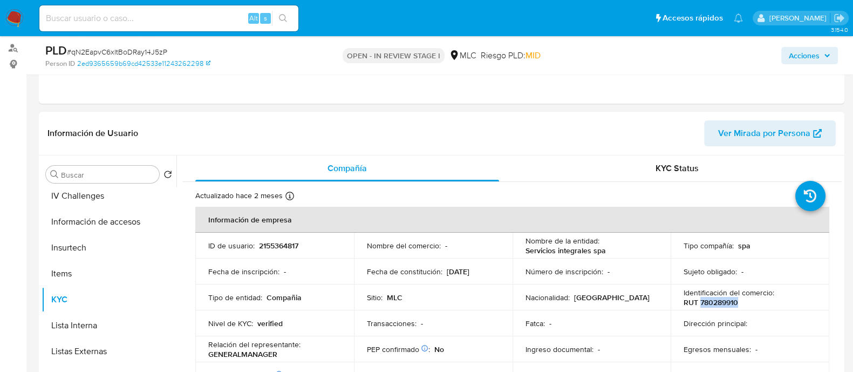
click at [702, 300] on p "RUT 780289910" at bounding box center [710, 302] width 54 height 10
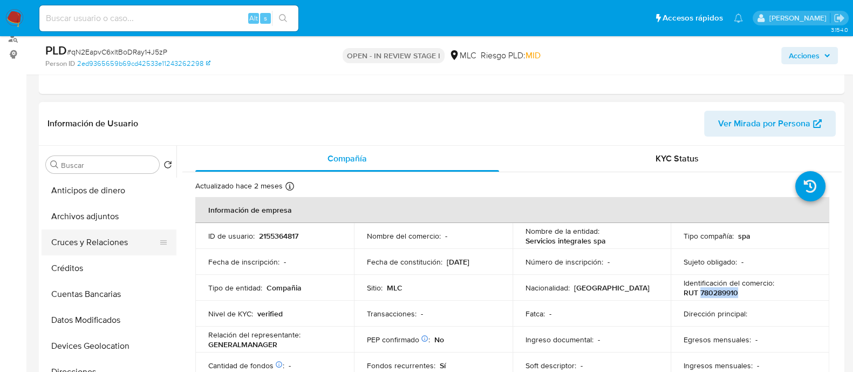
click at [90, 238] on button "Cruces y Relaciones" at bounding box center [105, 242] width 126 height 26
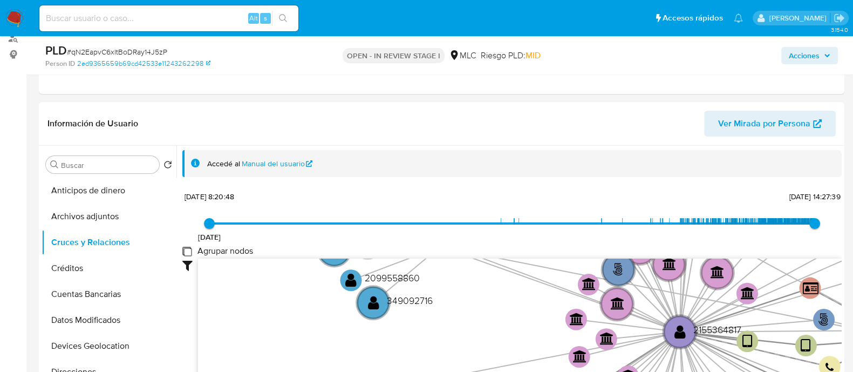
click at [185, 249] on group_nodes "Agrupar nodos" at bounding box center [186, 250] width 9 height 9
checkbox group_nodes "true"
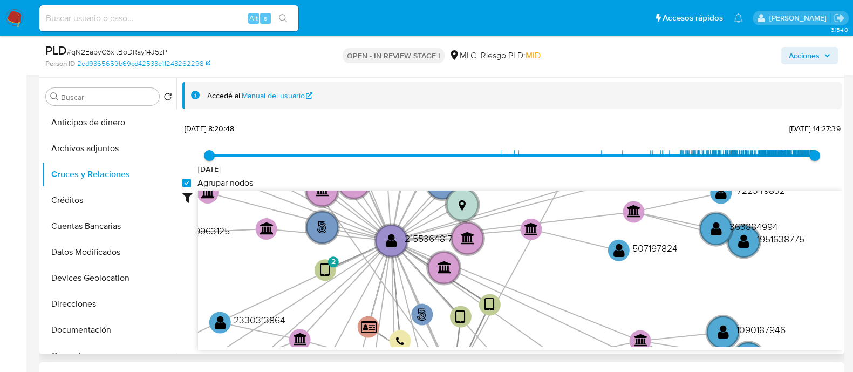
scroll to position [2, 0]
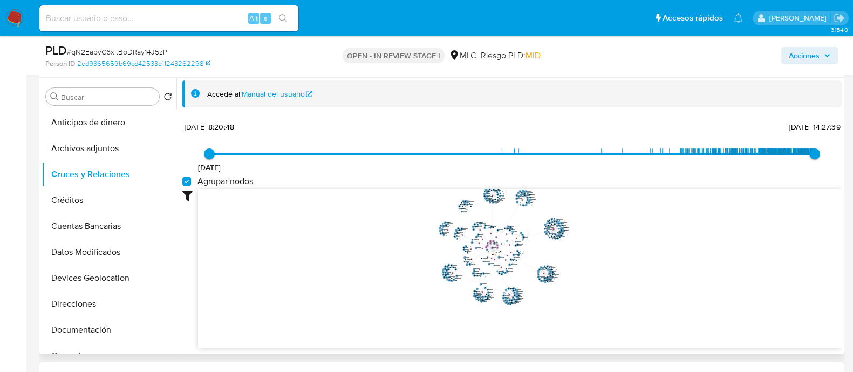
drag, startPoint x: 619, startPoint y: 227, endPoint x: 623, endPoint y: 244, distance: 17.7
click at [623, 244] on icon "phone-7503c745a8208f1596b5d7cc5710f49c  user-2155364817  2155364817 person-00…" at bounding box center [519, 267] width 643 height 156
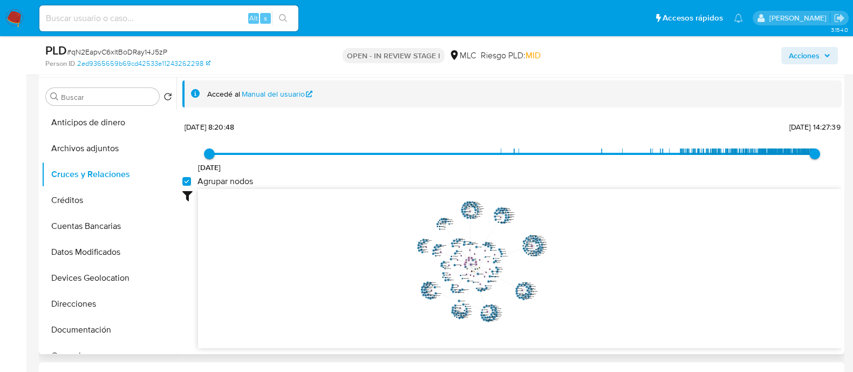
drag, startPoint x: 602, startPoint y: 246, endPoint x: 577, endPoint y: 263, distance: 29.9
click at [577, 263] on icon "phone-7503c745a8208f1596b5d7cc5710f49c  user-2155364817  2155364817 person-00…" at bounding box center [519, 267] width 643 height 156
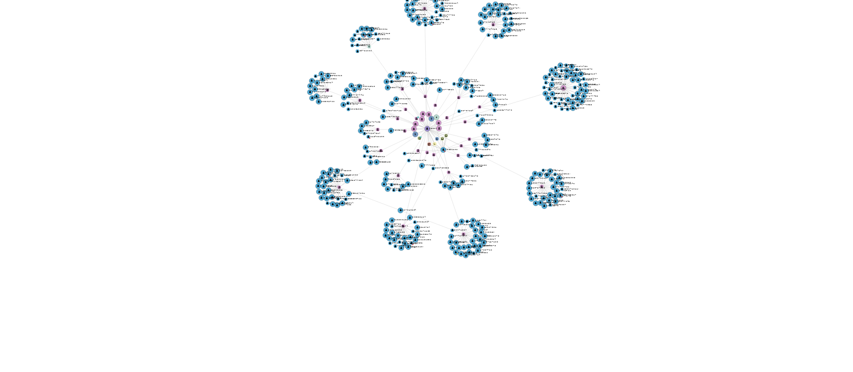
scroll to position [205, 0]
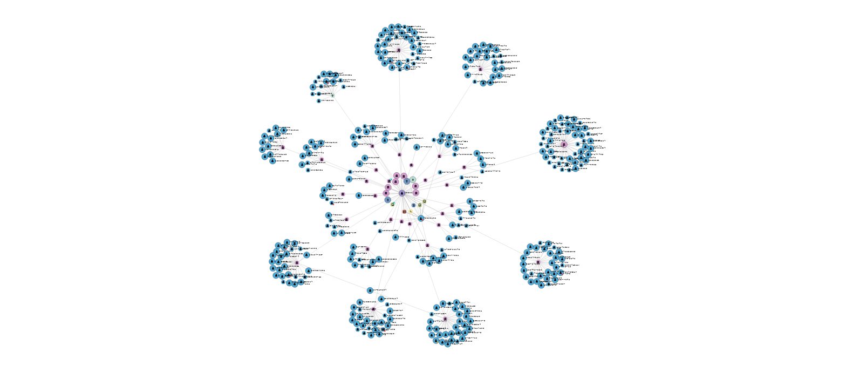
drag, startPoint x: 540, startPoint y: 282, endPoint x: 544, endPoint y: 304, distance: 22.4
click at [544, 304] on icon "phone-7503c745a8208f1596b5d7cc5710f49c  user-2155364817  2155364817 person-00…" at bounding box center [519, 266] width 643 height 156
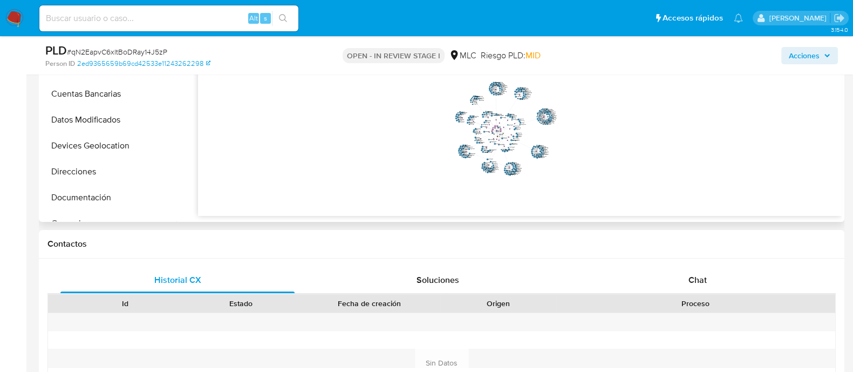
scroll to position [337, 0]
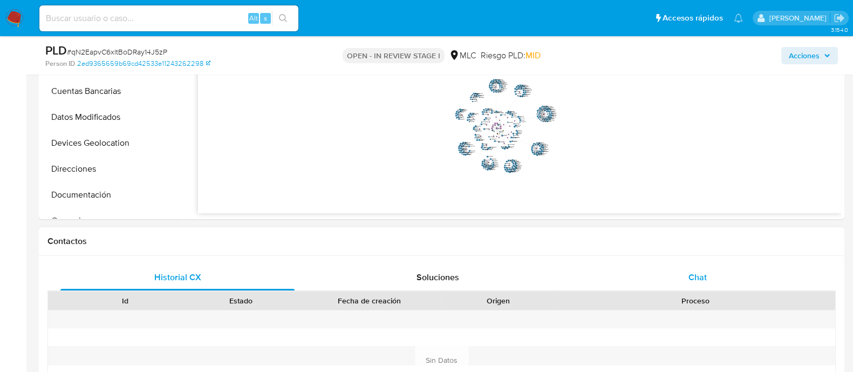
click at [706, 282] on span "Chat" at bounding box center [697, 277] width 18 height 12
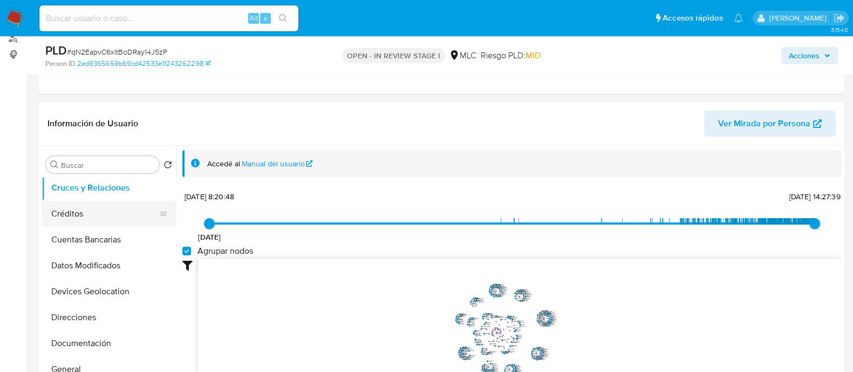
scroll to position [67, 0]
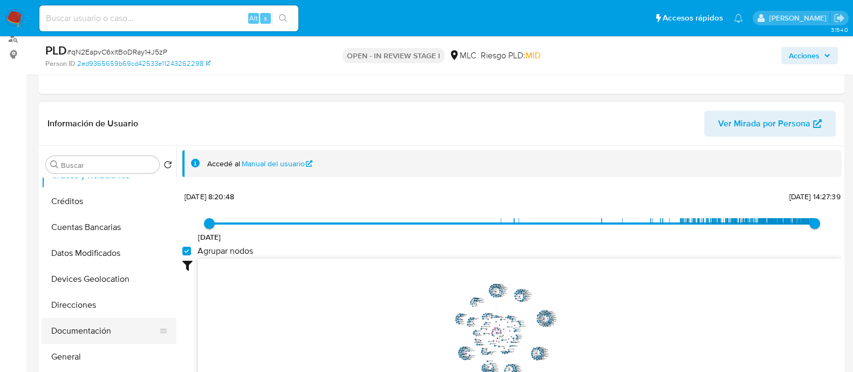
click at [81, 335] on button "Documentación" at bounding box center [105, 331] width 126 height 26
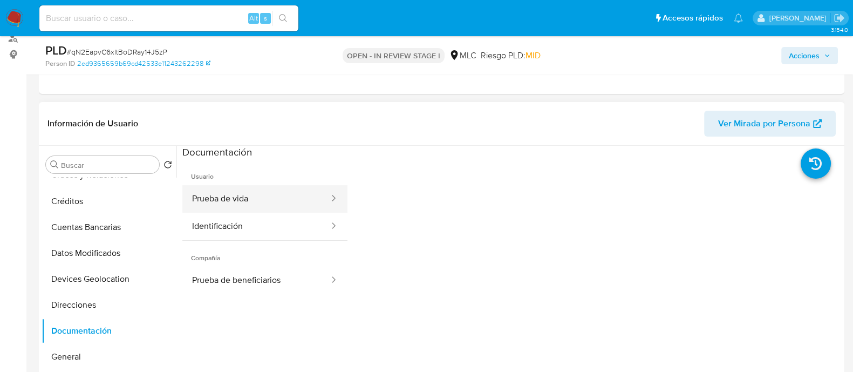
click at [248, 195] on button "Prueba de vida" at bounding box center [256, 199] width 148 height 28
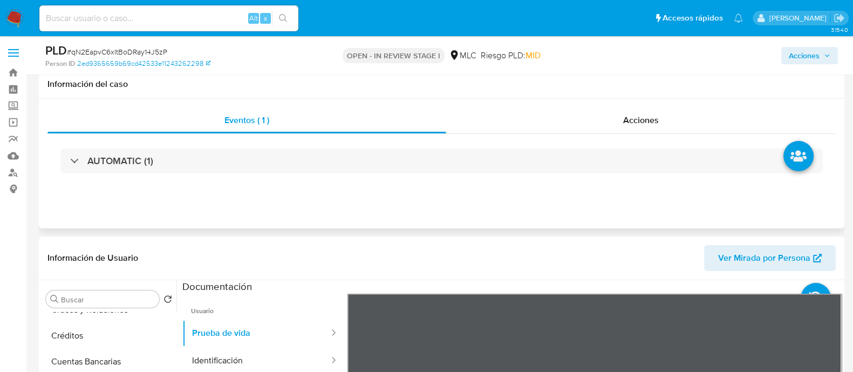
scroll to position [202, 0]
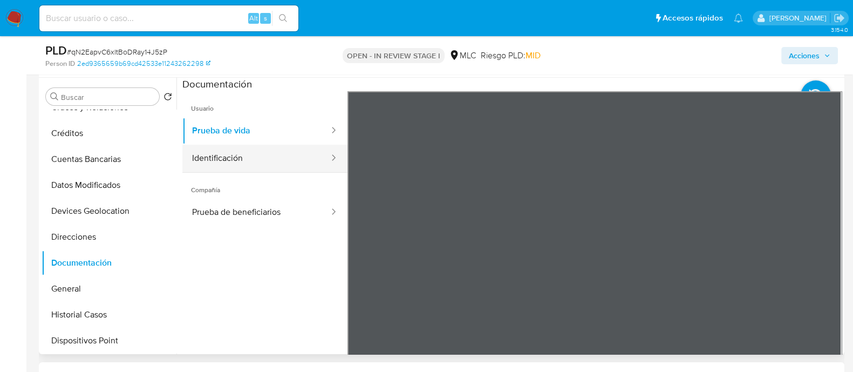
click at [233, 159] on button "Identificación" at bounding box center [256, 159] width 148 height 28
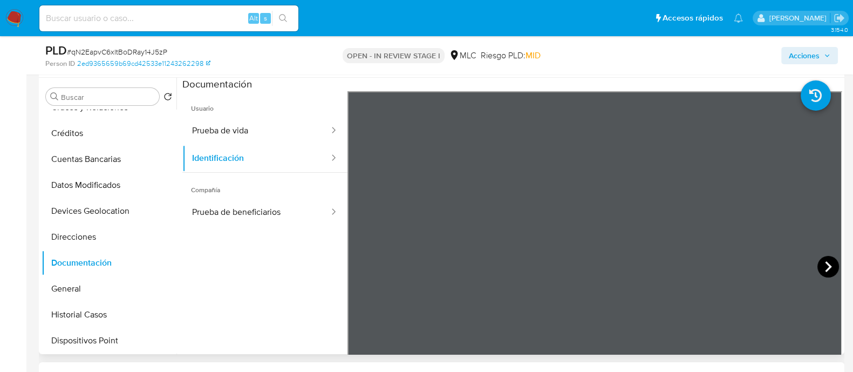
click at [819, 274] on icon at bounding box center [828, 267] width 22 height 22
click at [361, 258] on icon at bounding box center [361, 267] width 22 height 22
click at [245, 221] on button "Prueba de beneficiarios" at bounding box center [256, 212] width 148 height 28
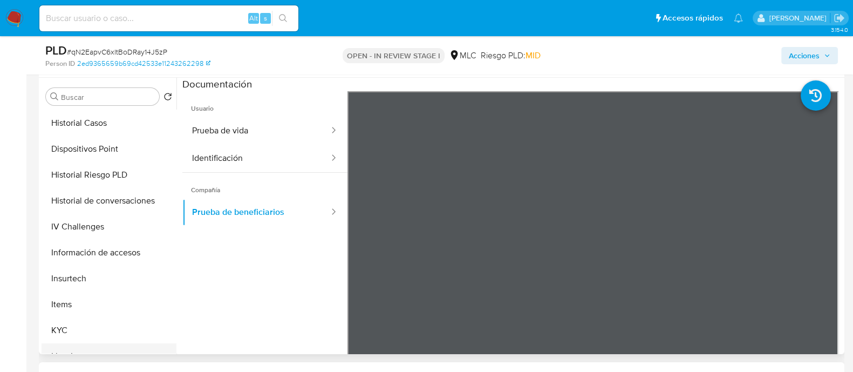
scroll to position [337, 0]
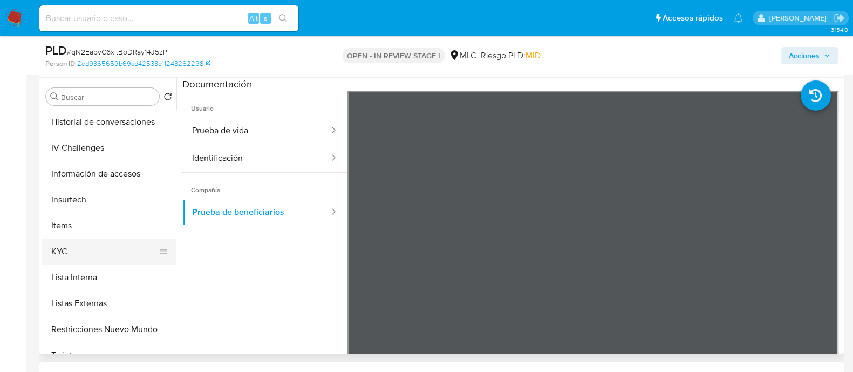
click at [93, 252] on button "KYC" at bounding box center [105, 251] width 126 height 26
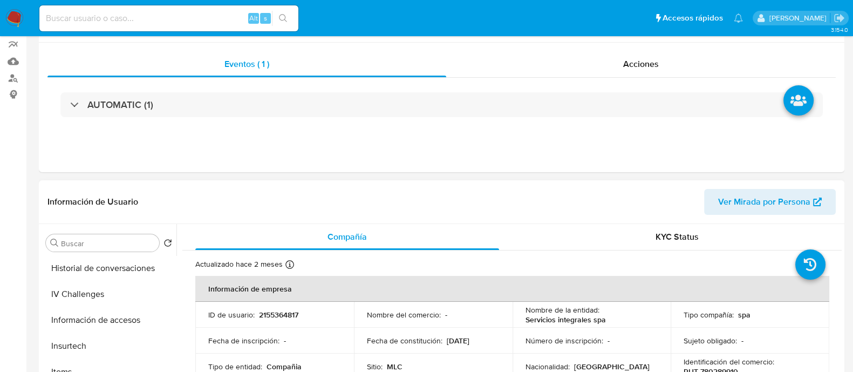
scroll to position [0, 0]
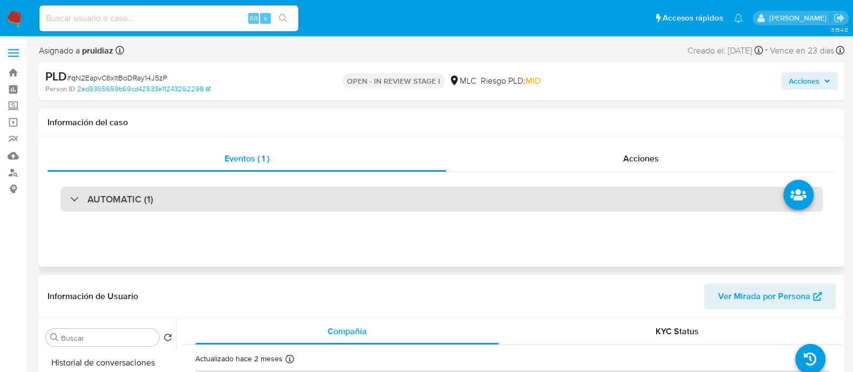
click at [119, 198] on h3 "AUTOMATIC (1)" at bounding box center [120, 199] width 66 height 12
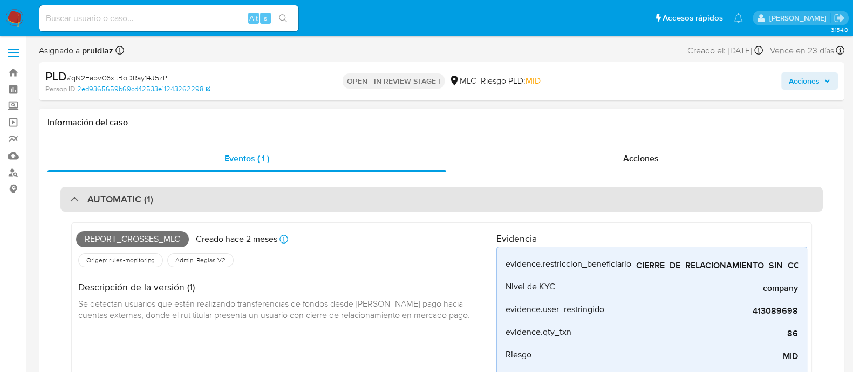
click at [127, 193] on h3 "AUTOMATIC (1)" at bounding box center [120, 199] width 66 height 12
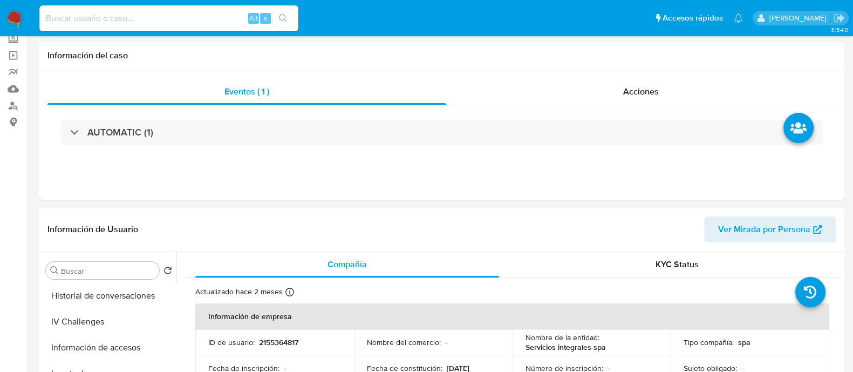
scroll to position [202, 0]
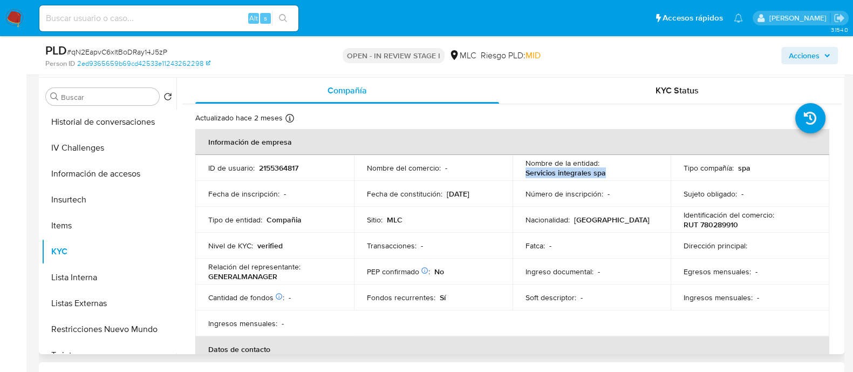
drag, startPoint x: 519, startPoint y: 174, endPoint x: 614, endPoint y: 172, distance: 94.4
click at [614, 172] on td "Nombre de la entidad : Servicios integrales spa" at bounding box center [591, 168] width 159 height 26
copy p "Servicios integrales spa"
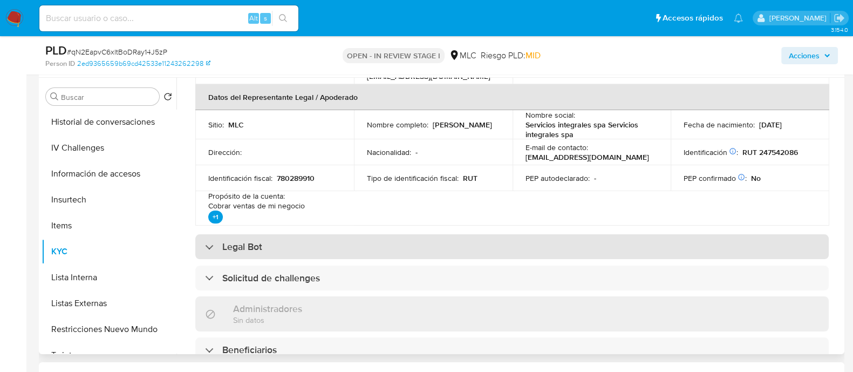
scroll to position [238, 0]
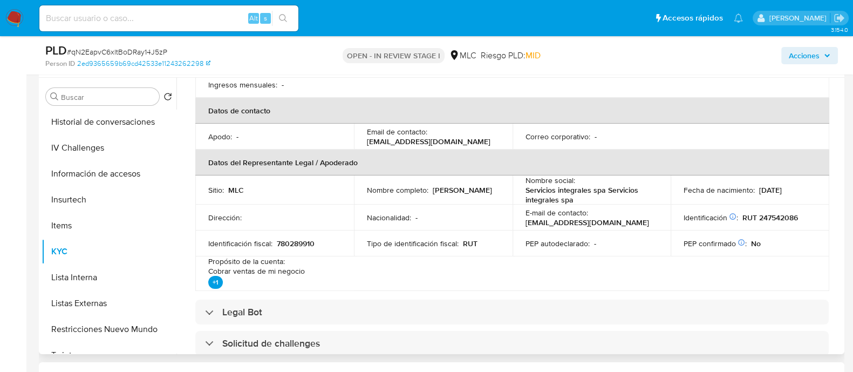
drag, startPoint x: 465, startPoint y: 195, endPoint x: 357, endPoint y: 191, distance: 107.9
click at [357, 191] on td "Nombre completo : Luis Alberto Gonzales Lera" at bounding box center [433, 189] width 159 height 29
copy p "Luis Alberto Gonzales Lera"
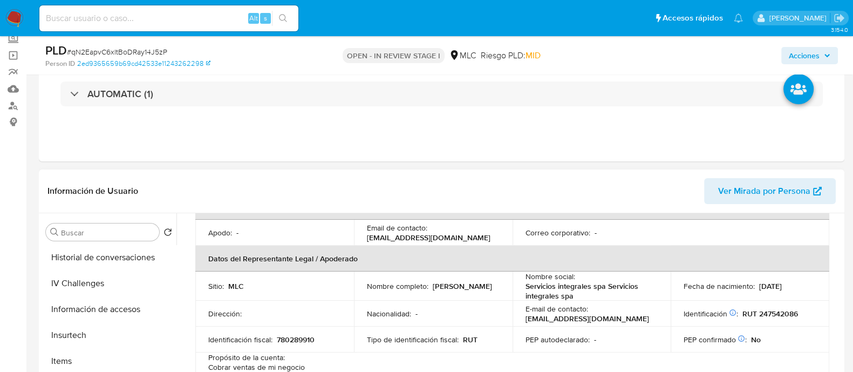
scroll to position [277, 0]
click at [771, 312] on p "RUT 247542086" at bounding box center [770, 314] width 56 height 10
copy p "247542086"
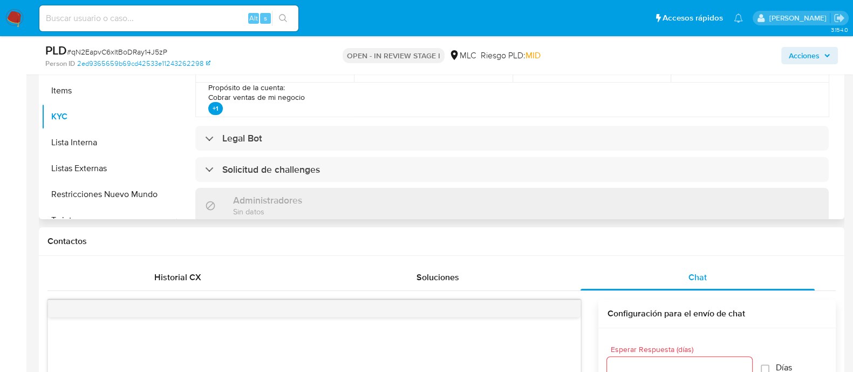
drag, startPoint x: 715, startPoint y: 272, endPoint x: 664, endPoint y: 212, distance: 77.7
click at [715, 271] on div "Chat" at bounding box center [697, 277] width 234 height 26
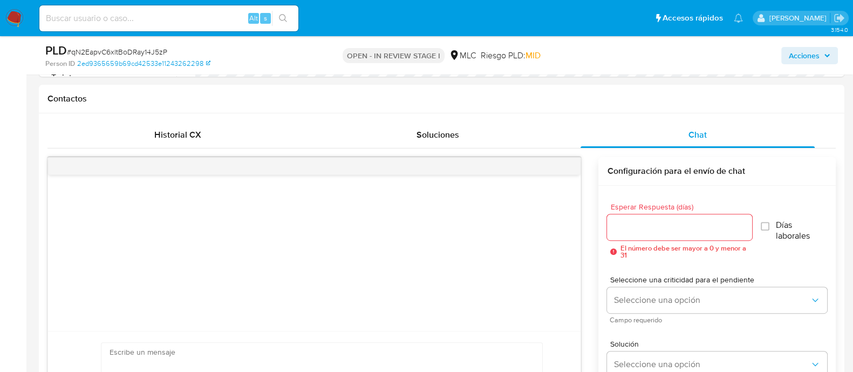
scroll to position [539, 0]
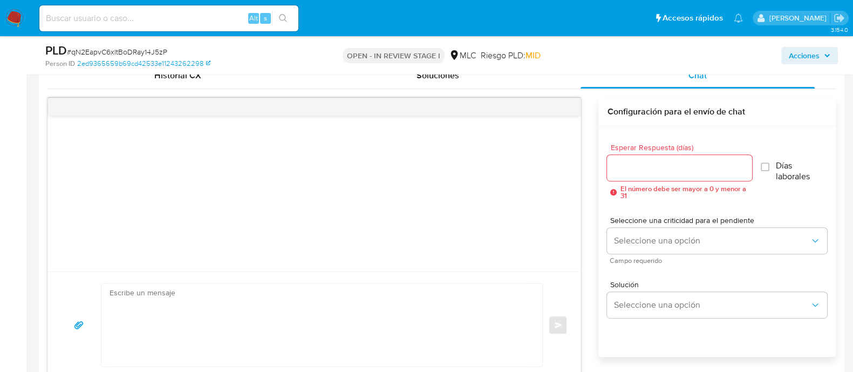
click at [639, 166] on input "Esperar Respuesta (días)" at bounding box center [679, 168] width 145 height 14
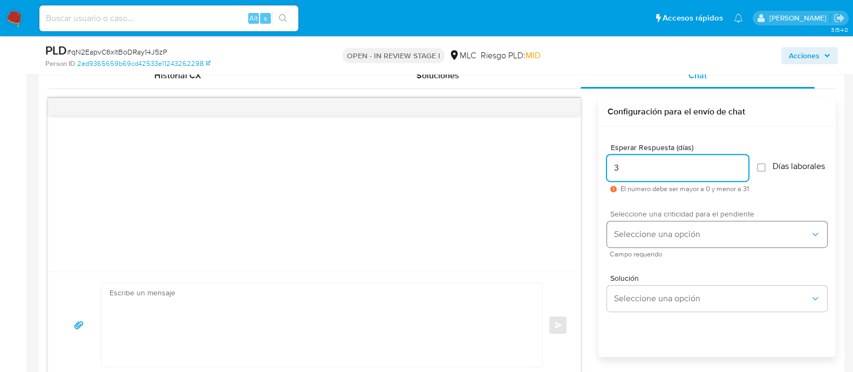
type input "3"
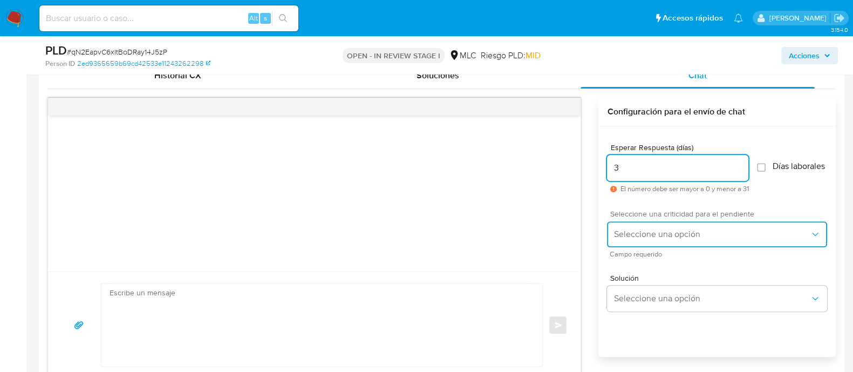
click at [644, 239] on span "Seleccione una opción" at bounding box center [711, 234] width 196 height 11
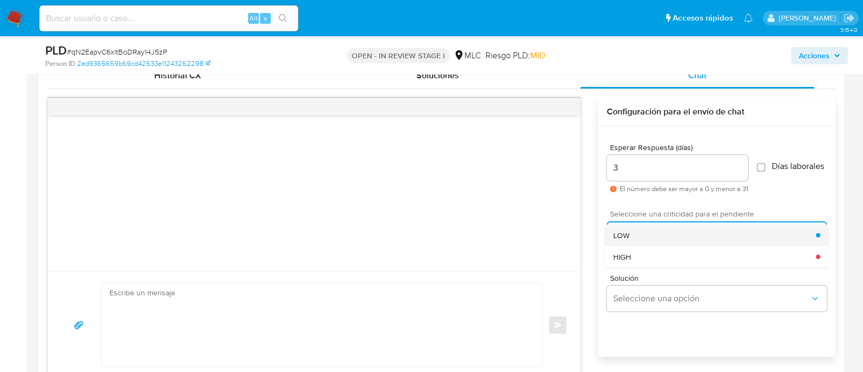
click at [615, 237] on span "LOW" at bounding box center [621, 235] width 16 height 10
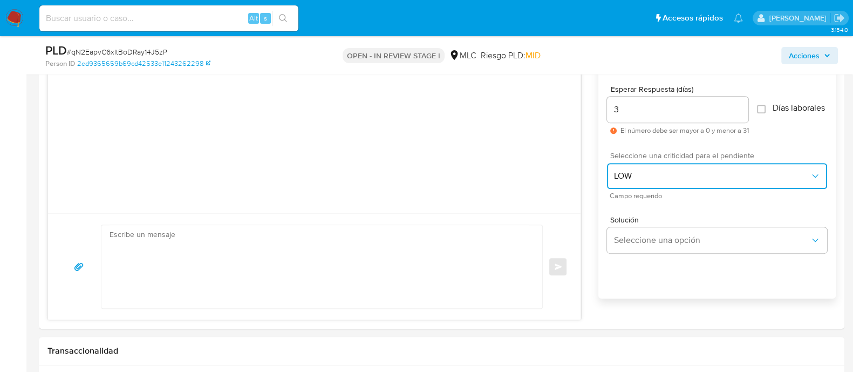
scroll to position [674, 0]
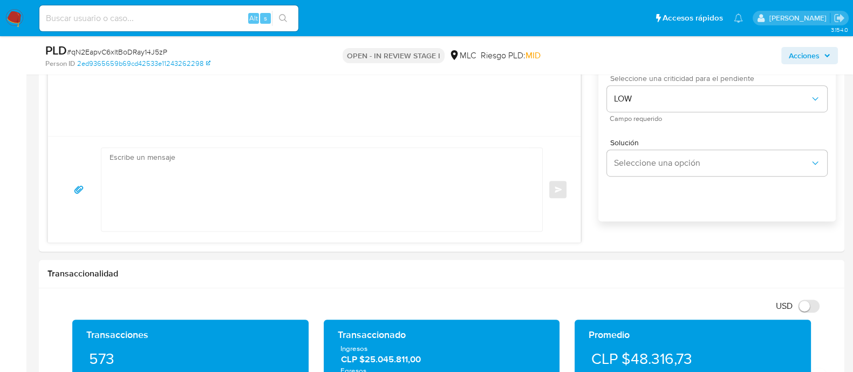
click at [149, 187] on textarea at bounding box center [318, 189] width 419 height 83
paste textarea "Hola XXX, Te estamos contactando ya que necesitamos verificar algunos datos par…"
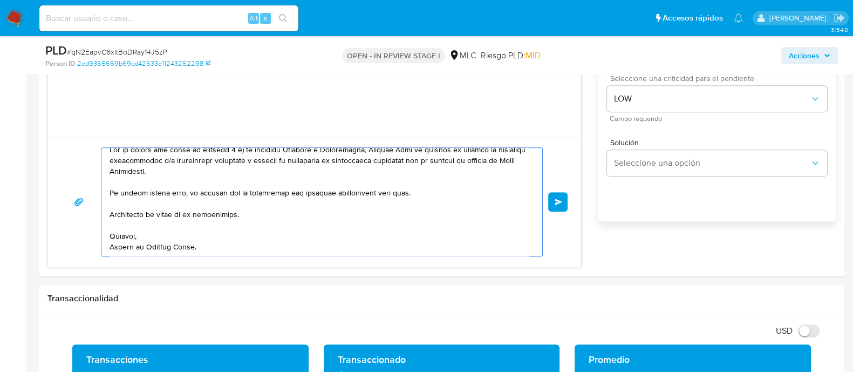
scroll to position [0, 0]
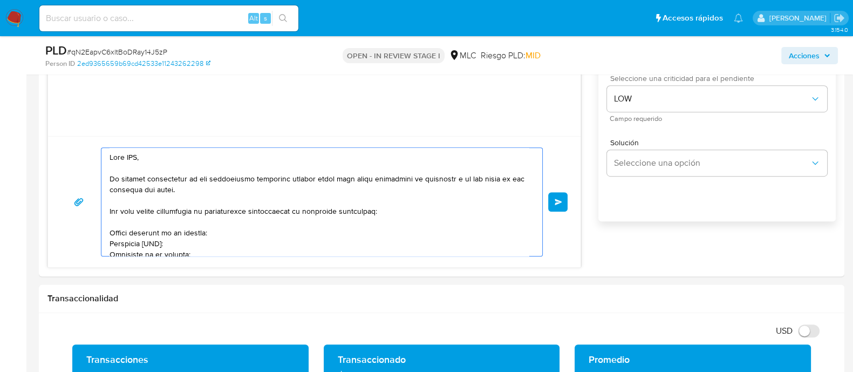
drag, startPoint x: 193, startPoint y: 176, endPoint x: 75, endPoint y: 146, distance: 121.9
click at [75, 147] on div "Enviar" at bounding box center [314, 201] width 506 height 109
click at [127, 154] on textarea at bounding box center [318, 202] width 419 height 108
drag, startPoint x: 170, startPoint y: 160, endPoint x: 57, endPoint y: 152, distance: 113.5
click at [57, 152] on div "Enviar" at bounding box center [314, 201] width 532 height 131
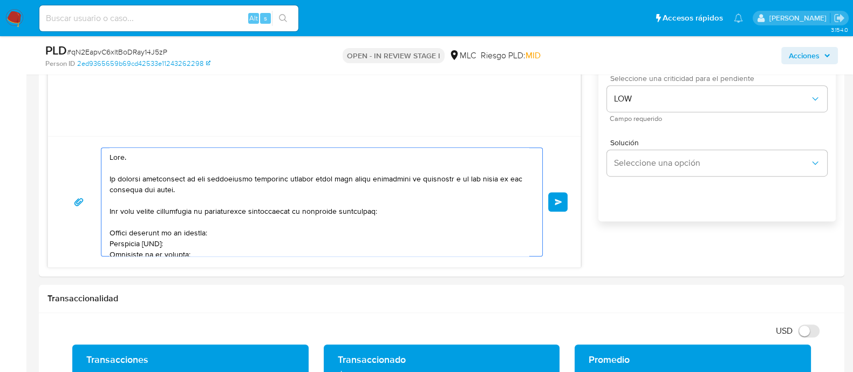
click at [202, 189] on textarea at bounding box center [318, 202] width 419 height 108
click at [200, 181] on textarea at bounding box center [318, 202] width 419 height 108
click at [0, 0] on lt-strong "," at bounding box center [0, 0] width 0 height 0
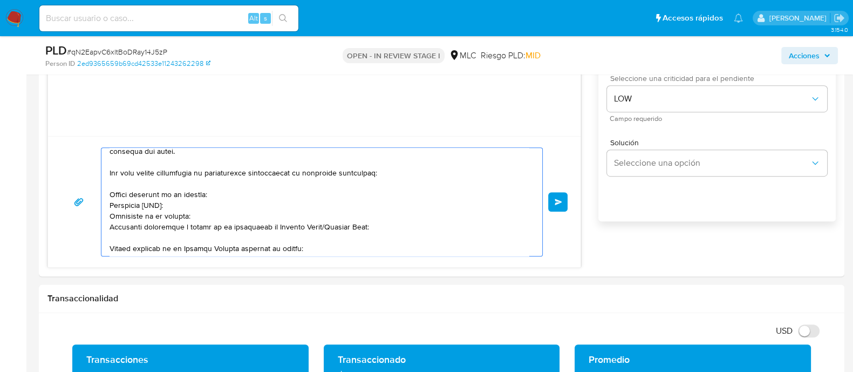
scroll to position [39, 0]
drag, startPoint x: 107, startPoint y: 193, endPoint x: 392, endPoint y: 227, distance: 286.8
click at [392, 227] on div at bounding box center [318, 202] width 435 height 108
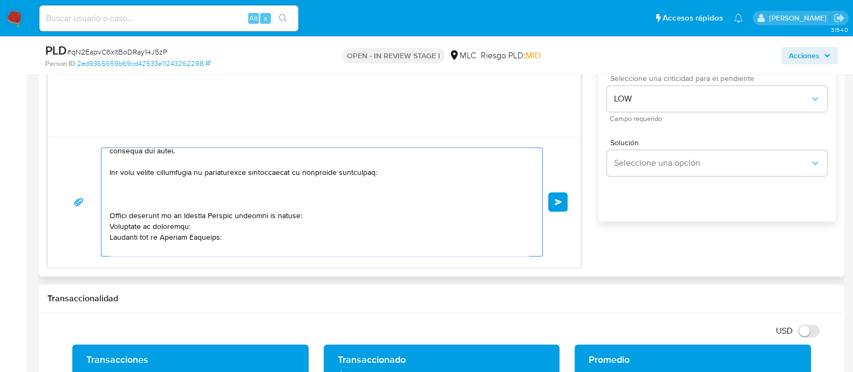
drag, startPoint x: 227, startPoint y: 241, endPoint x: 116, endPoint y: 203, distance: 116.8
click at [116, 203] on textarea at bounding box center [318, 202] width 419 height 108
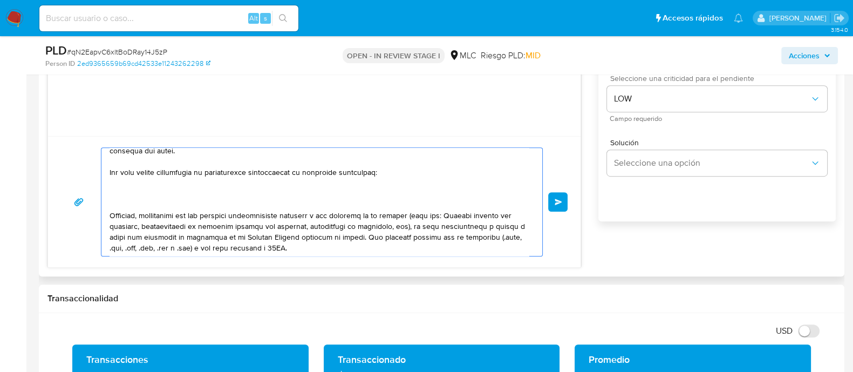
drag, startPoint x: 147, startPoint y: 216, endPoint x: 95, endPoint y: 167, distance: 70.9
click at [95, 167] on div "Enviar" at bounding box center [314, 201] width 506 height 109
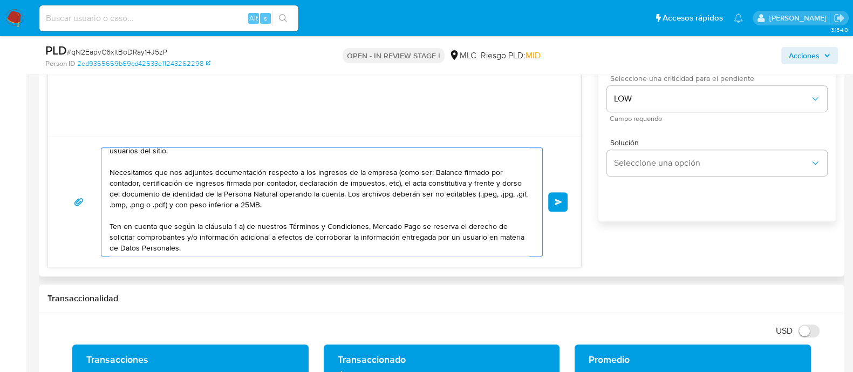
scroll to position [126, 0]
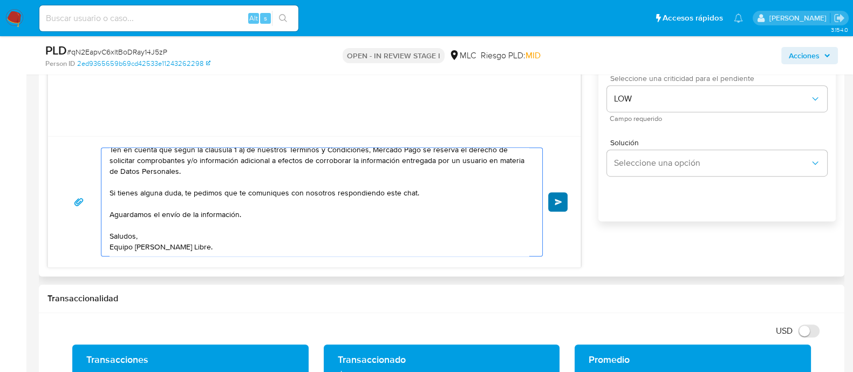
type textarea "Hola. Te estamos contactando, ya que necesitamos verificar algunos datos para p…"
click at [555, 208] on button "Enviar" at bounding box center [557, 201] width 19 height 19
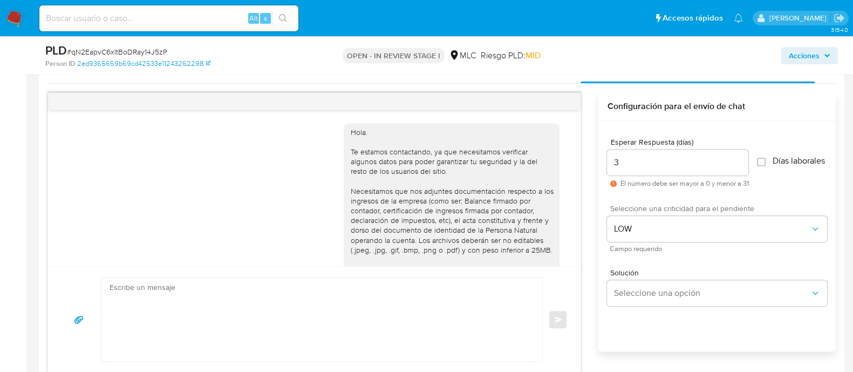
scroll to position [151, 0]
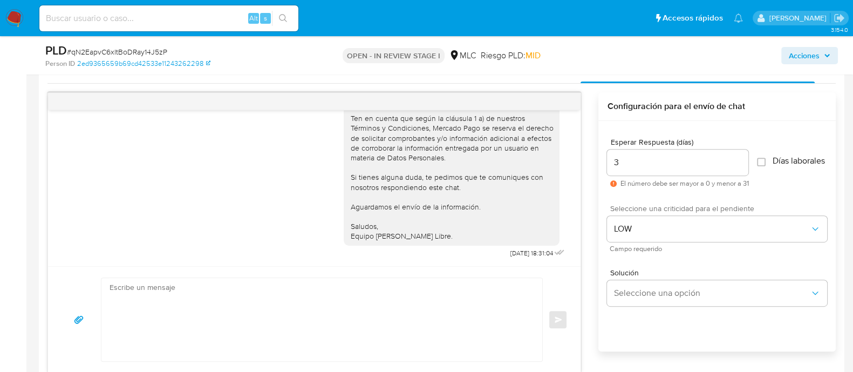
click at [134, 48] on span "# qN2EapvC6xltBoDRay14J5zP" at bounding box center [117, 51] width 100 height 11
copy span "qN2EapvC6xltBoDRay14J5zP"
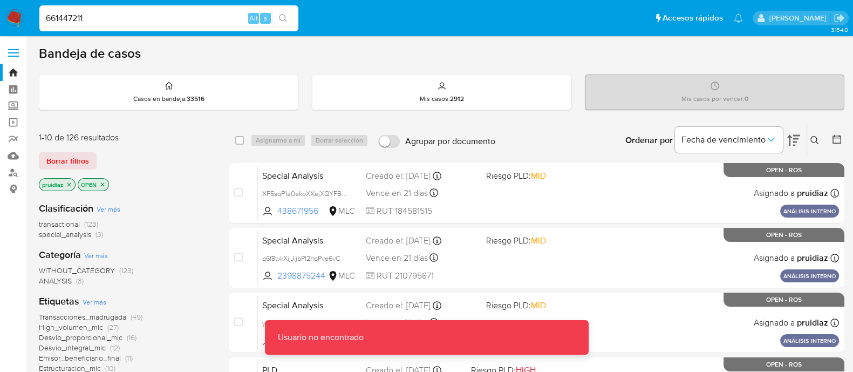
click at [147, 24] on input "661447211" at bounding box center [168, 18] width 259 height 14
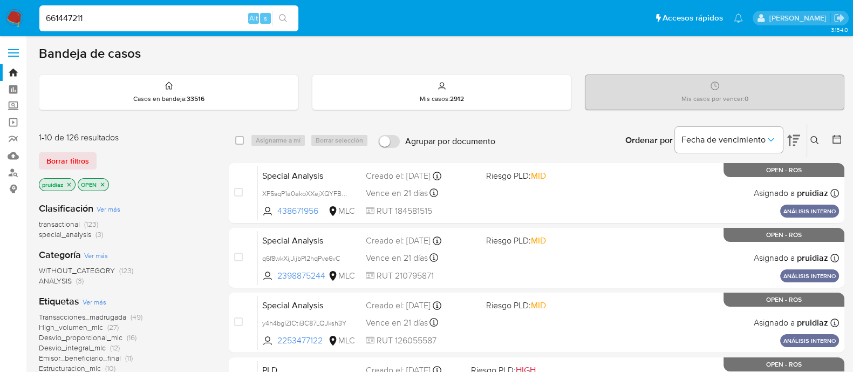
type input "661447211"
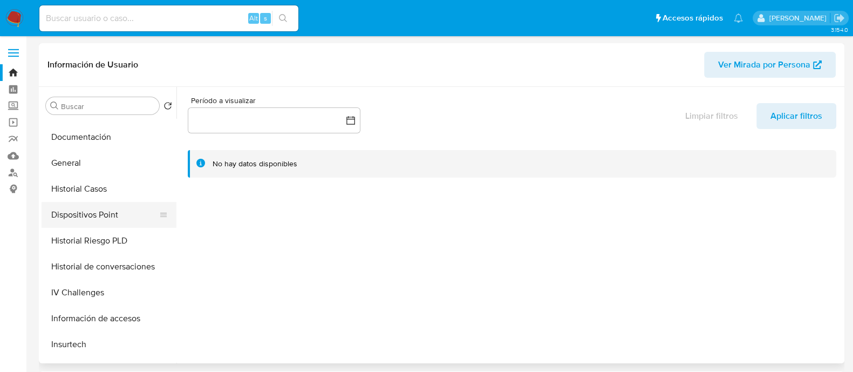
select select "10"
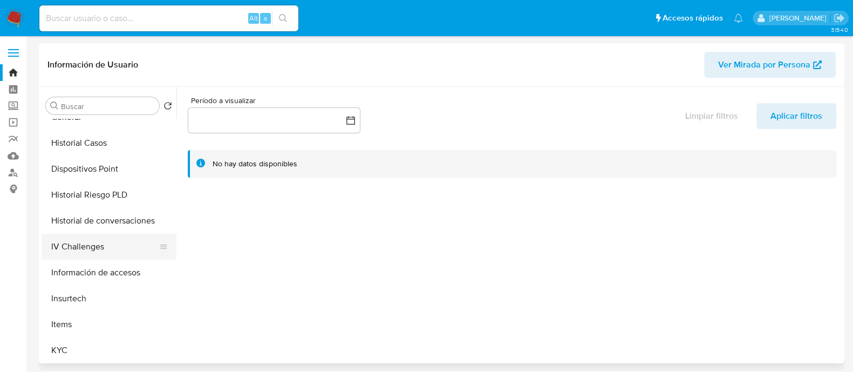
scroll to position [269, 0]
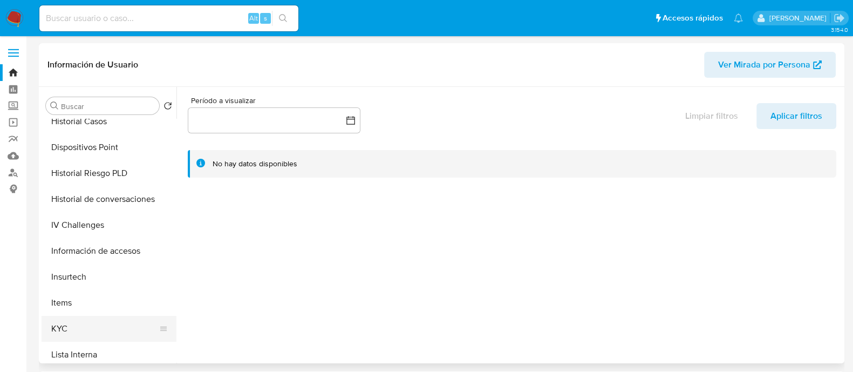
click at [61, 324] on button "KYC" at bounding box center [105, 328] width 126 height 26
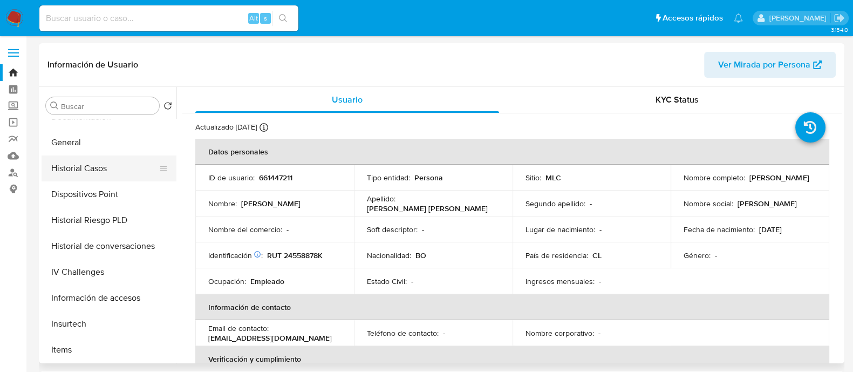
scroll to position [202, 0]
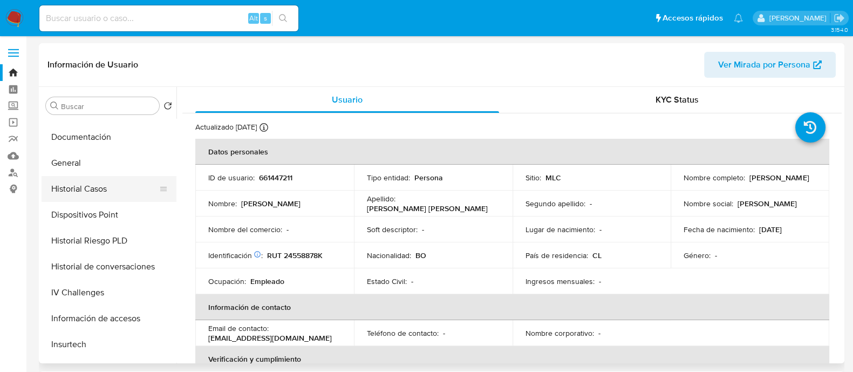
click at [88, 196] on button "Historial Casos" at bounding box center [105, 189] width 126 height 26
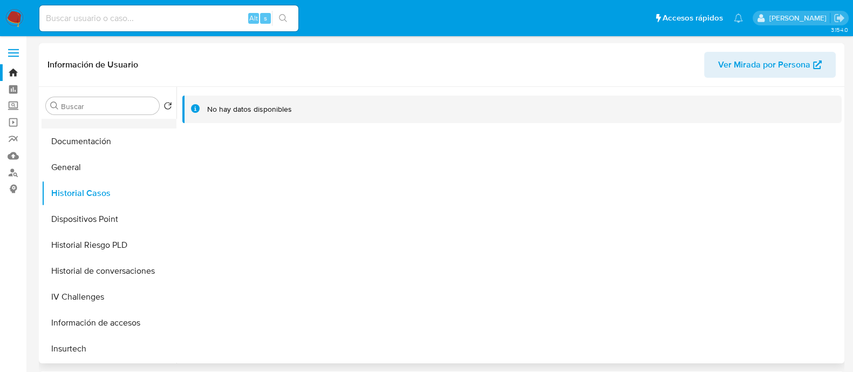
scroll to position [134, 0]
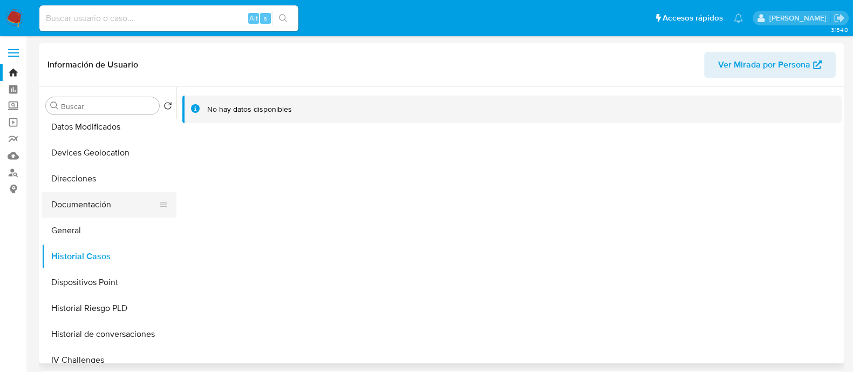
click at [107, 206] on button "Documentación" at bounding box center [105, 204] width 126 height 26
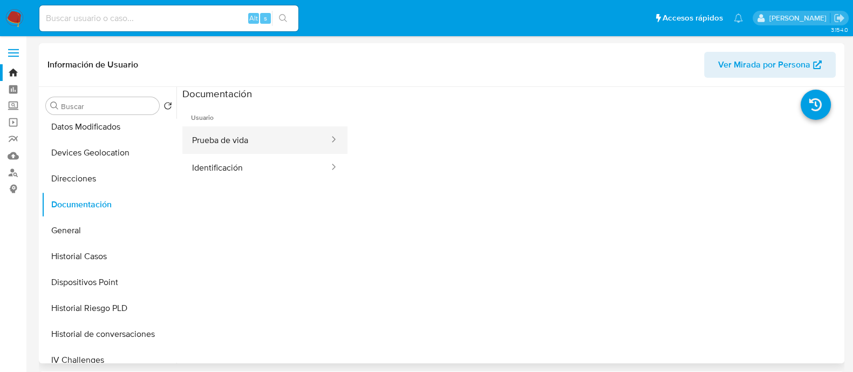
click at [271, 138] on button "Prueba de vida" at bounding box center [256, 140] width 148 height 28
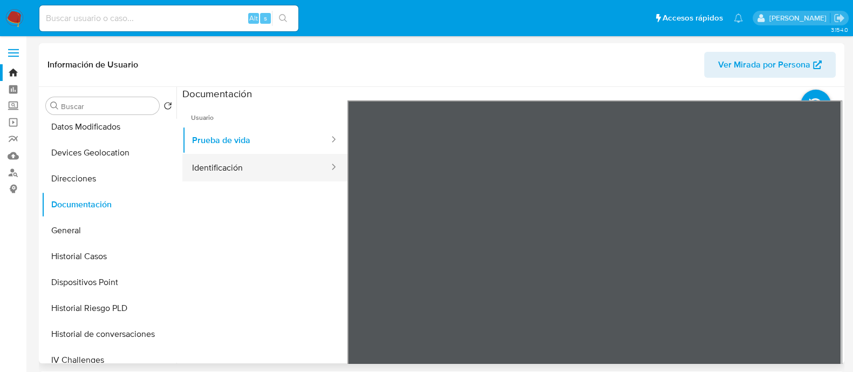
click at [208, 163] on button "Identificación" at bounding box center [256, 168] width 148 height 28
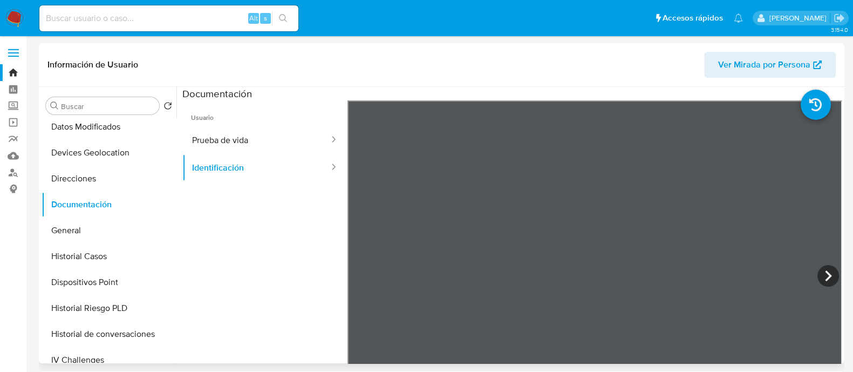
scroll to position [309, 0]
click at [817, 276] on icon at bounding box center [828, 276] width 22 height 22
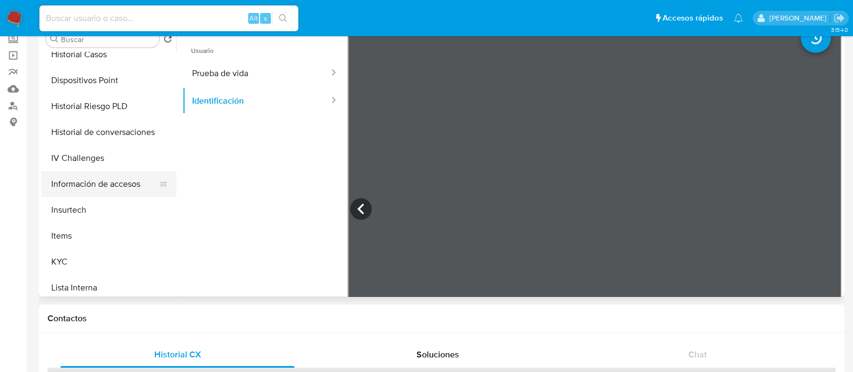
scroll to position [337, 0]
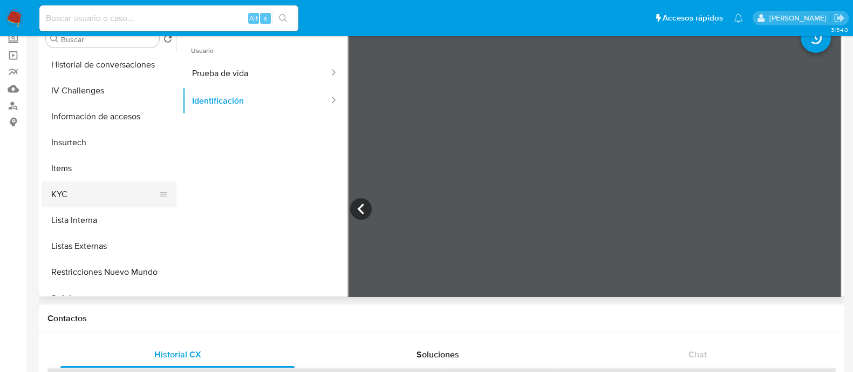
click at [70, 181] on button "KYC" at bounding box center [105, 194] width 126 height 26
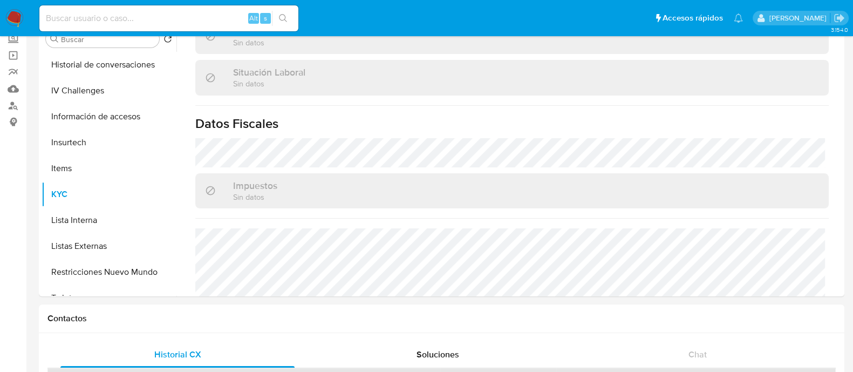
scroll to position [539, 0]
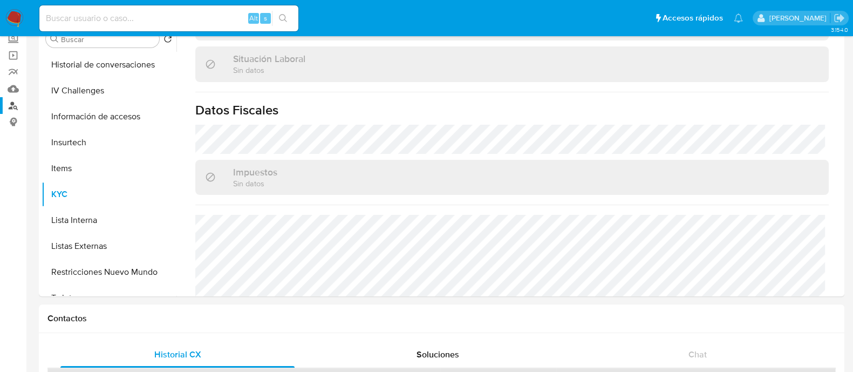
click at [11, 102] on link "Buscador de personas" at bounding box center [64, 105] width 128 height 17
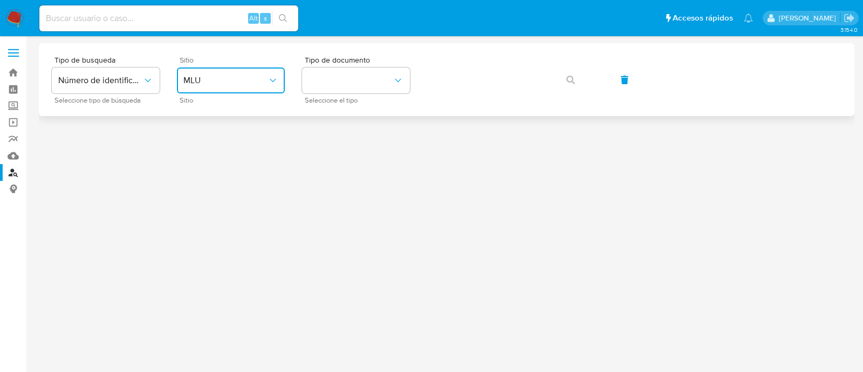
click at [246, 76] on span "MLU" at bounding box center [225, 80] width 84 height 11
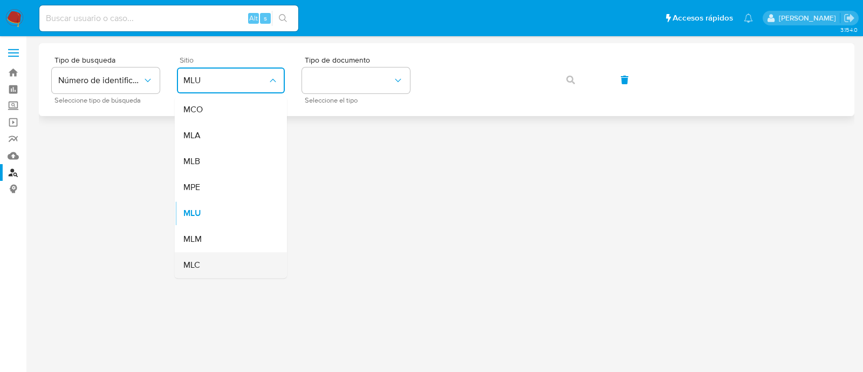
click at [198, 260] on span "MLC" at bounding box center [191, 264] width 17 height 11
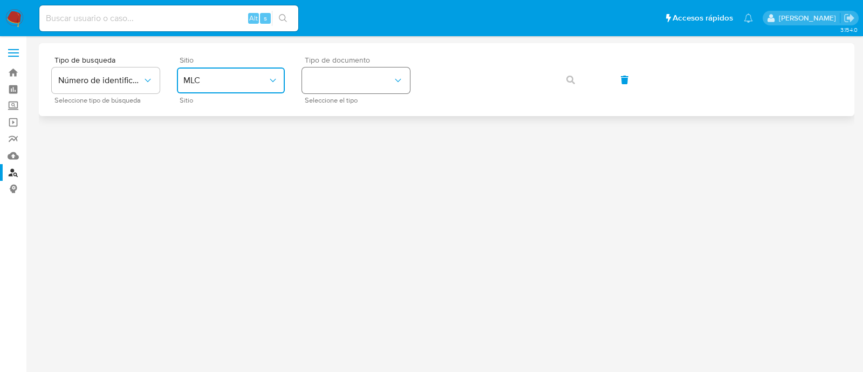
click at [337, 74] on button "identificationType" at bounding box center [356, 80] width 108 height 26
click at [326, 111] on div "RUT RUT" at bounding box center [352, 115] width 88 height 37
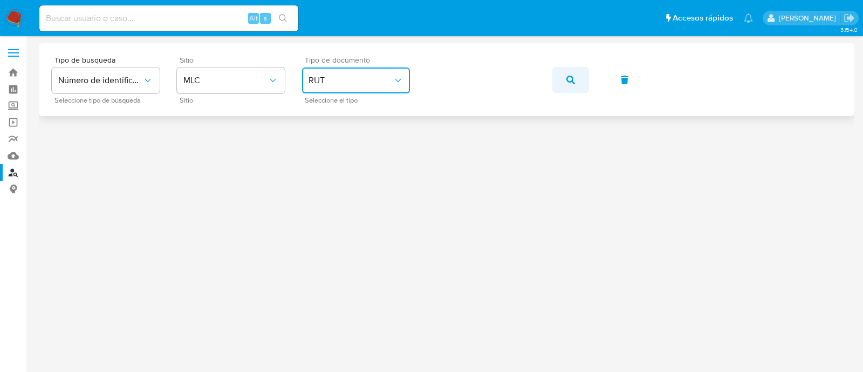
click at [568, 84] on icon "button" at bounding box center [570, 80] width 9 height 9
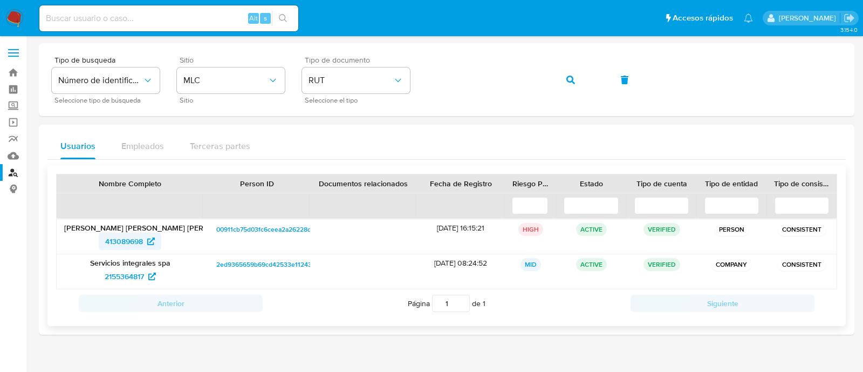
click at [127, 241] on span "413089698" at bounding box center [124, 240] width 38 height 17
click at [127, 276] on span "2155364817" at bounding box center [124, 275] width 39 height 17
click at [13, 15] on img at bounding box center [14, 18] width 18 height 18
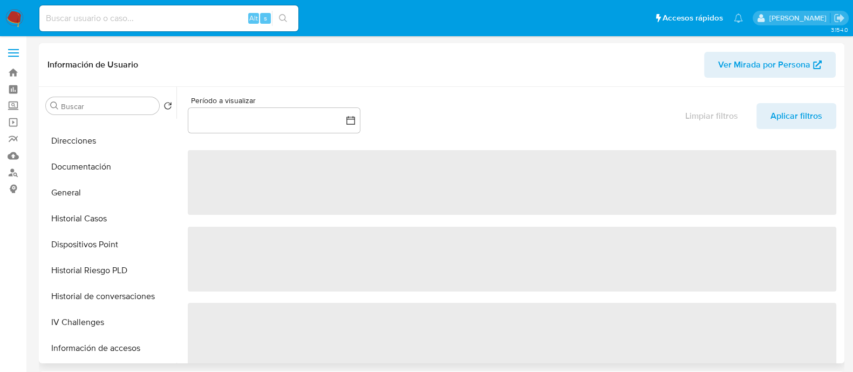
scroll to position [178, 0]
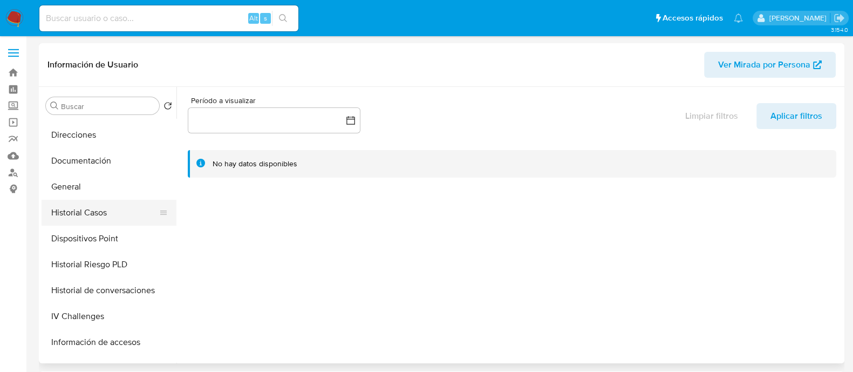
click at [106, 211] on button "Historial Casos" at bounding box center [105, 213] width 126 height 26
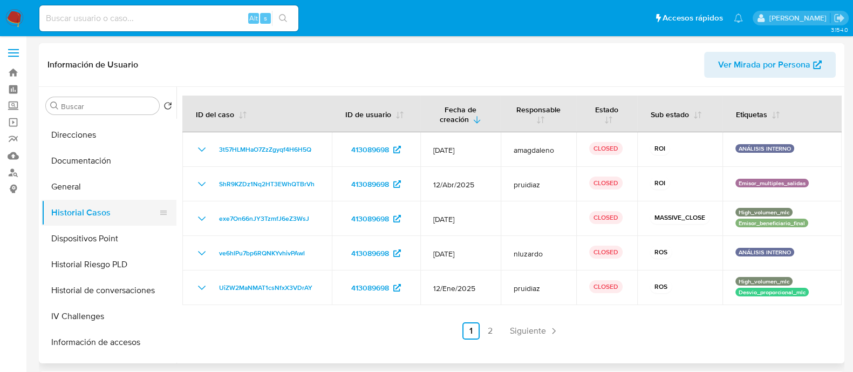
select select "10"
click at [493, 330] on link "2" at bounding box center [490, 330] width 17 height 17
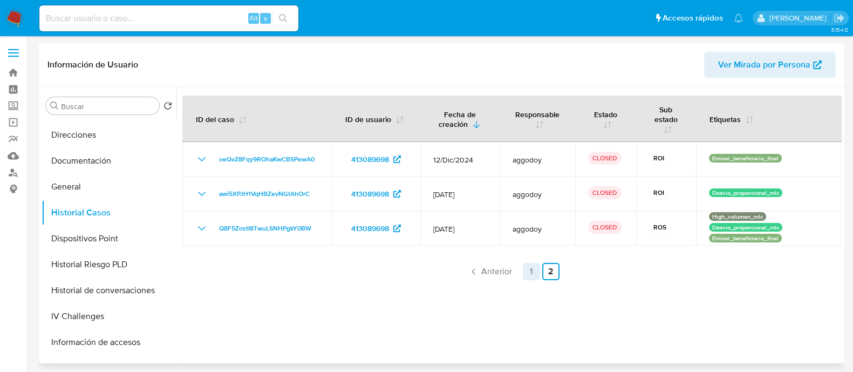
click at [526, 263] on link "1" at bounding box center [531, 271] width 17 height 17
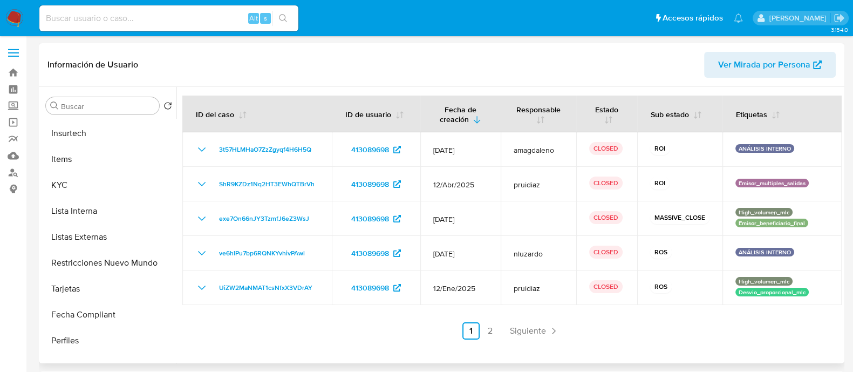
scroll to position [421, 0]
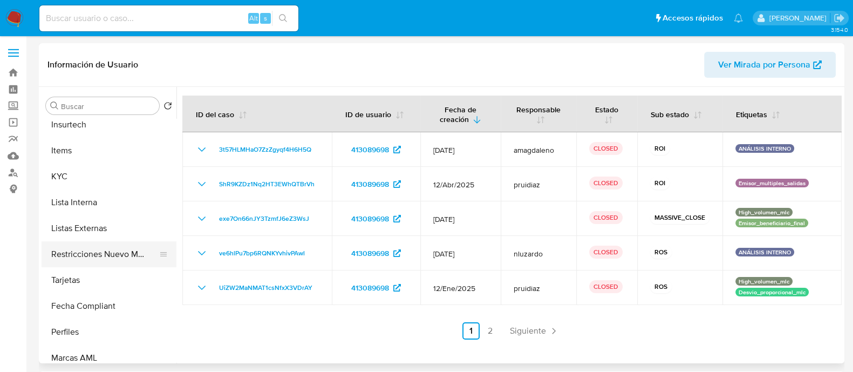
click at [99, 259] on button "Restricciones Nuevo Mundo" at bounding box center [105, 254] width 126 height 26
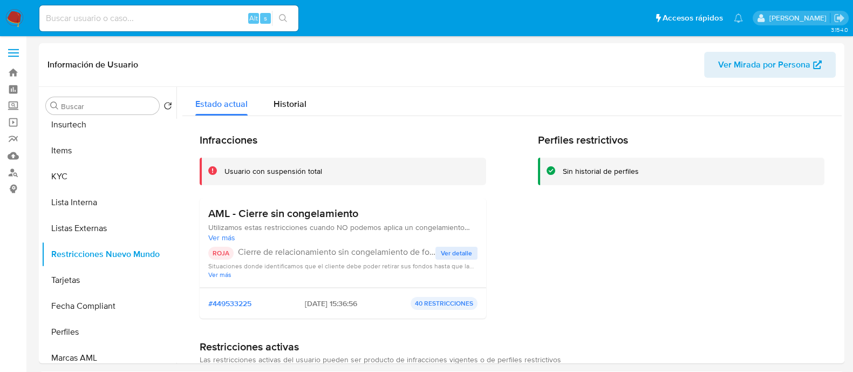
click at [445, 253] on span "Ver detalle" at bounding box center [456, 253] width 31 height 11
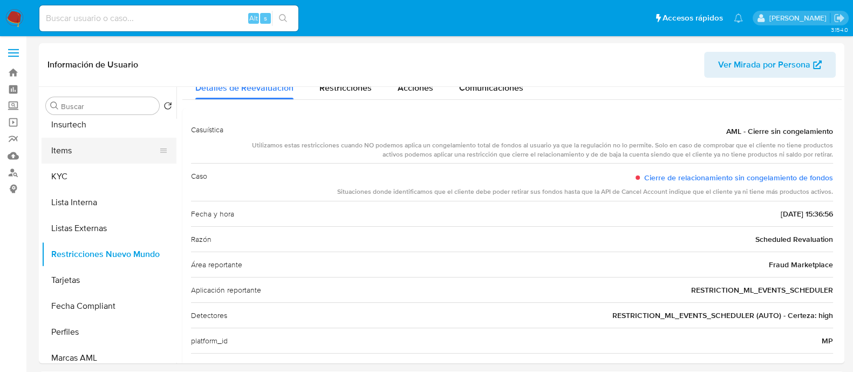
scroll to position [0, 0]
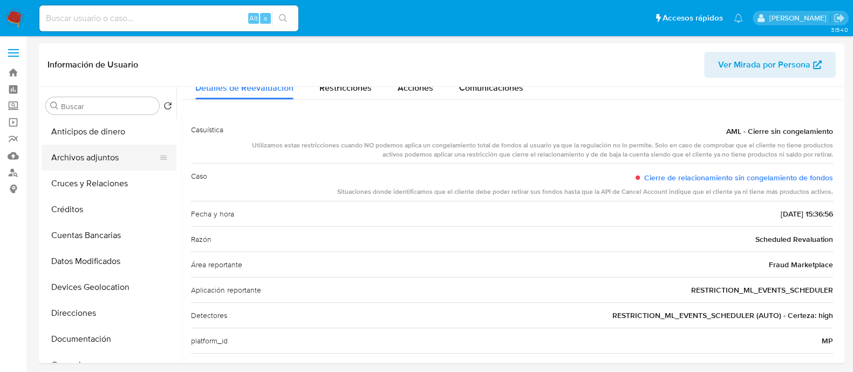
click at [103, 152] on button "Archivos adjuntos" at bounding box center [105, 158] width 126 height 26
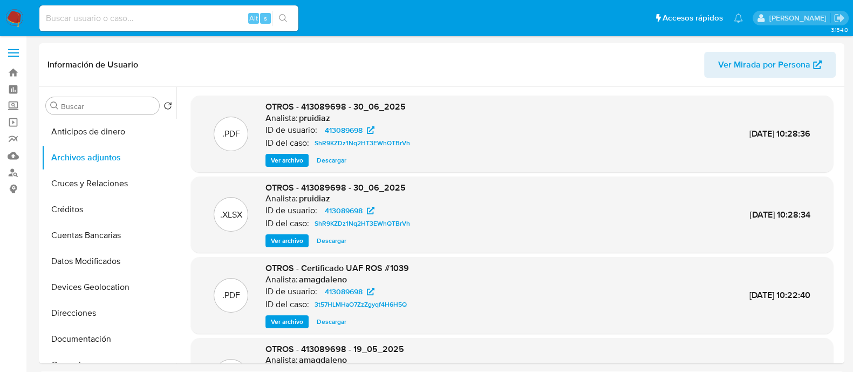
click at [292, 161] on span "Ver archivo" at bounding box center [287, 160] width 32 height 11
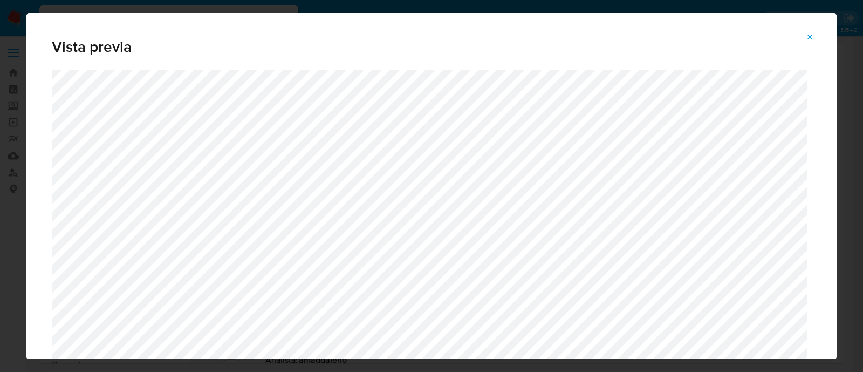
click at [807, 33] on icon "Attachment preview" at bounding box center [810, 37] width 9 height 9
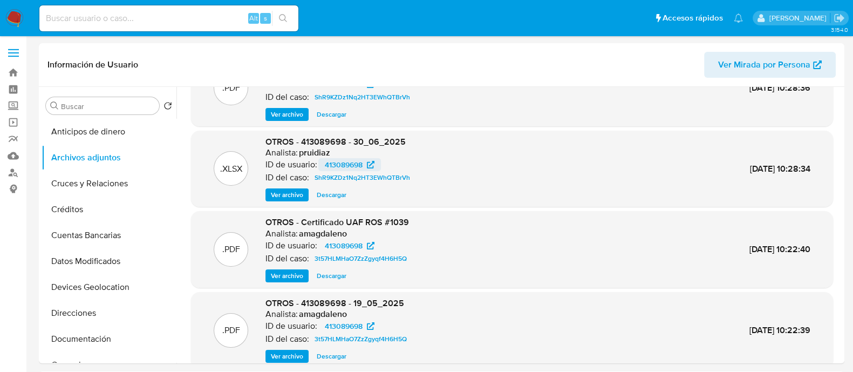
scroll to position [67, 0]
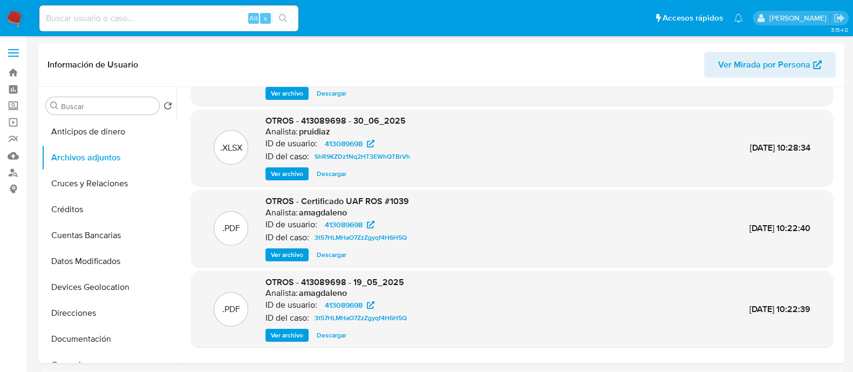
click at [271, 332] on span "Ver archivo" at bounding box center [287, 335] width 32 height 11
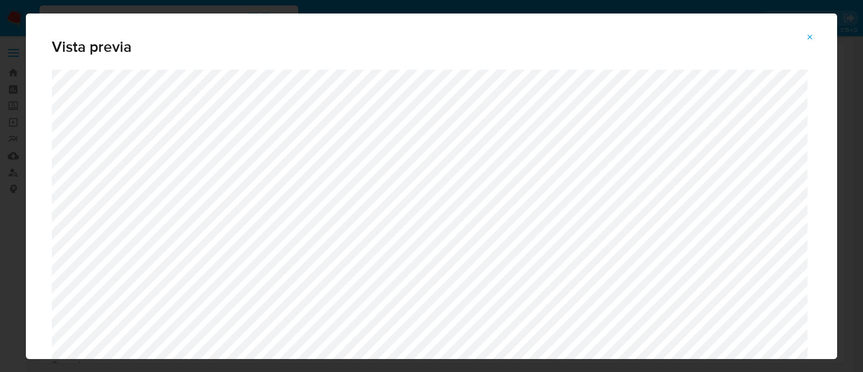
click at [809, 40] on icon "Attachment preview" at bounding box center [810, 37] width 9 height 9
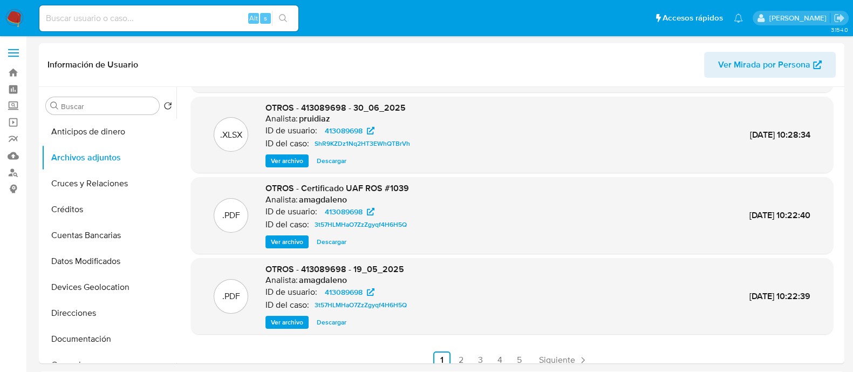
scroll to position [91, 0]
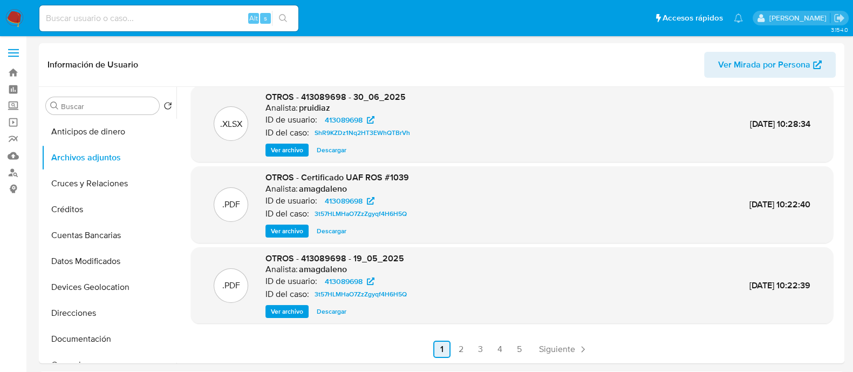
click at [447, 348] on ul "Anterior 1 2 3 4 5 Siguiente" at bounding box center [512, 348] width 642 height 17
click at [455, 346] on link "2" at bounding box center [460, 348] width 17 height 17
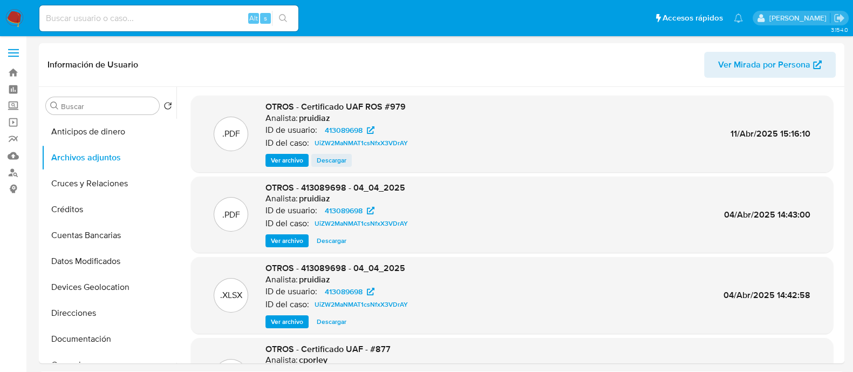
scroll to position [67, 0]
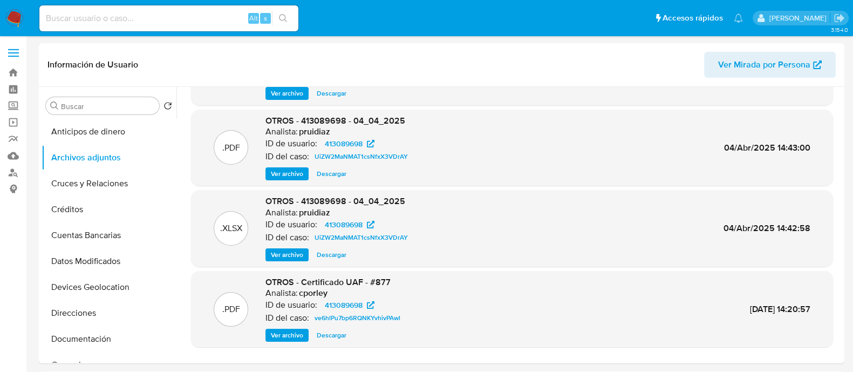
click at [286, 174] on span "Ver archivo" at bounding box center [287, 173] width 32 height 11
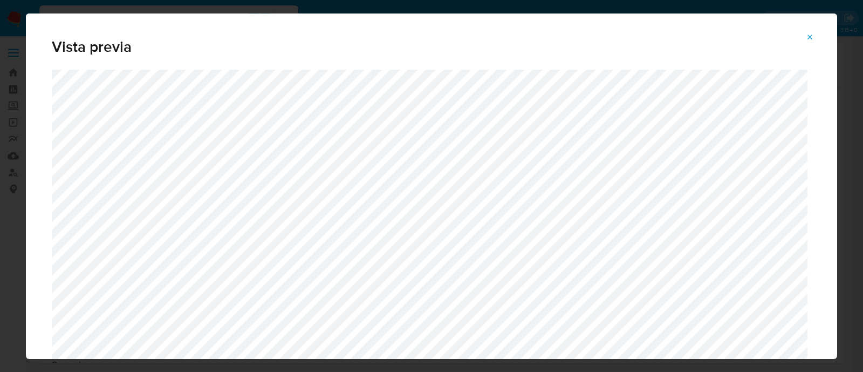
click at [813, 39] on icon "Attachment preview" at bounding box center [810, 37] width 9 height 9
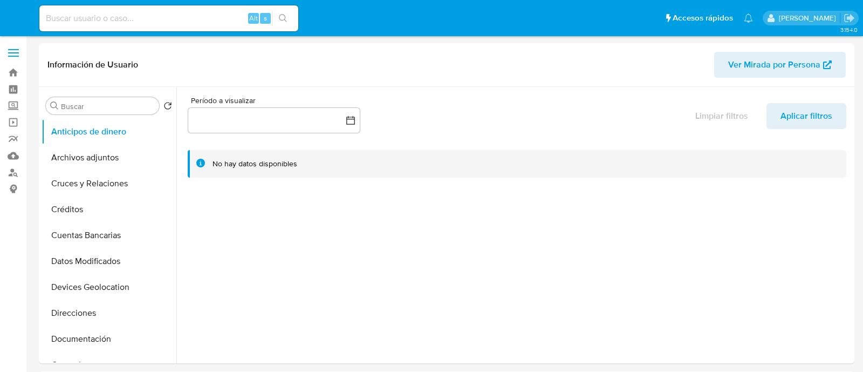
select select "10"
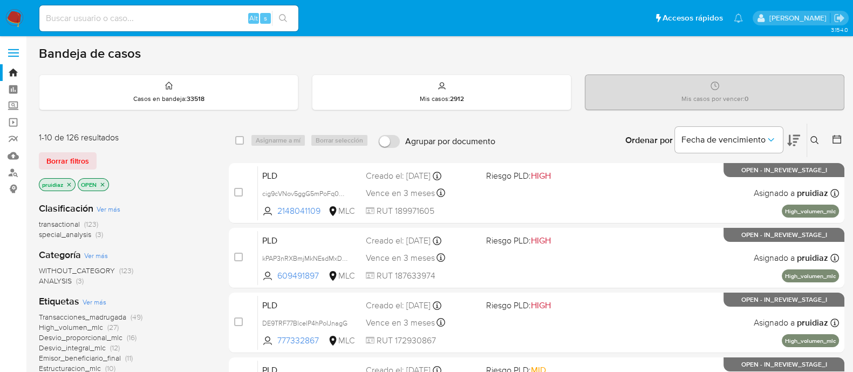
click at [12, 15] on img at bounding box center [14, 18] width 18 height 18
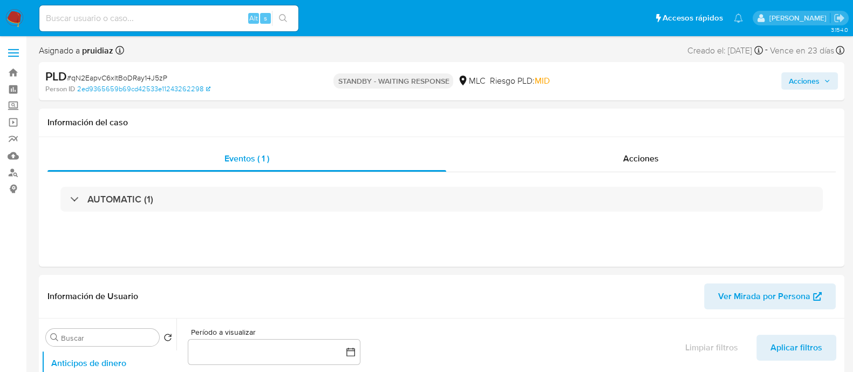
select select "10"
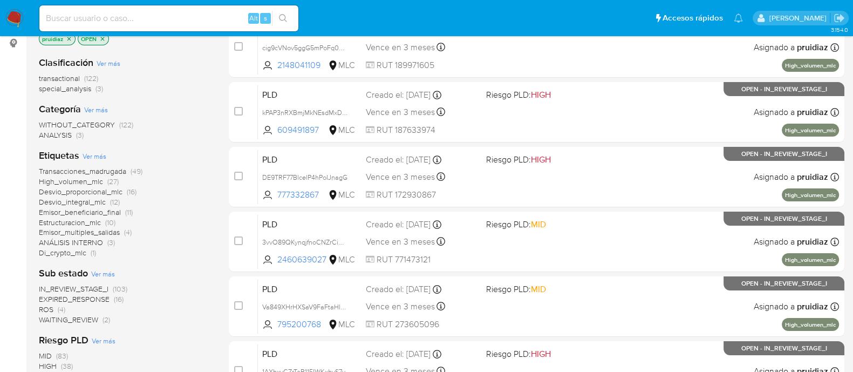
scroll to position [168, 0]
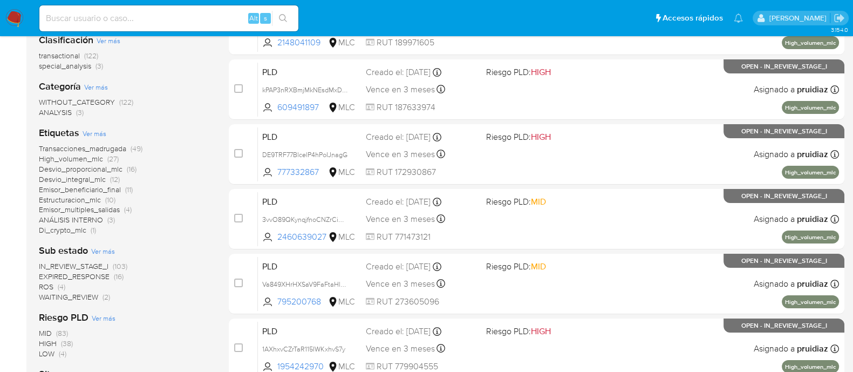
click at [90, 295] on span "WAITING_REVIEW" at bounding box center [68, 296] width 59 height 11
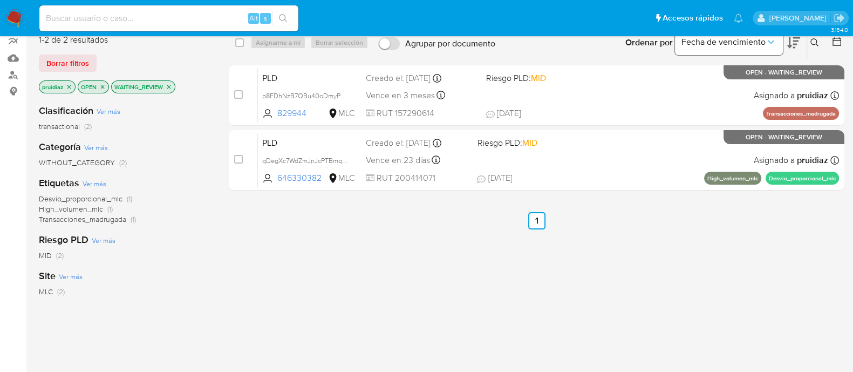
scroll to position [33, 0]
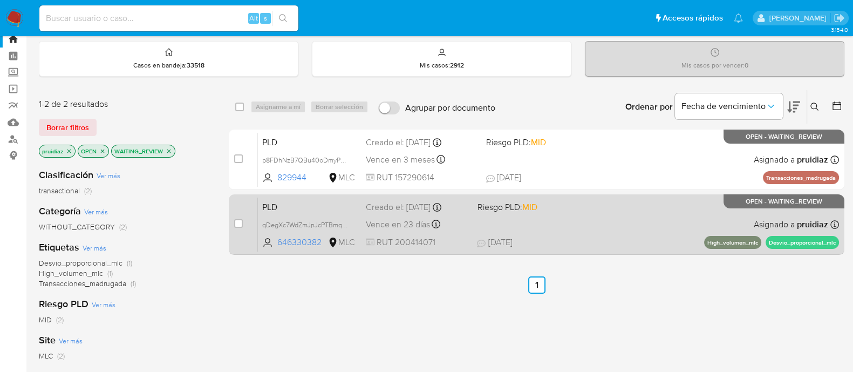
click at [625, 219] on div "PLD qDegXc7WdZmJnJcPTBmqIKUD 646330382 MLC Riesgo PLD: MID Creado el: [DATE] Cr…" at bounding box center [548, 224] width 581 height 54
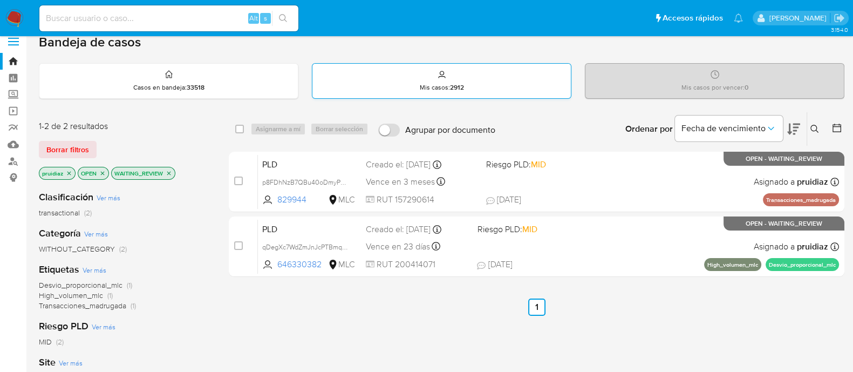
scroll to position [0, 0]
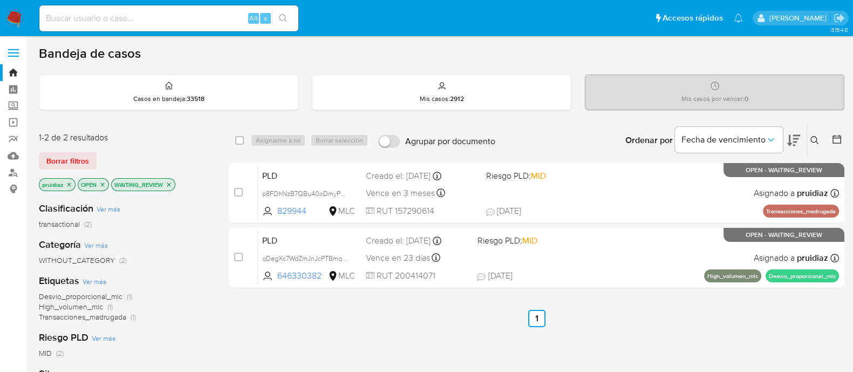
click at [12, 15] on img at bounding box center [14, 18] width 18 height 18
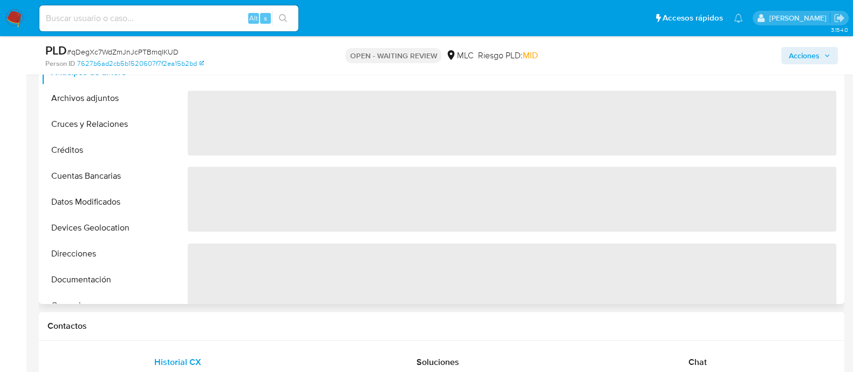
scroll to position [269, 0]
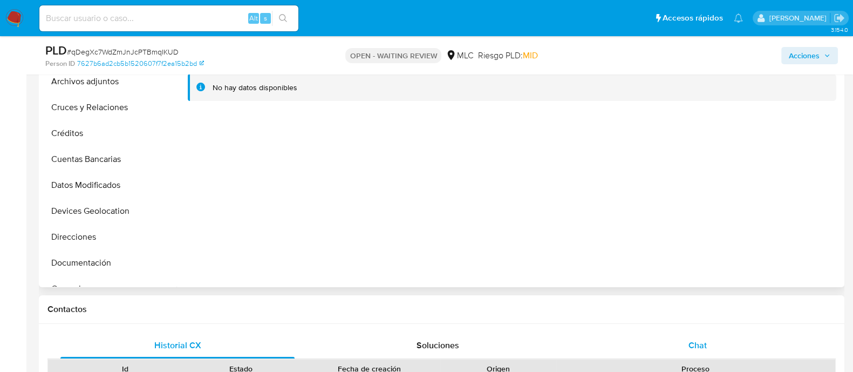
select select "10"
click at [712, 349] on div "Chat" at bounding box center [697, 345] width 234 height 26
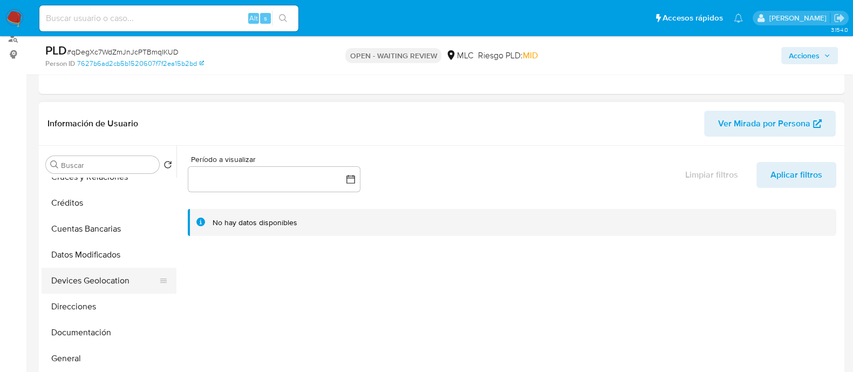
scroll to position [134, 0]
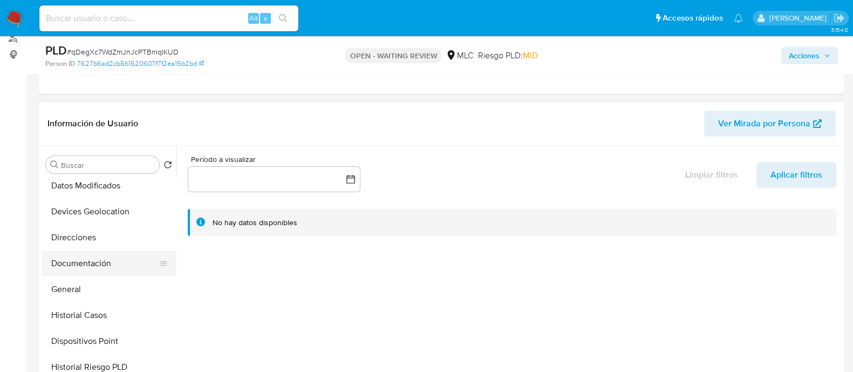
click at [85, 264] on button "Documentación" at bounding box center [105, 263] width 126 height 26
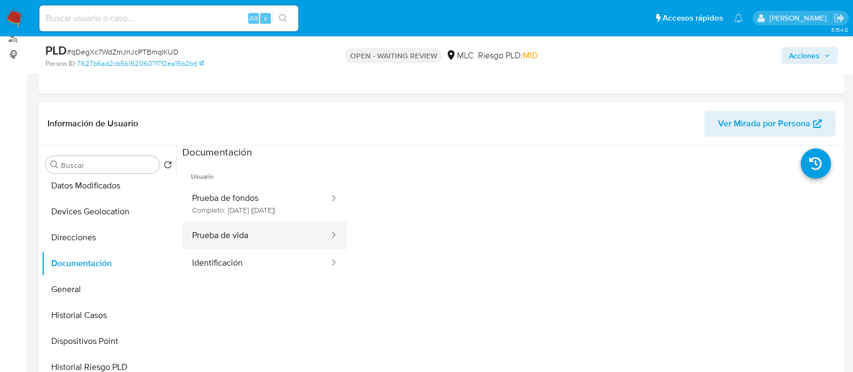
click at [238, 242] on button "Prueba de vida" at bounding box center [256, 236] width 148 height 28
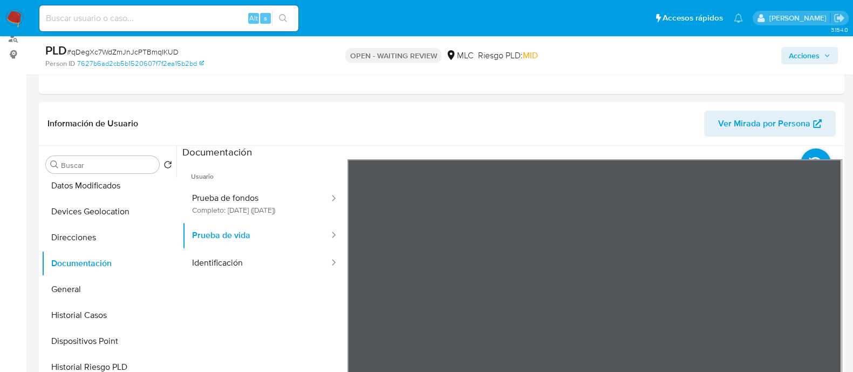
scroll to position [202, 0]
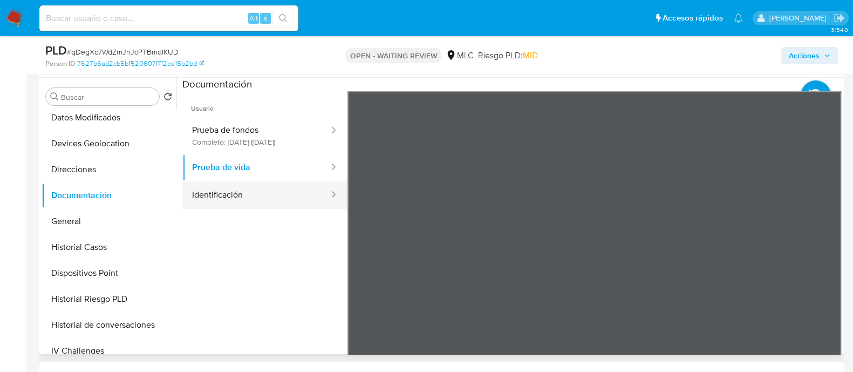
click at [198, 209] on button "Identificación" at bounding box center [256, 195] width 148 height 28
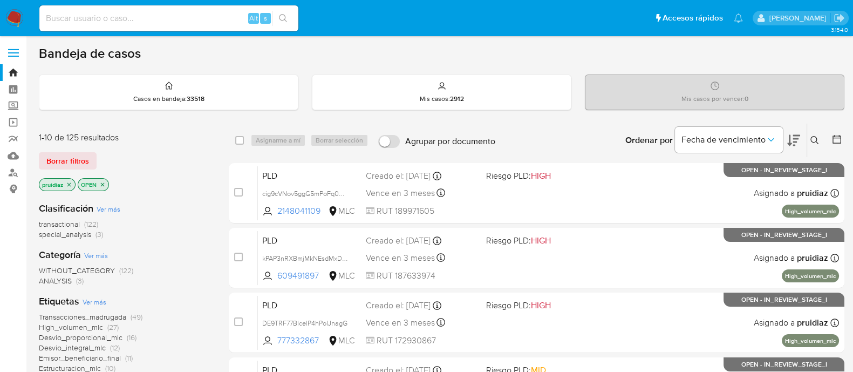
click at [795, 136] on icon at bounding box center [793, 140] width 13 height 13
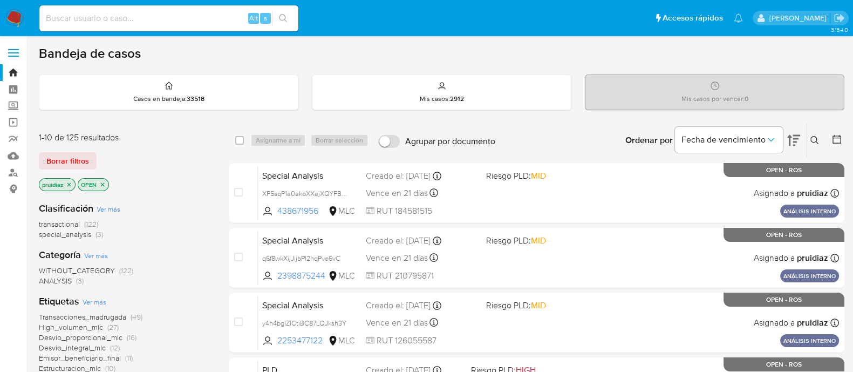
click at [837, 136] on icon at bounding box center [836, 139] width 9 height 9
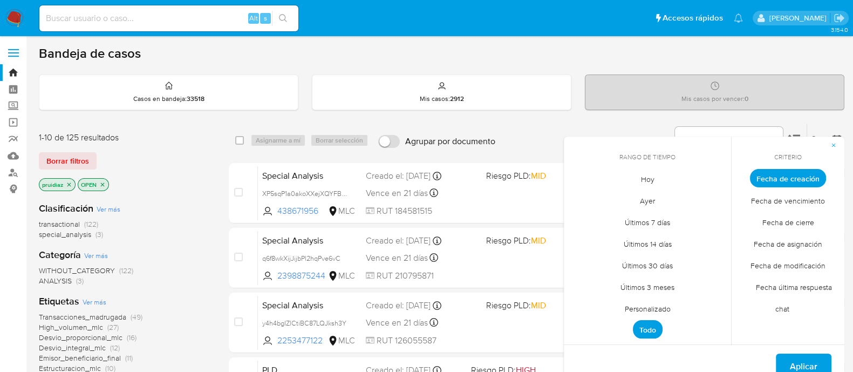
drag, startPoint x: 641, startPoint y: 308, endPoint x: 650, endPoint y: 290, distance: 21.2
click at [640, 308] on span "Personalizado" at bounding box center [647, 308] width 68 height 22
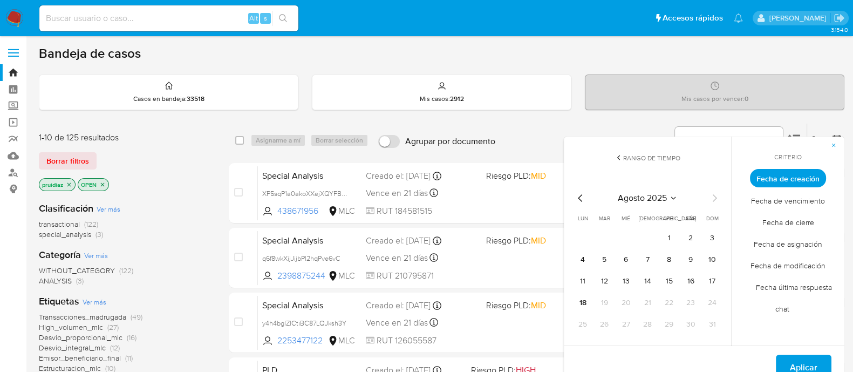
click at [576, 195] on icon "Mes anterior" at bounding box center [580, 197] width 13 height 13
click at [716, 236] on button "1" at bounding box center [711, 237] width 17 height 17
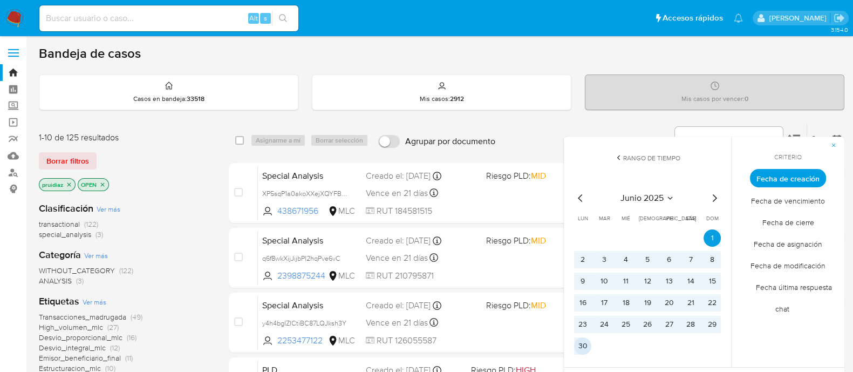
click at [590, 342] on button "30" at bounding box center [582, 345] width 17 height 17
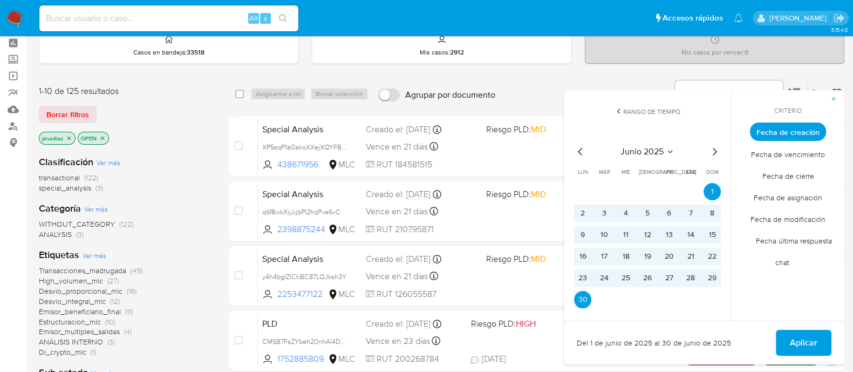
scroll to position [67, 0]
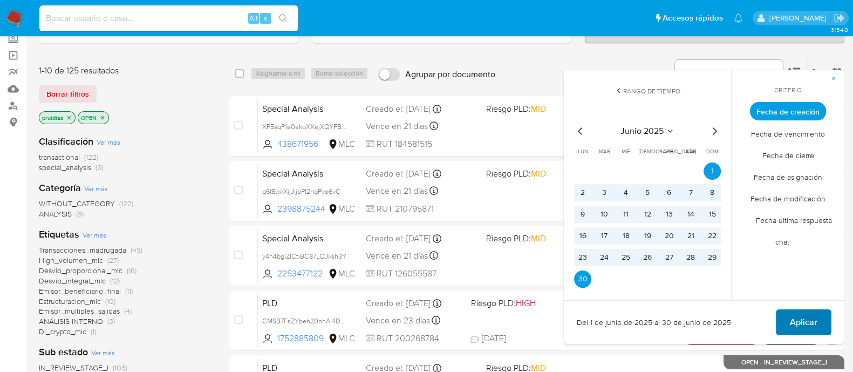
click at [809, 317] on span "Aplicar" at bounding box center [804, 322] width 28 height 24
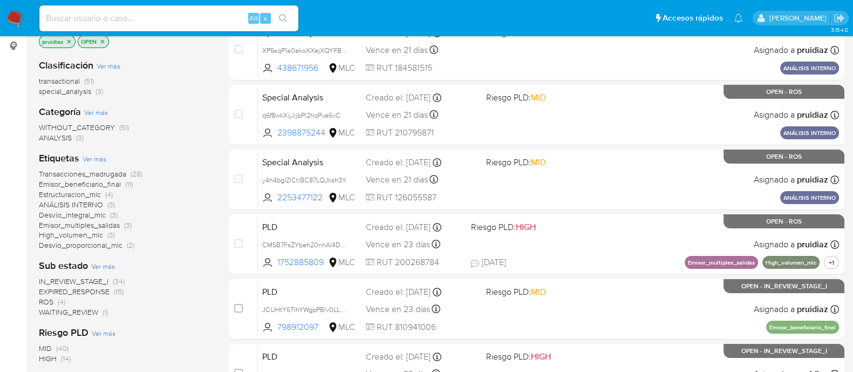
scroll to position [202, 0]
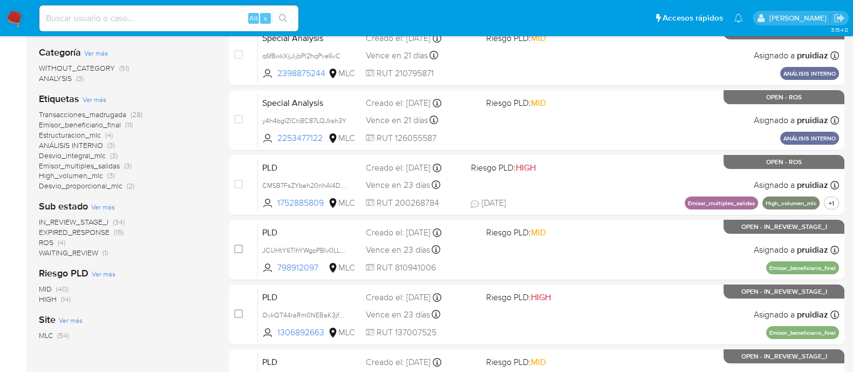
click at [97, 221] on span "IN_REVIEW_STAGE_I" at bounding box center [74, 221] width 70 height 11
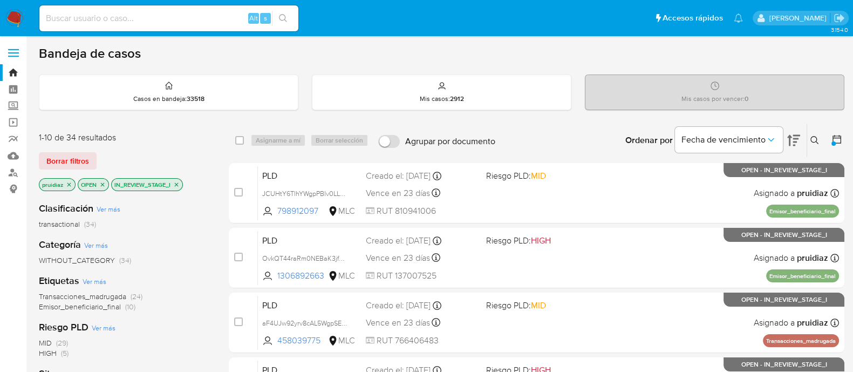
click at [177, 184] on icon "close-filter" at bounding box center [177, 184] width 4 height 4
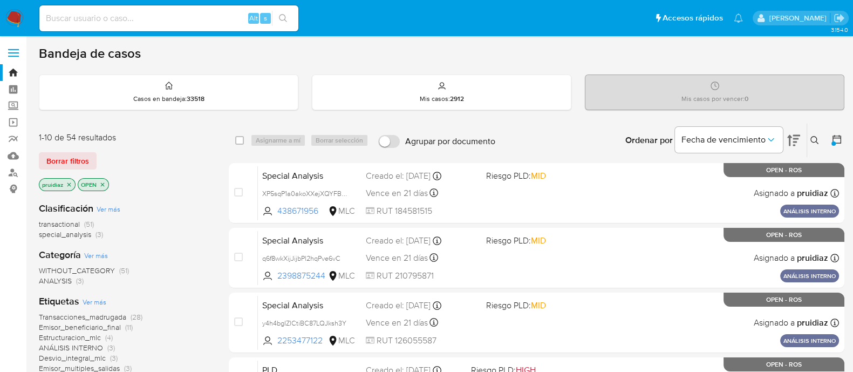
click at [18, 25] on img at bounding box center [14, 18] width 18 height 18
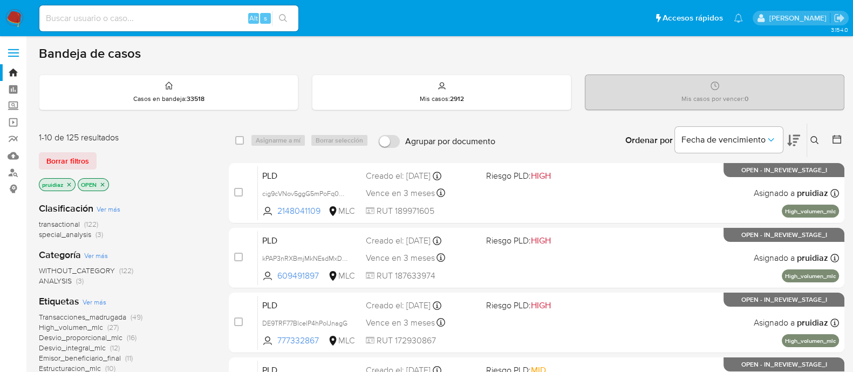
click at [383, 50] on div "Bandeja de casos" at bounding box center [441, 53] width 805 height 16
